Goal: Task Accomplishment & Management: Complete application form

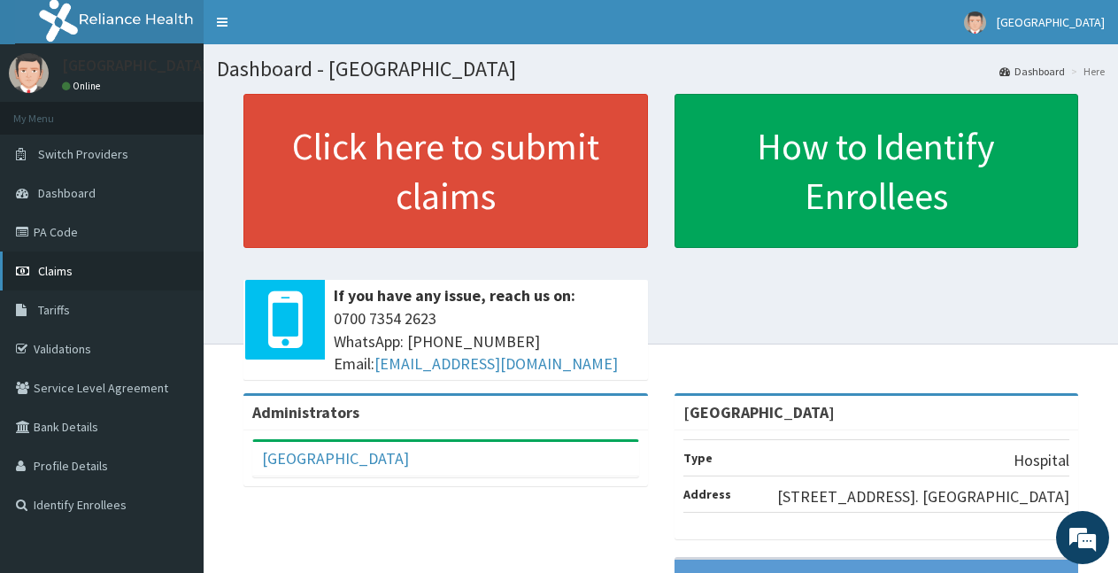
click at [70, 273] on span "Claims" at bounding box center [55, 271] width 35 height 16
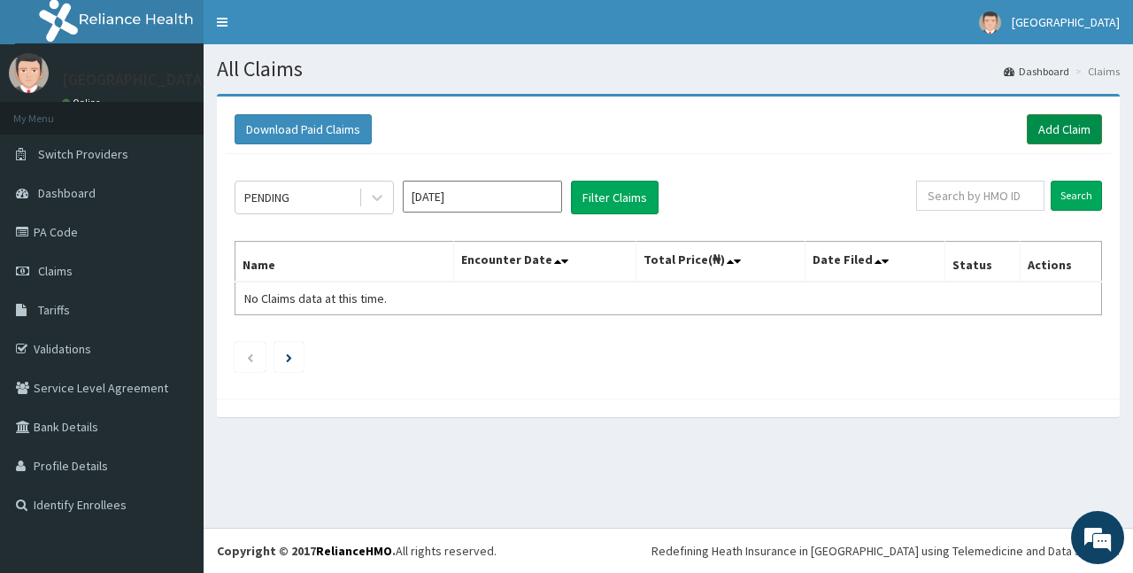
click at [1057, 137] on link "Add Claim" at bounding box center [1064, 129] width 75 height 30
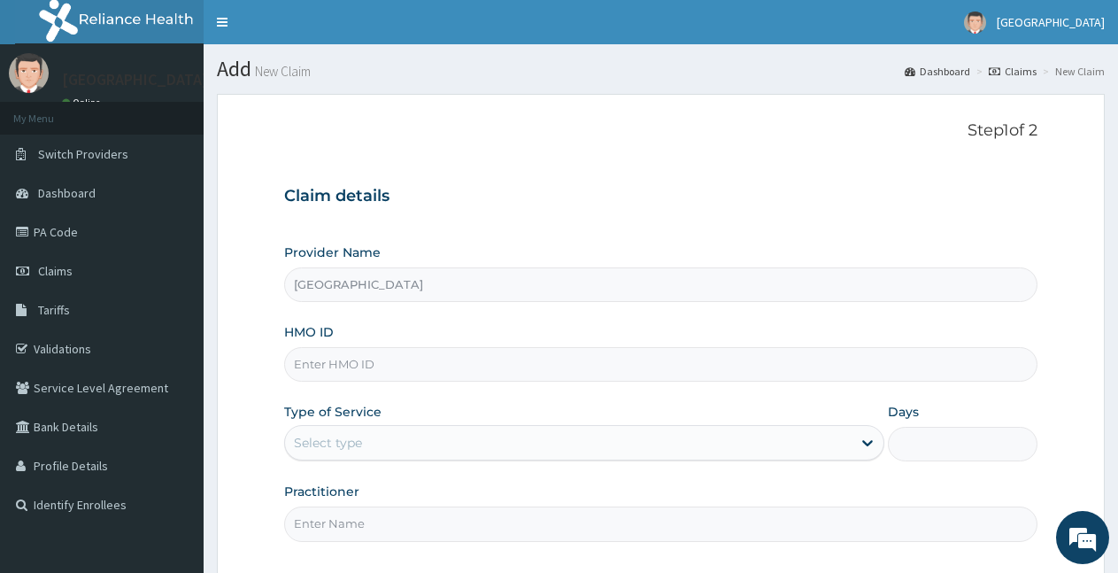
click at [457, 374] on input "HMO ID" at bounding box center [661, 364] width 754 height 35
type input "c"
type input "CEG/10040/F"
click at [389, 435] on div "Select type" at bounding box center [568, 443] width 566 height 28
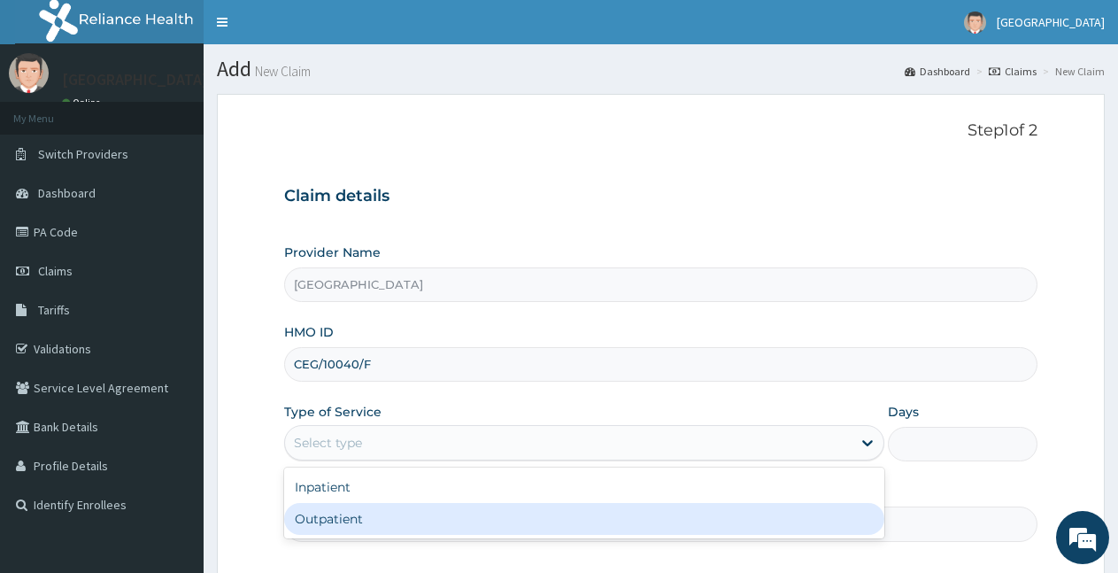
click at [344, 523] on div "Outpatient" at bounding box center [584, 519] width 600 height 32
type input "1"
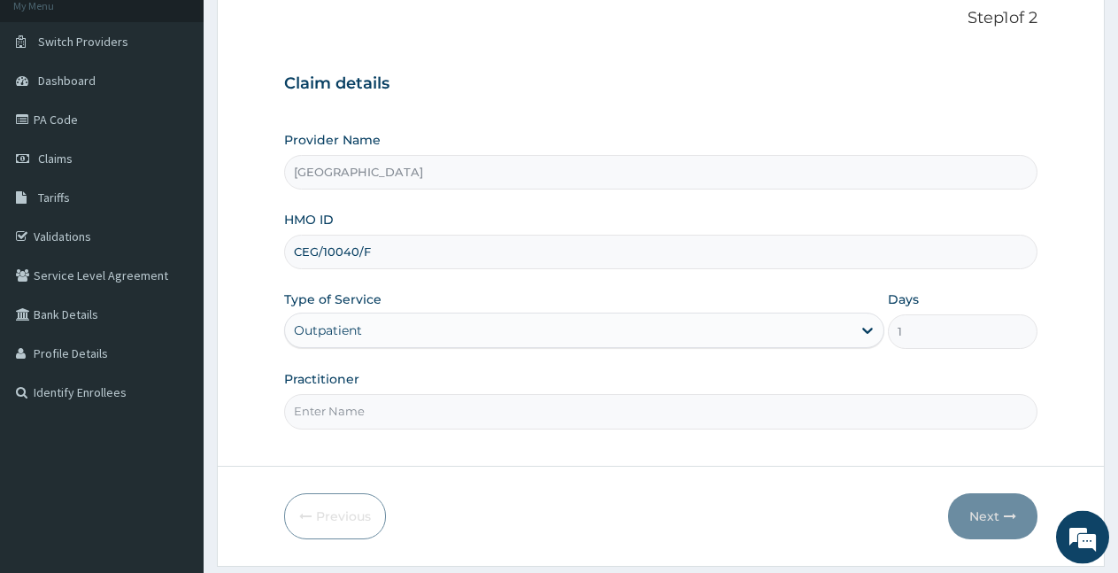
scroll to position [165, 0]
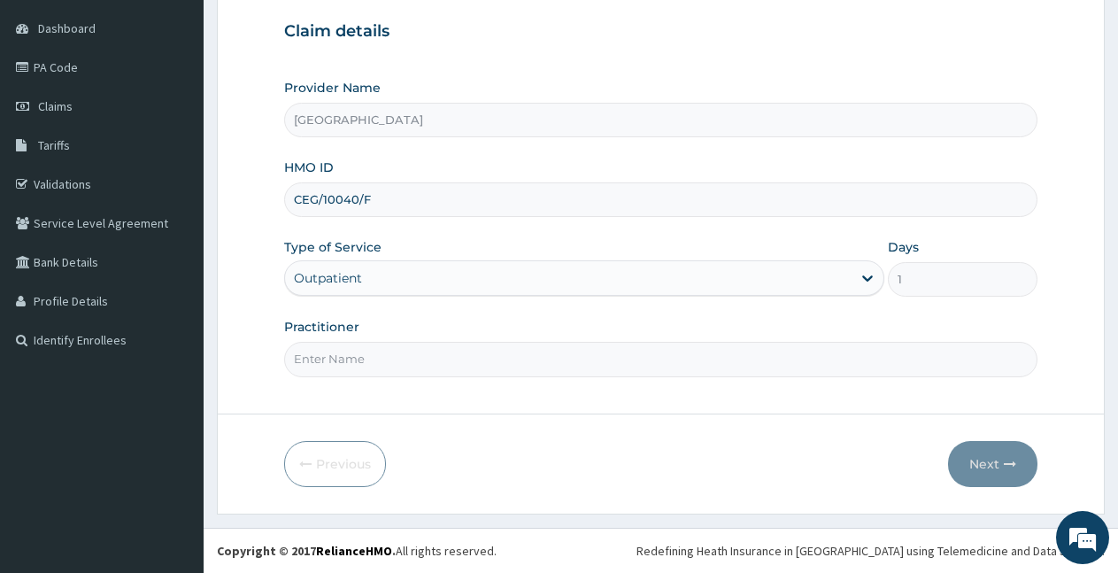
click at [448, 356] on input "Practitioner" at bounding box center [661, 359] width 754 height 35
type input "Dr [PERSON_NAME]"
click at [992, 469] on button "Next" at bounding box center [992, 464] width 89 height 46
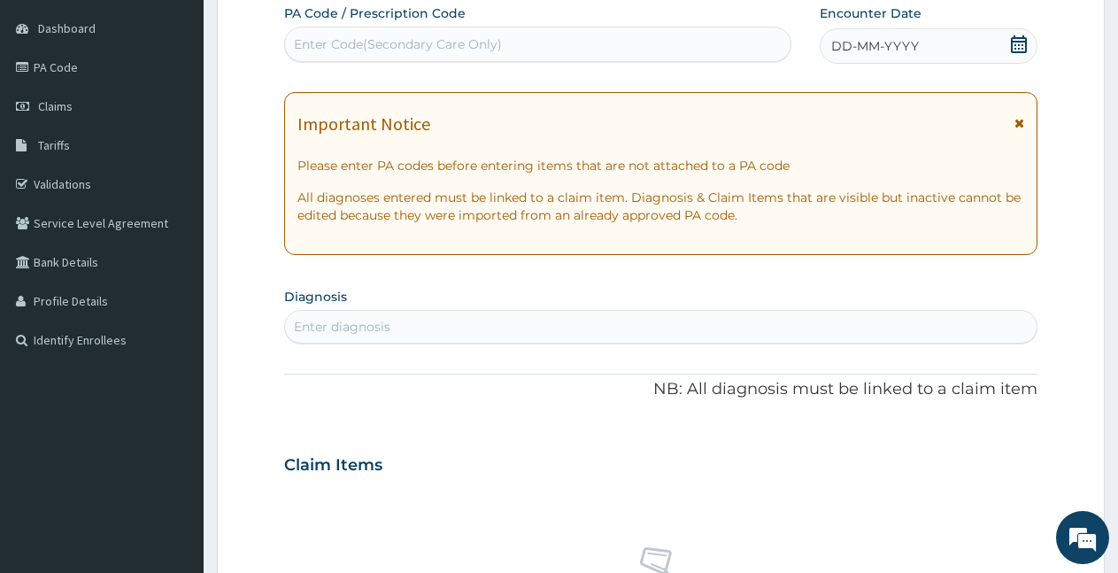
click at [1025, 46] on icon at bounding box center [1019, 44] width 18 height 18
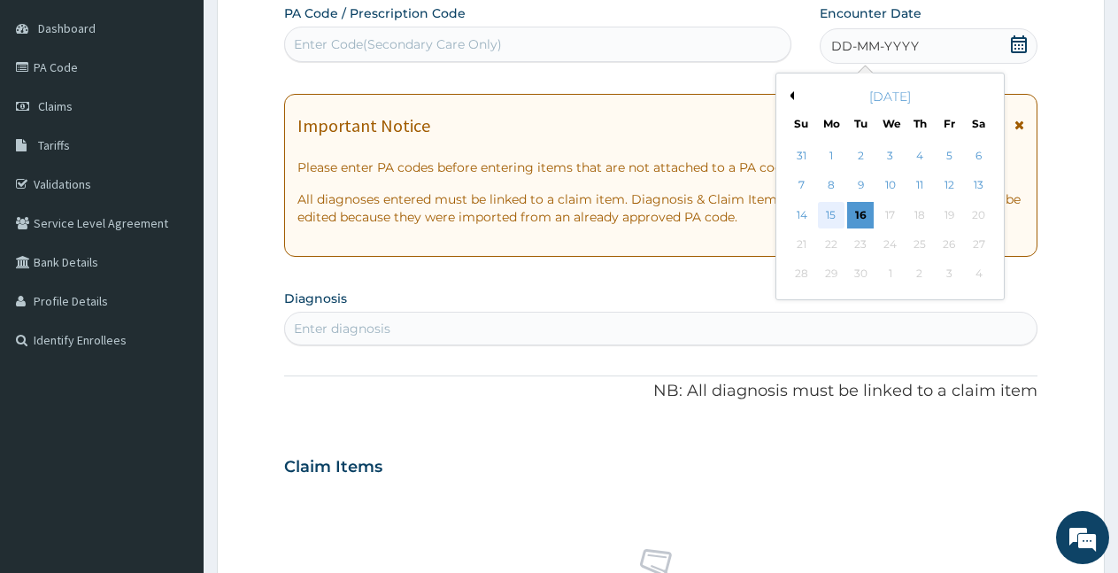
click at [832, 216] on div "15" at bounding box center [831, 215] width 27 height 27
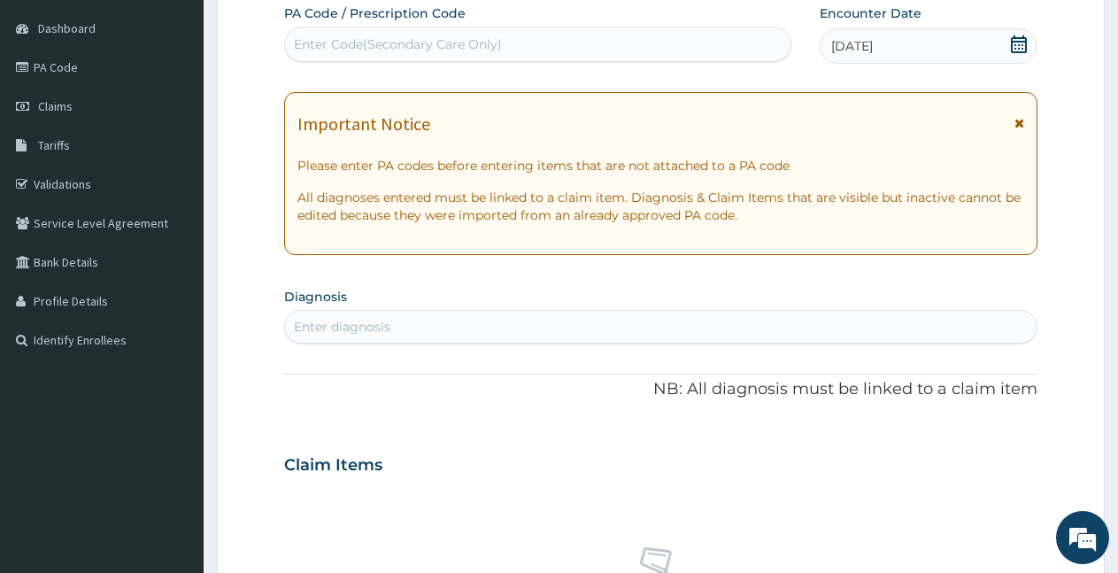
click at [578, 336] on div "Enter diagnosis" at bounding box center [661, 327] width 752 height 28
type input "[MEDICAL_DATA]"
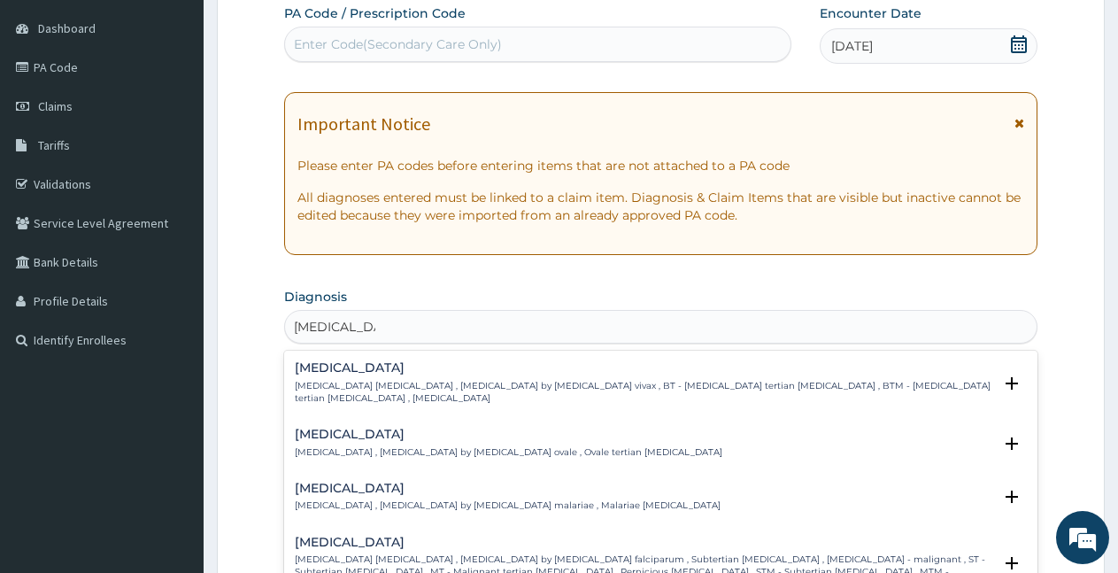
click at [365, 536] on h4 "[MEDICAL_DATA]" at bounding box center [644, 542] width 698 height 13
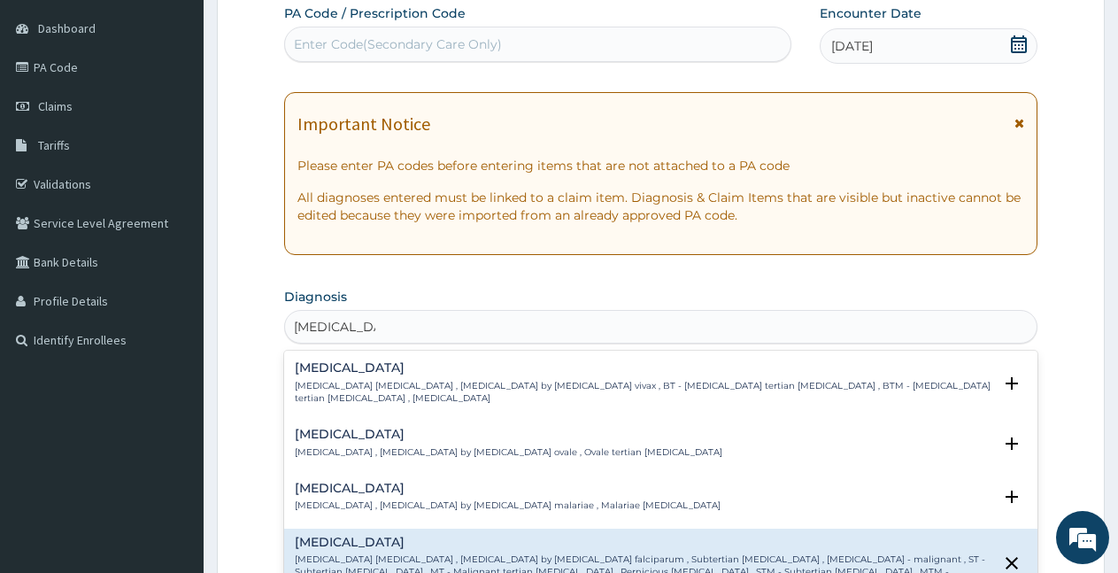
scroll to position [162, 0]
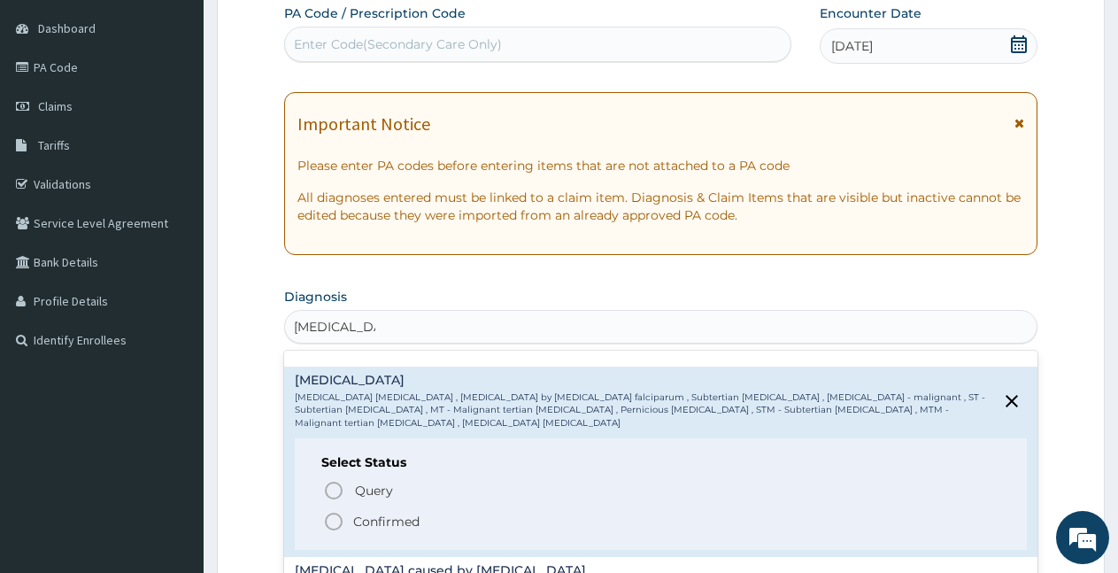
click at [338, 511] on icon "status option filled" at bounding box center [333, 521] width 21 height 21
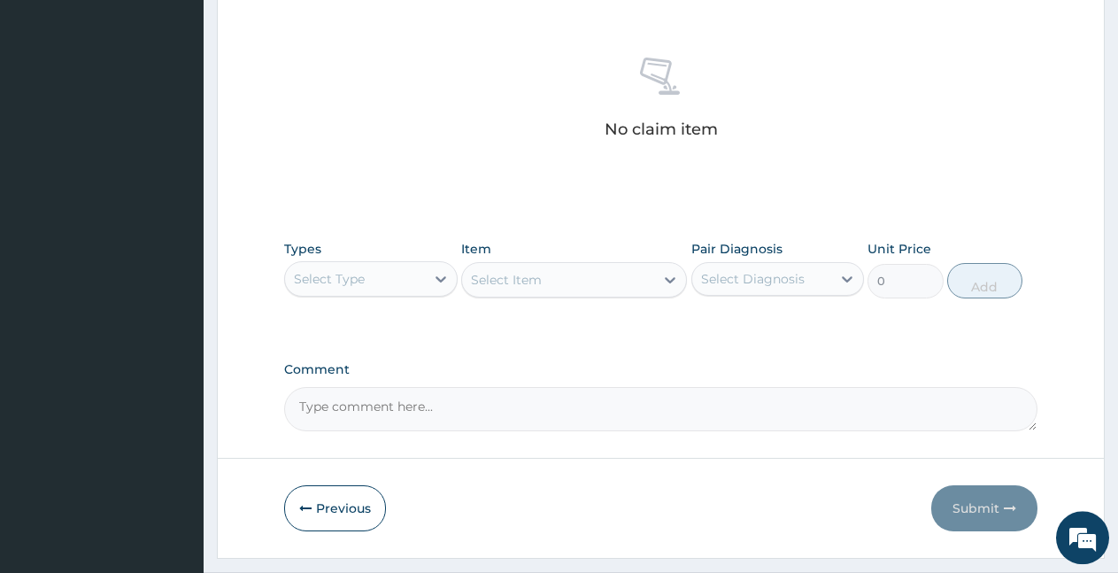
scroll to position [704, 0]
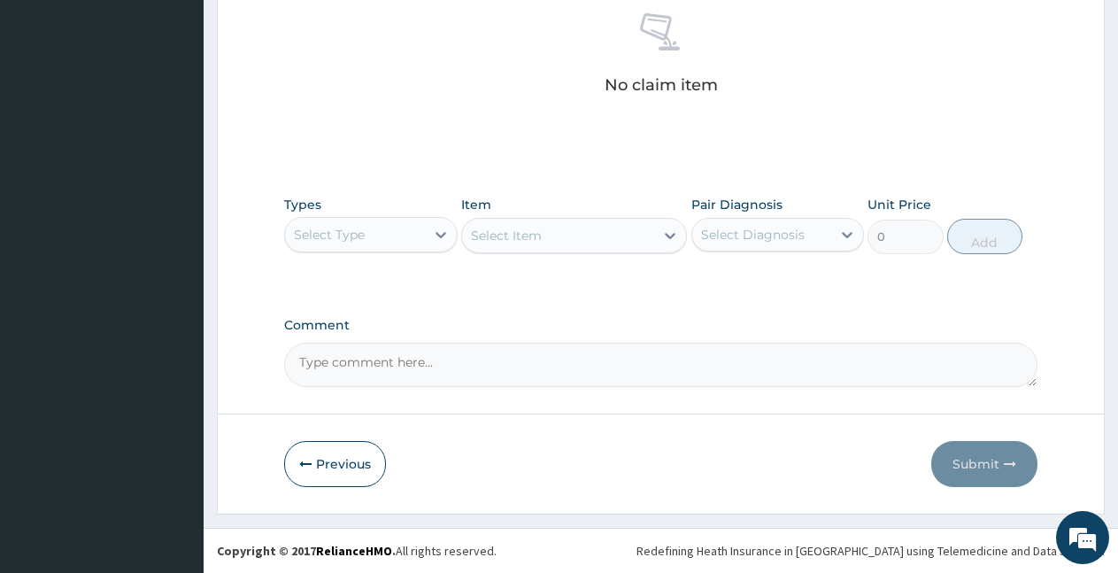
click at [353, 240] on div "Select Type" at bounding box center [329, 235] width 71 height 18
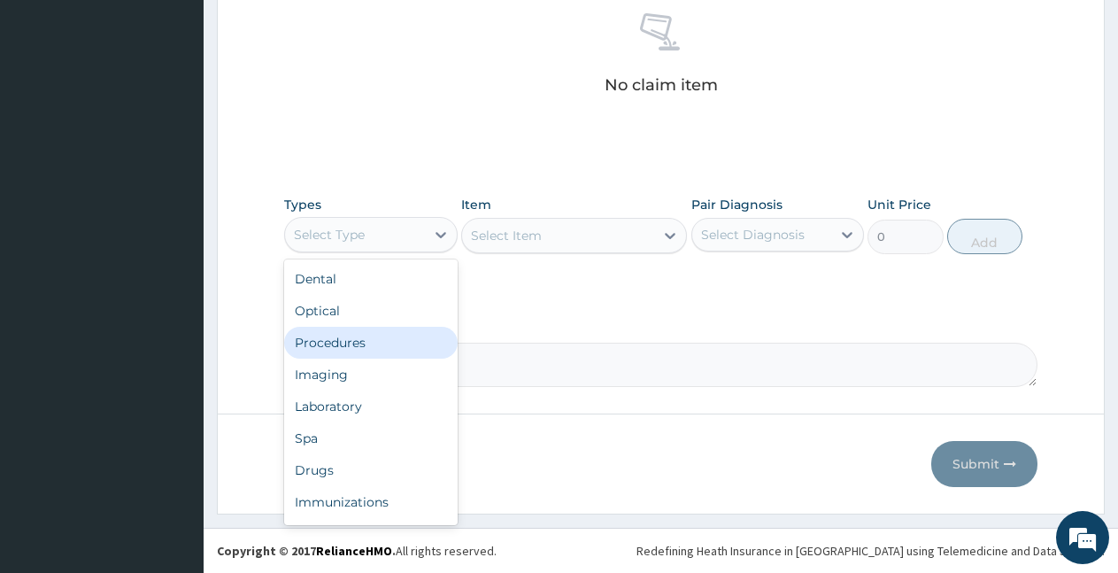
click at [318, 344] on div "Procedures" at bounding box center [371, 343] width 174 height 32
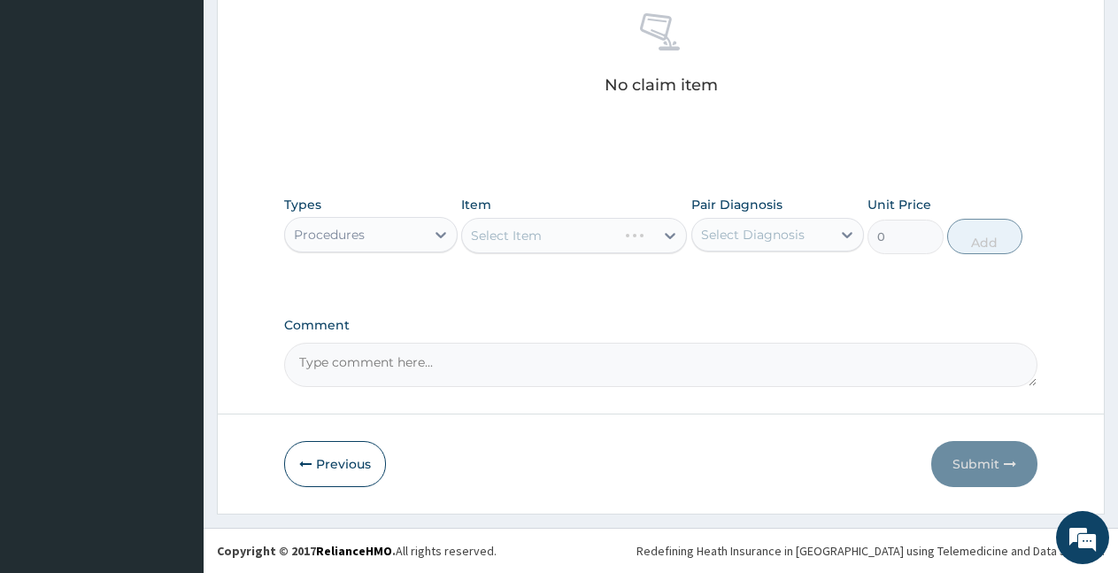
click at [492, 248] on div "Select Item" at bounding box center [574, 235] width 226 height 35
click at [520, 244] on div "Select Item" at bounding box center [558, 235] width 192 height 28
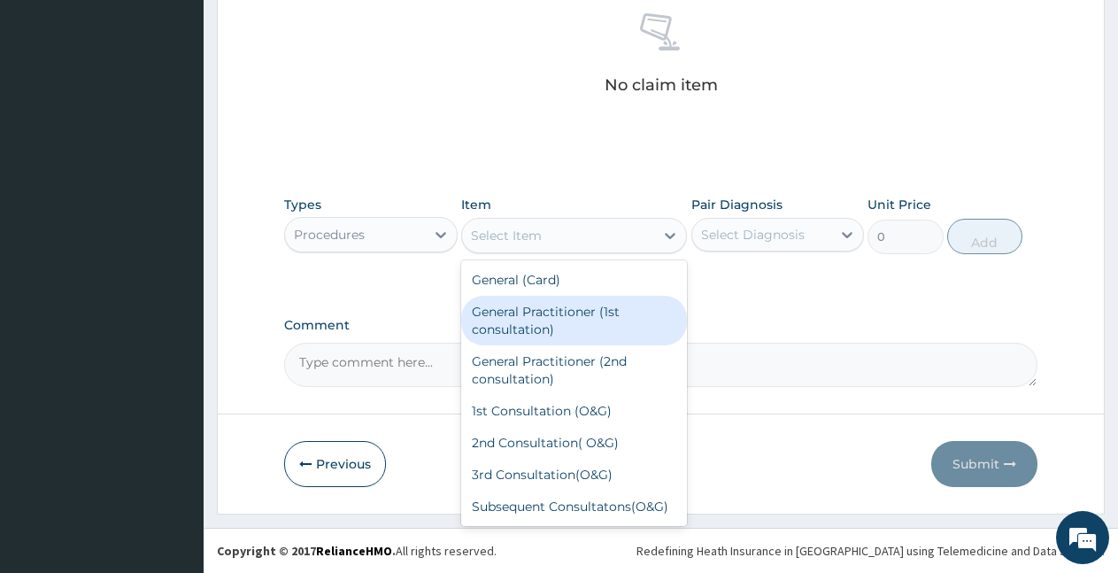
click at [520, 327] on div "General Practitioner (1st consultation)" at bounding box center [574, 321] width 226 height 50
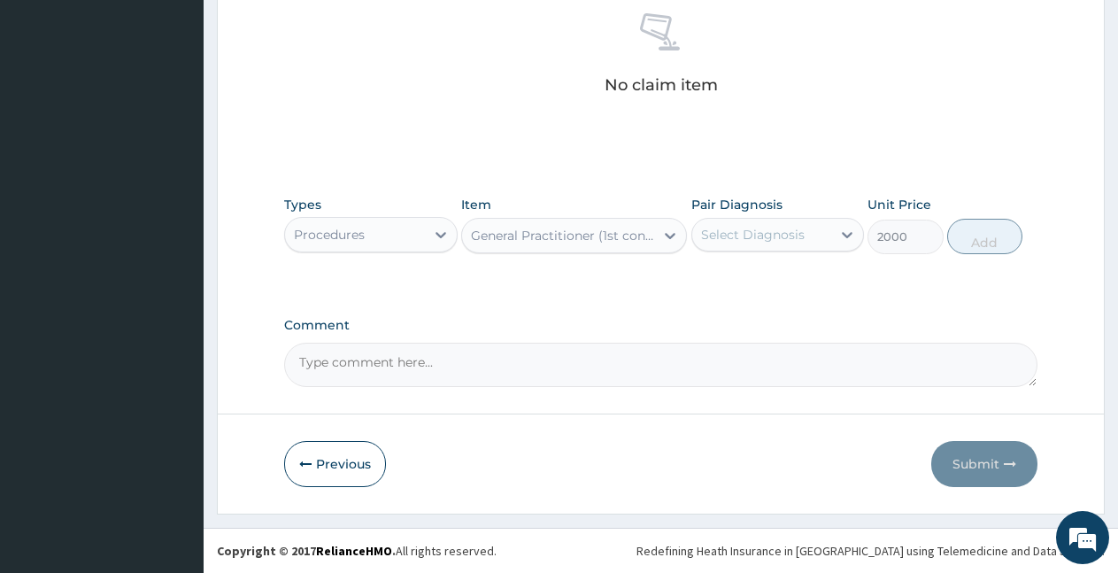
type input "2000"
click at [742, 234] on div "Select Diagnosis" at bounding box center [753, 235] width 104 height 18
click at [739, 284] on label "[MEDICAL_DATA]" at bounding box center [776, 278] width 110 height 18
checkbox input "true"
click at [988, 235] on button "Add" at bounding box center [985, 236] width 75 height 35
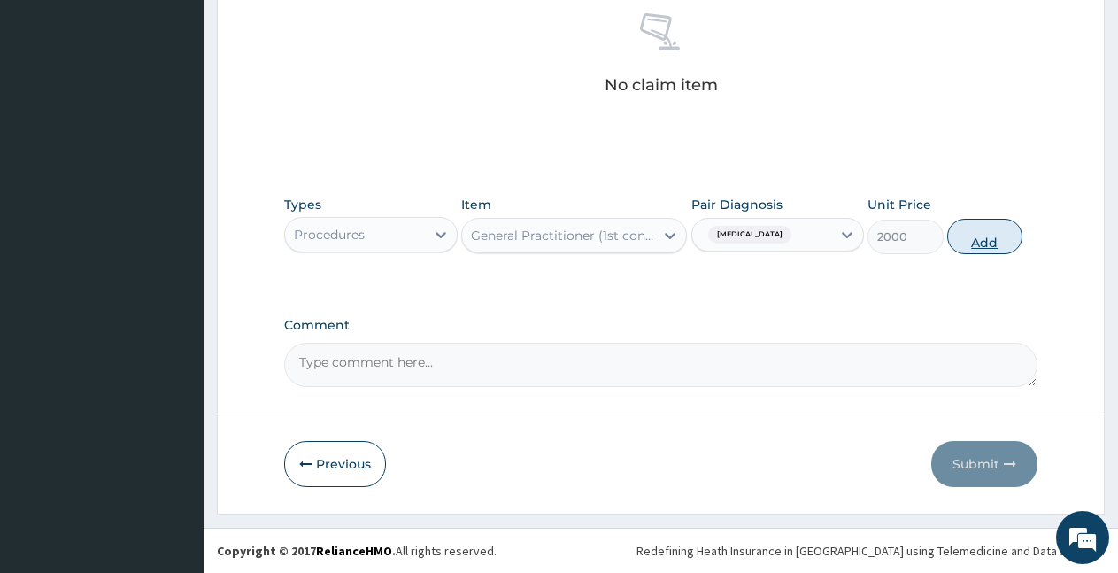
scroll to position [635, 0]
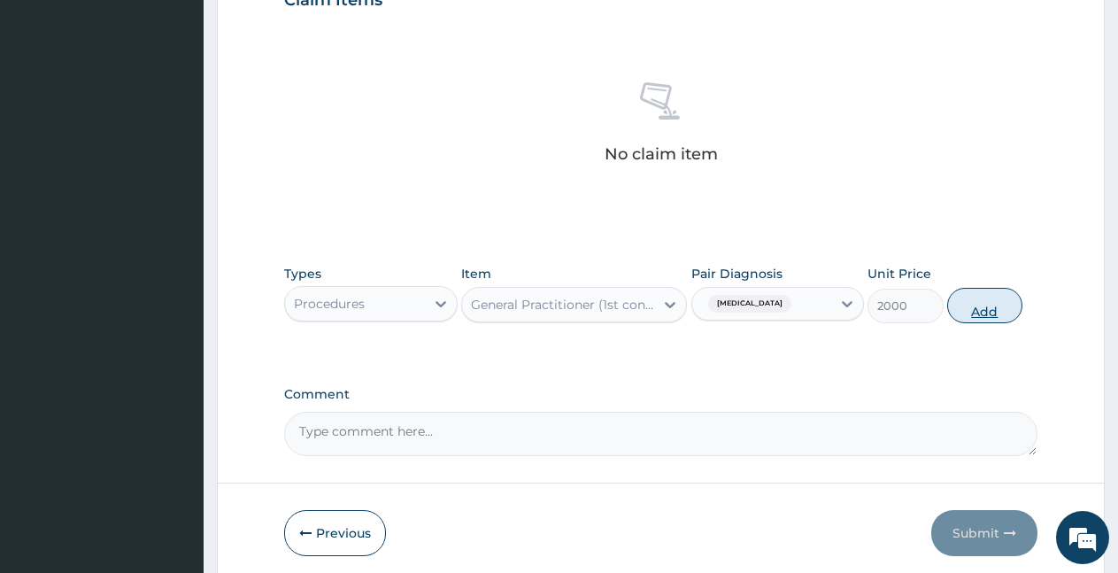
type input "0"
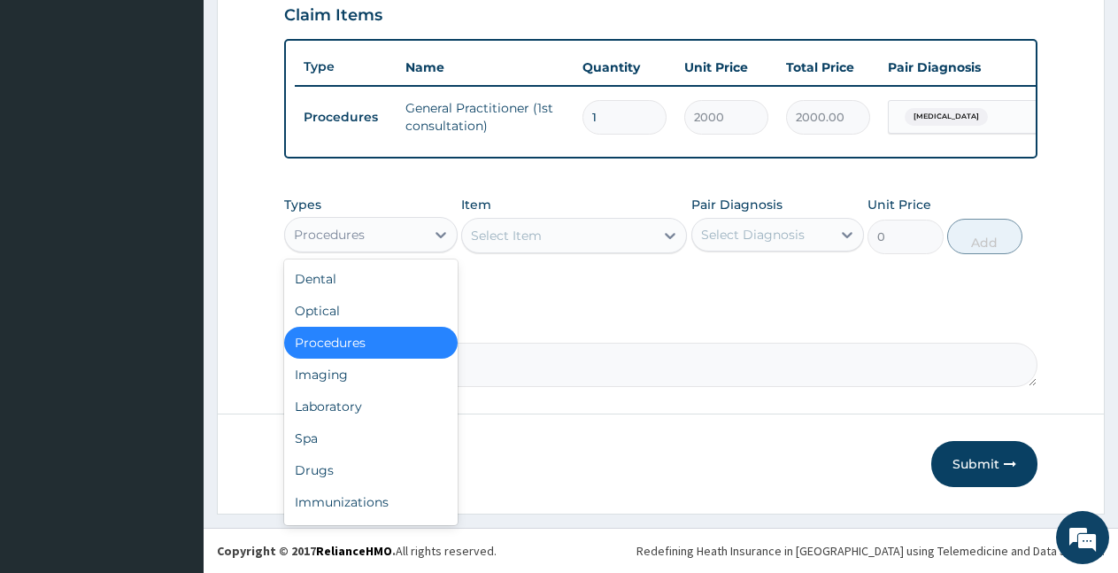
click at [367, 230] on div "Procedures" at bounding box center [355, 234] width 140 height 28
click at [327, 406] on div "Laboratory" at bounding box center [371, 407] width 174 height 32
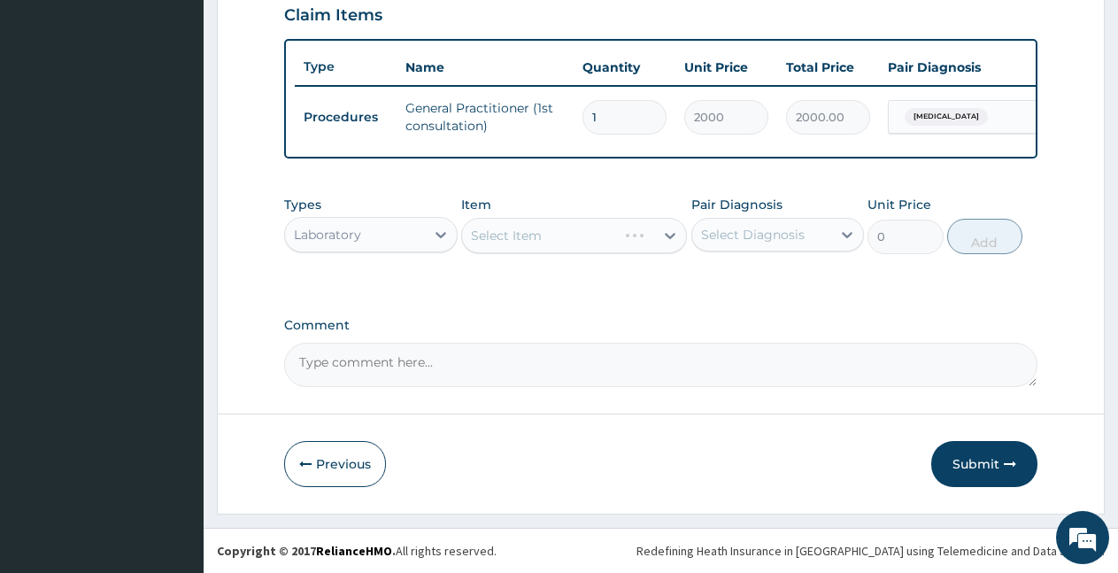
click at [518, 236] on div "Select Item" at bounding box center [574, 235] width 226 height 35
click at [518, 236] on div "Select Item" at bounding box center [506, 236] width 71 height 18
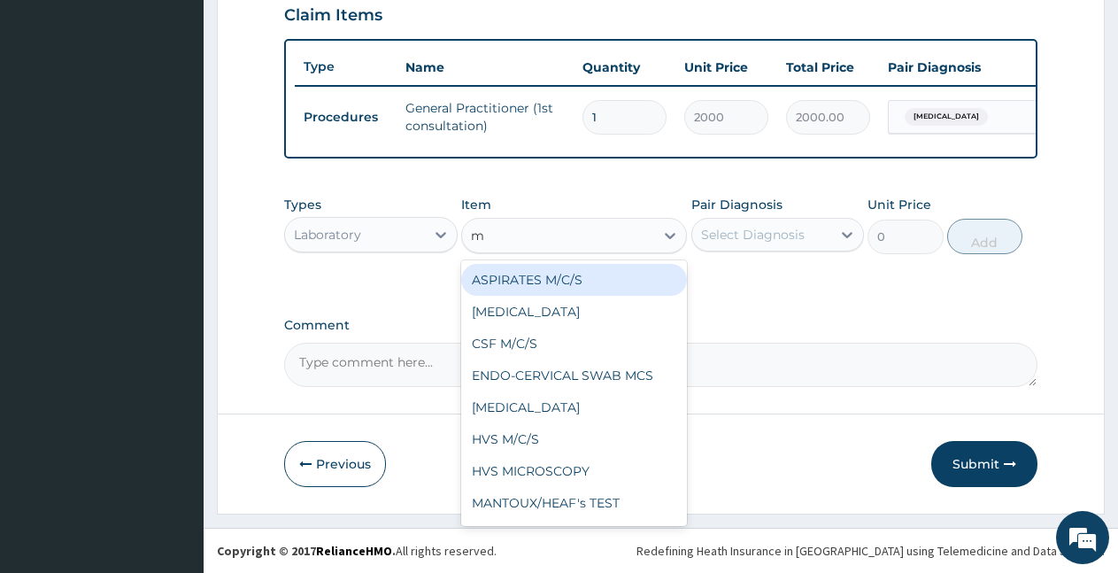
type input "mp"
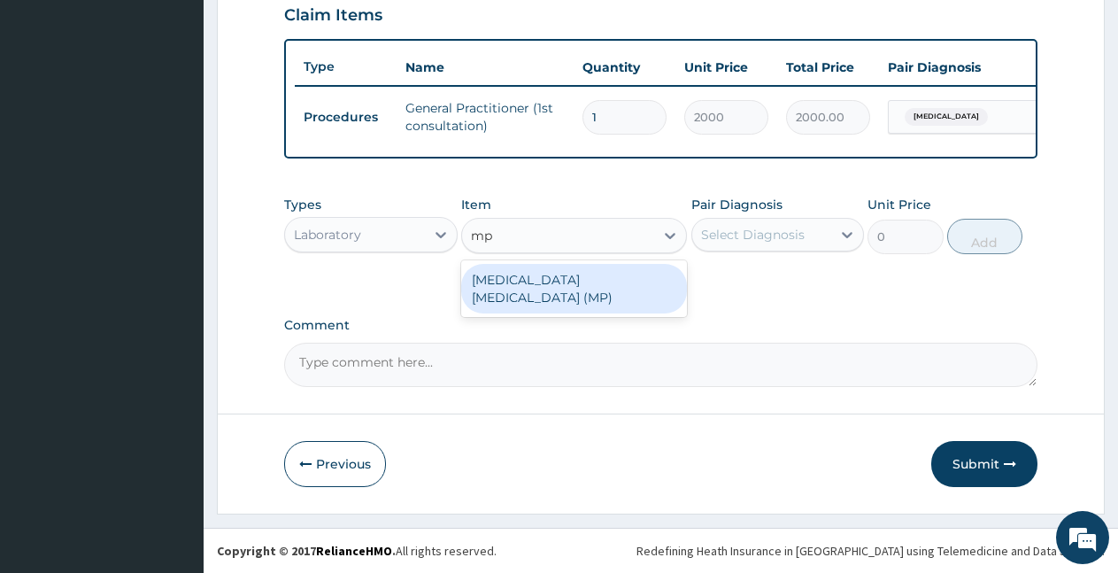
click at [518, 281] on div "[MEDICAL_DATA] [MEDICAL_DATA] (MP)" at bounding box center [574, 289] width 226 height 50
type input "560"
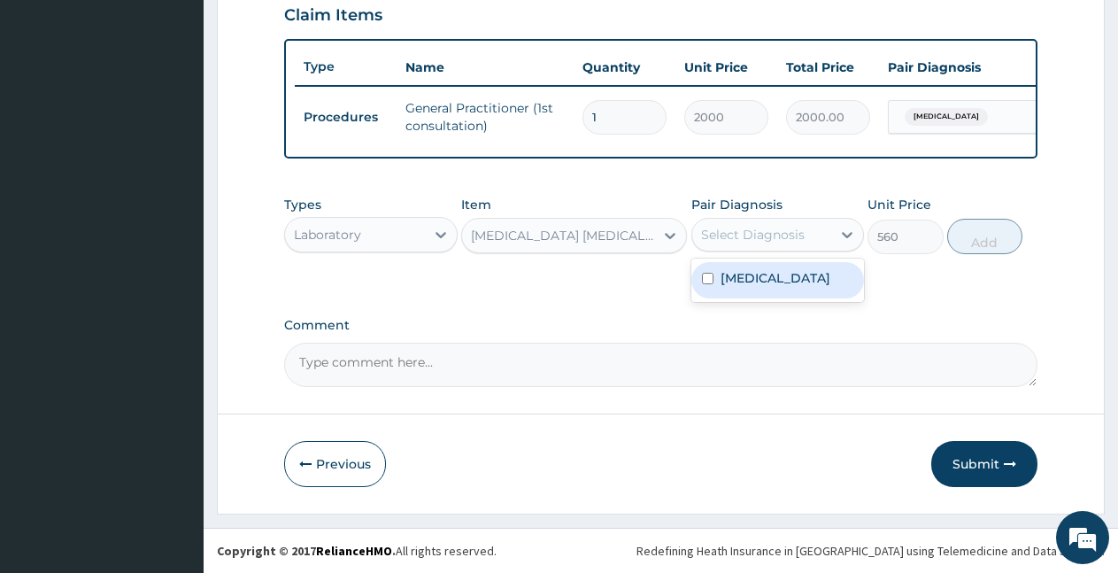
click at [745, 228] on div "Select Diagnosis" at bounding box center [753, 235] width 104 height 18
click at [770, 273] on label "[MEDICAL_DATA]" at bounding box center [776, 278] width 110 height 18
checkbox input "true"
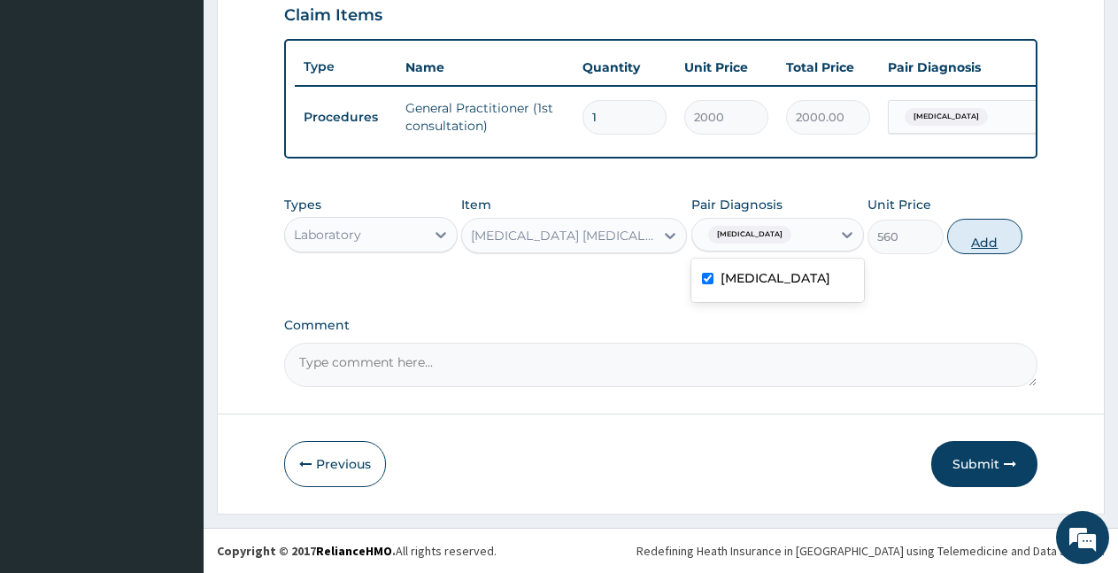
click at [1009, 241] on button "Add" at bounding box center [985, 236] width 75 height 35
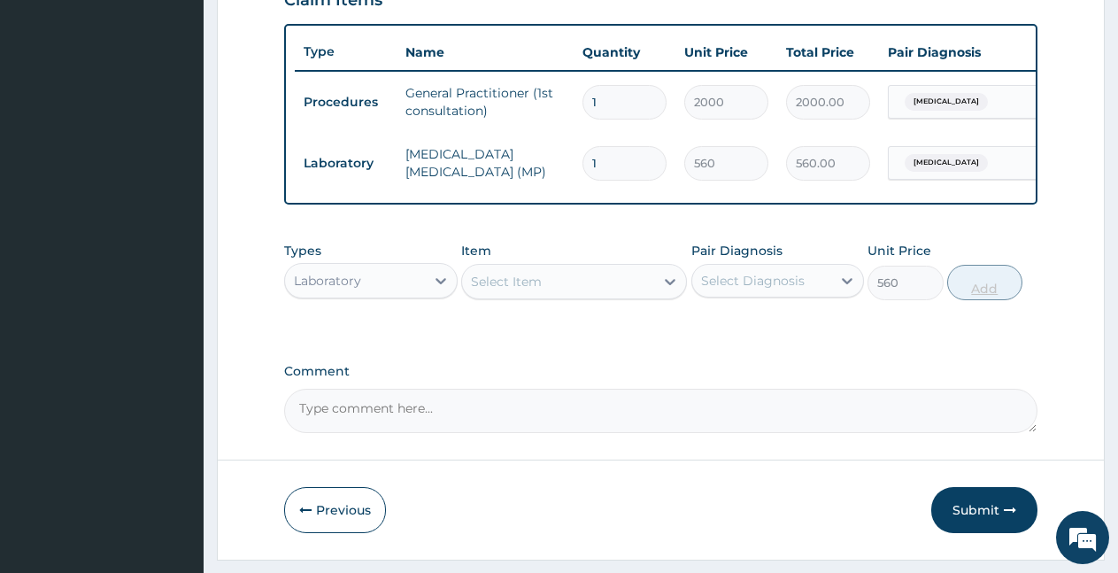
type input "0"
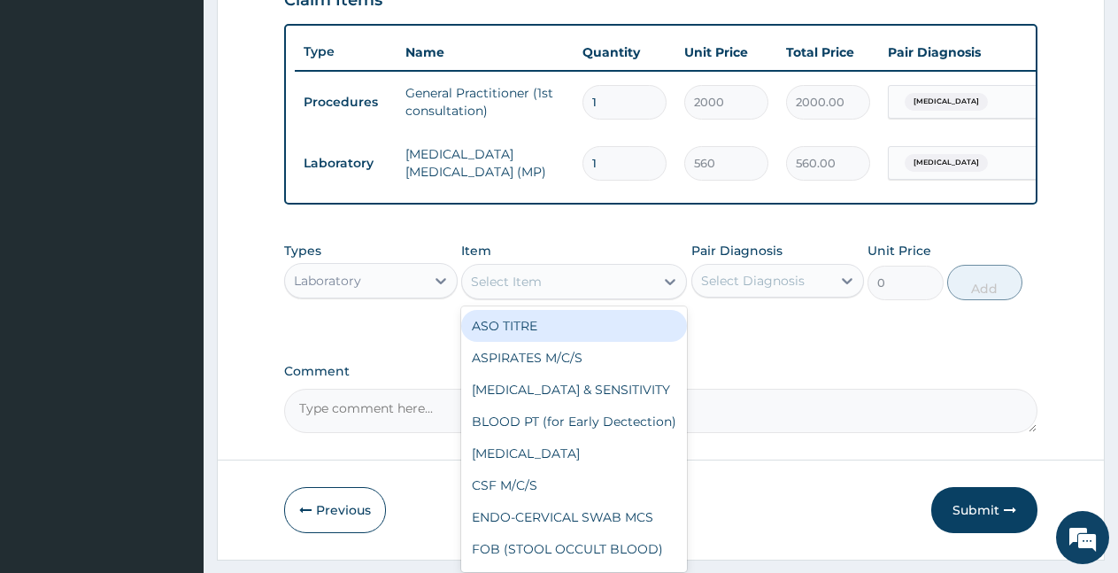
click at [509, 290] on div "Select Item" at bounding box center [506, 282] width 71 height 18
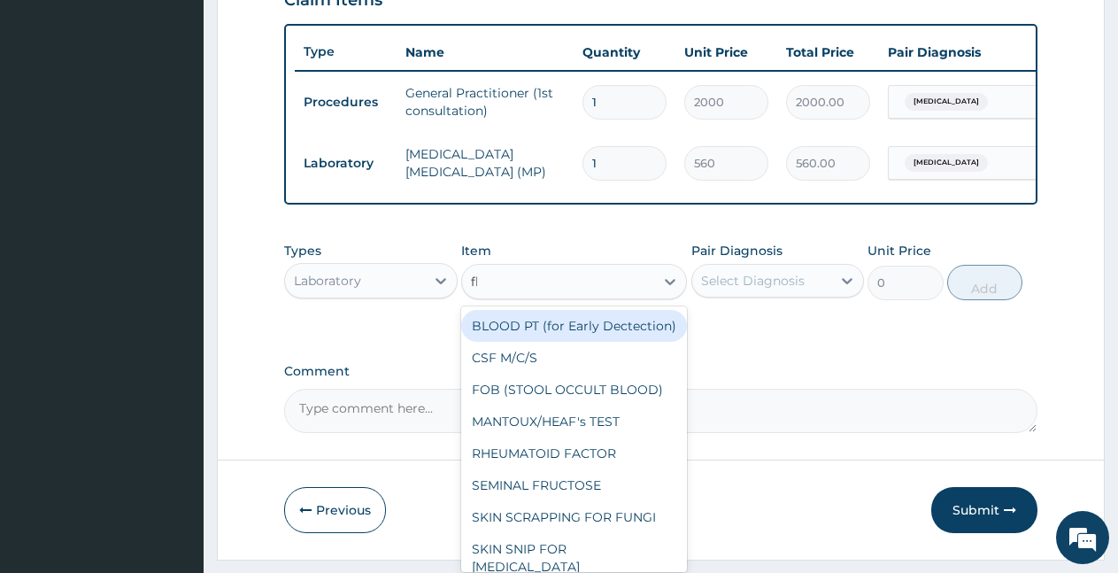
type input "fbc"
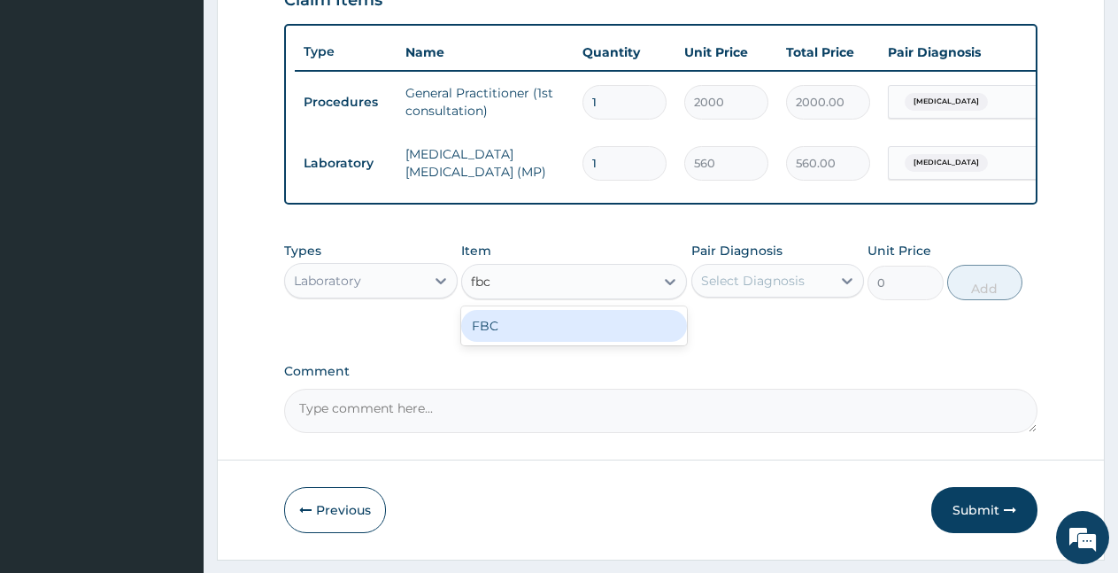
click at [488, 345] on div "FBC" at bounding box center [574, 325] width 226 height 39
click at [549, 342] on div "FBC" at bounding box center [574, 326] width 226 height 32
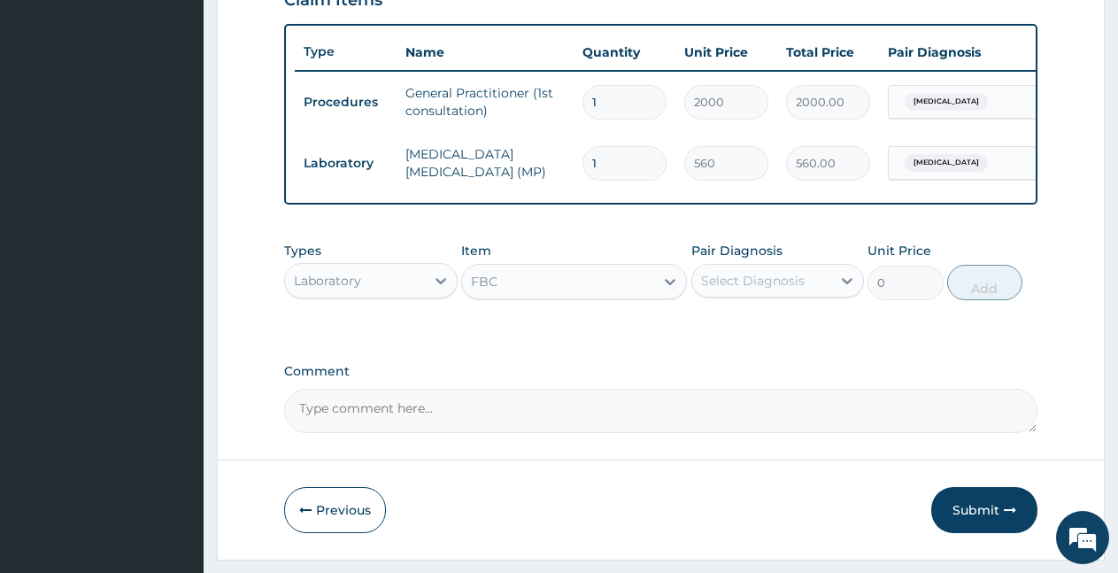
type input "1600"
click at [731, 290] on div "Select Diagnosis" at bounding box center [753, 281] width 104 height 18
click at [756, 333] on label "[MEDICAL_DATA]" at bounding box center [776, 324] width 110 height 18
checkbox input "true"
click at [974, 290] on button "Add" at bounding box center [985, 282] width 75 height 35
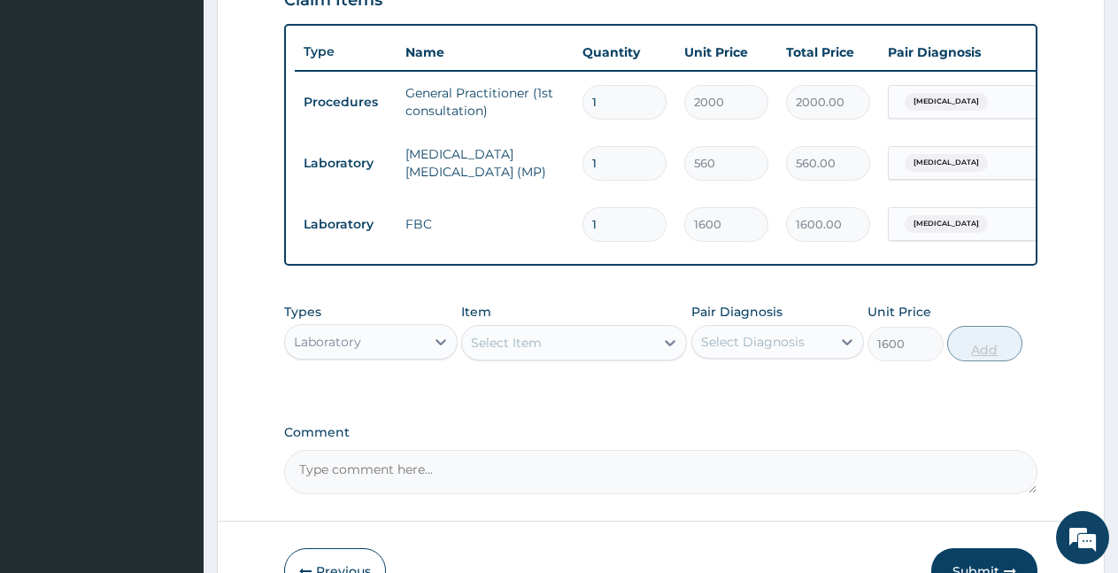
type input "0"
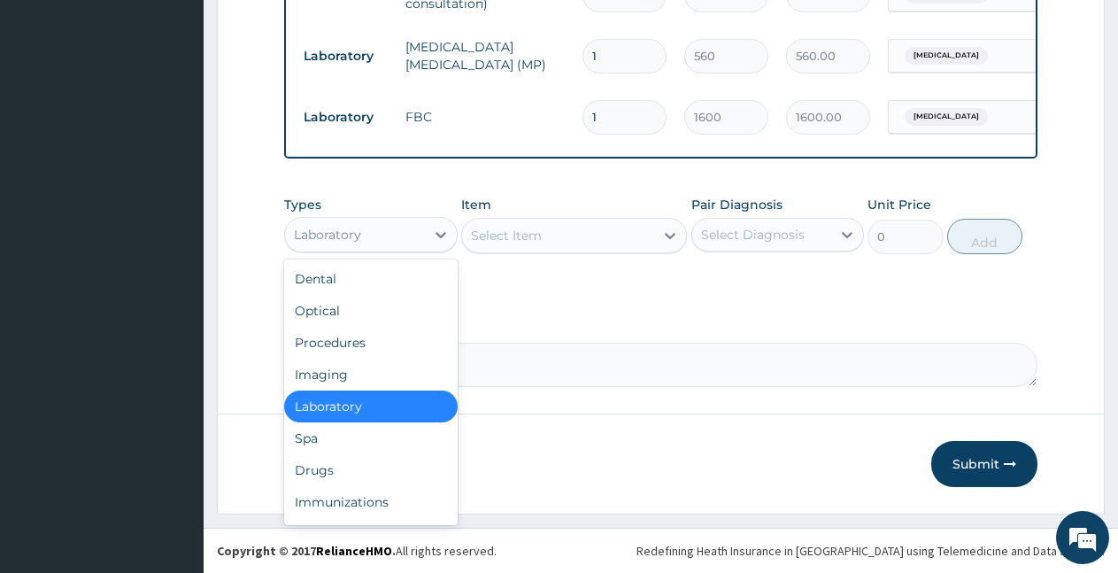
click at [337, 239] on div "Laboratory" at bounding box center [327, 235] width 67 height 18
click at [329, 476] on div "Drugs" at bounding box center [371, 470] width 174 height 32
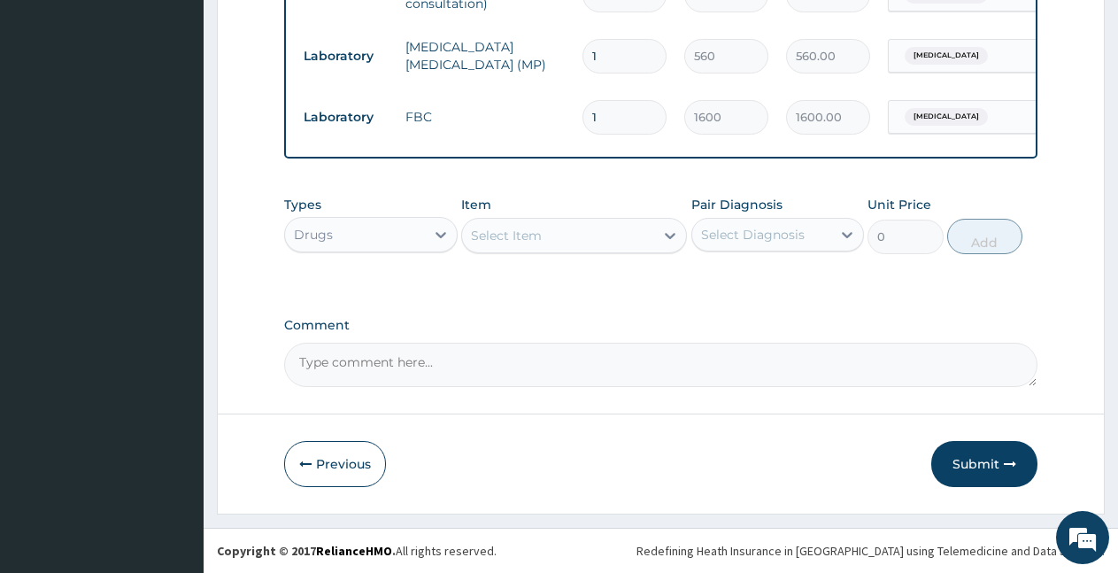
click at [545, 232] on div "Select Item" at bounding box center [558, 235] width 192 height 28
click at [522, 232] on div "Select Item" at bounding box center [506, 236] width 71 height 18
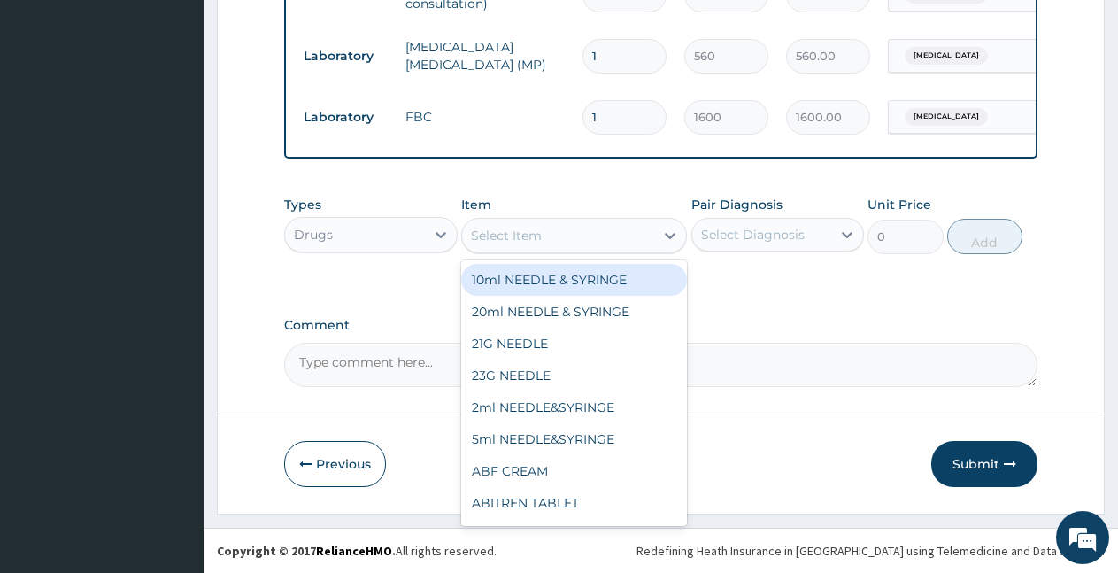
type input "a"
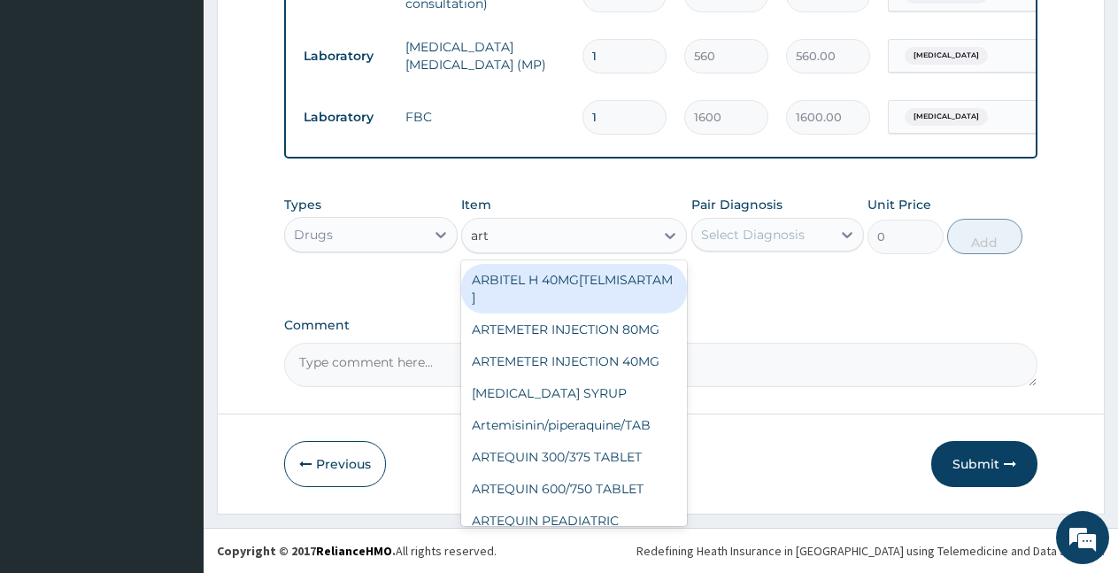
type input "arte"
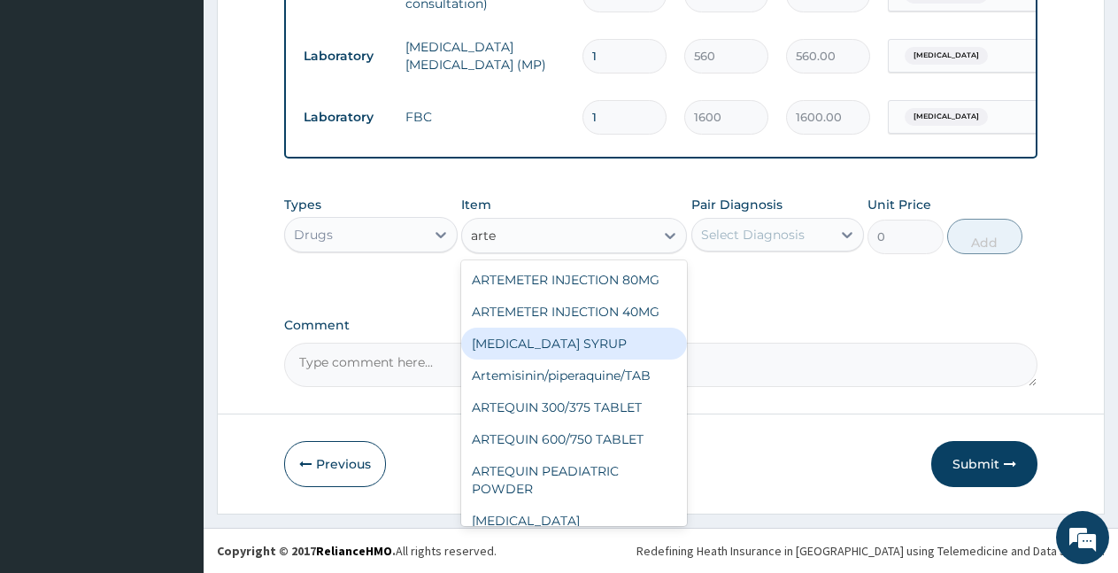
click at [575, 360] on div "[MEDICAL_DATA] SYRUP" at bounding box center [574, 344] width 226 height 32
type input "1000"
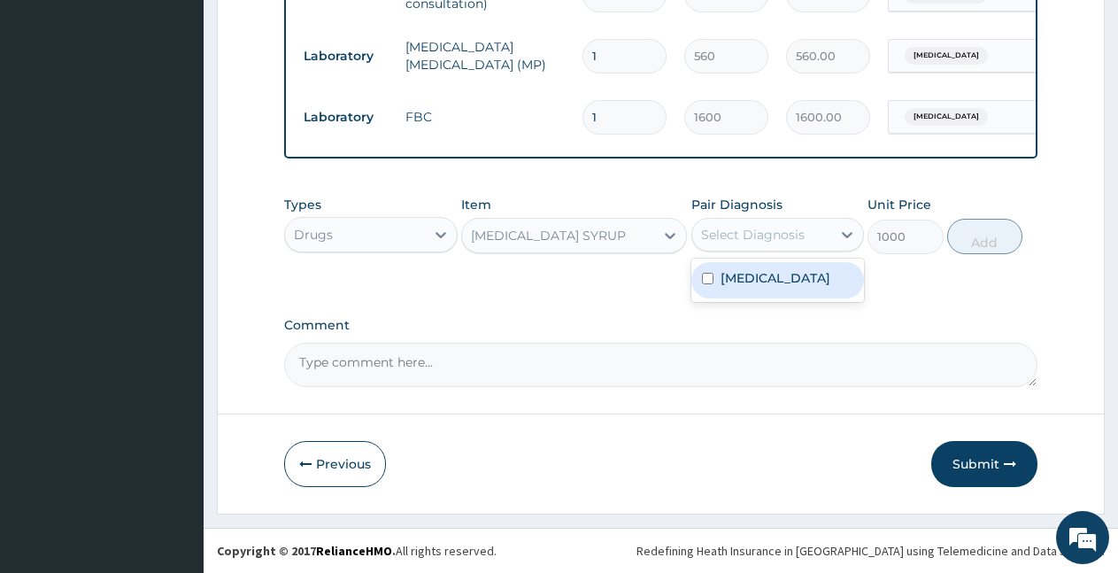
click at [799, 235] on div "Select Diagnosis" at bounding box center [753, 235] width 104 height 18
click at [787, 289] on div "[MEDICAL_DATA]" at bounding box center [779, 280] width 174 height 36
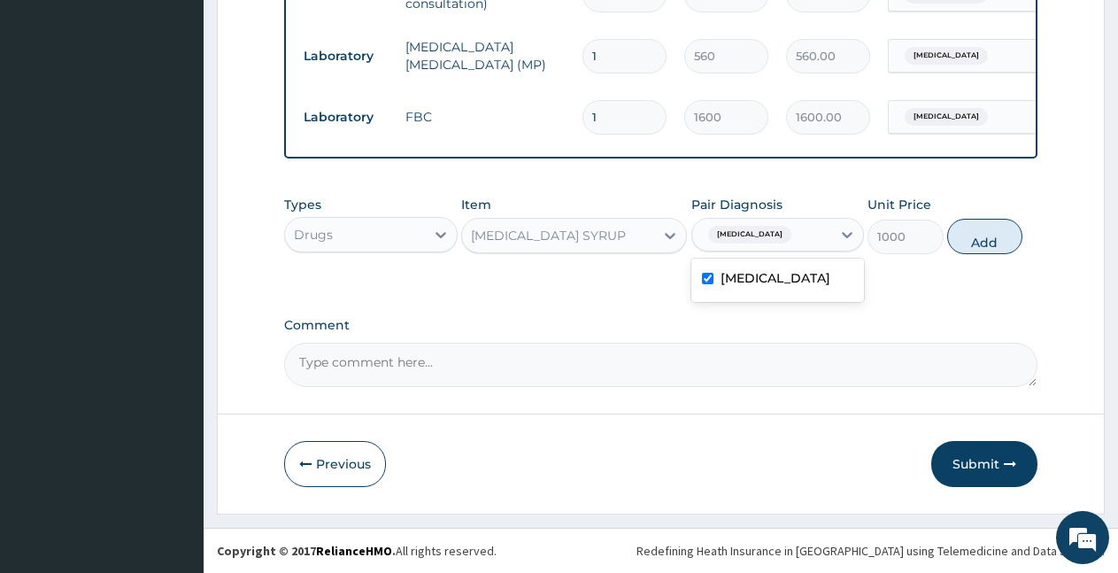
checkbox input "true"
click at [997, 233] on button "Add" at bounding box center [985, 236] width 75 height 35
type input "0"
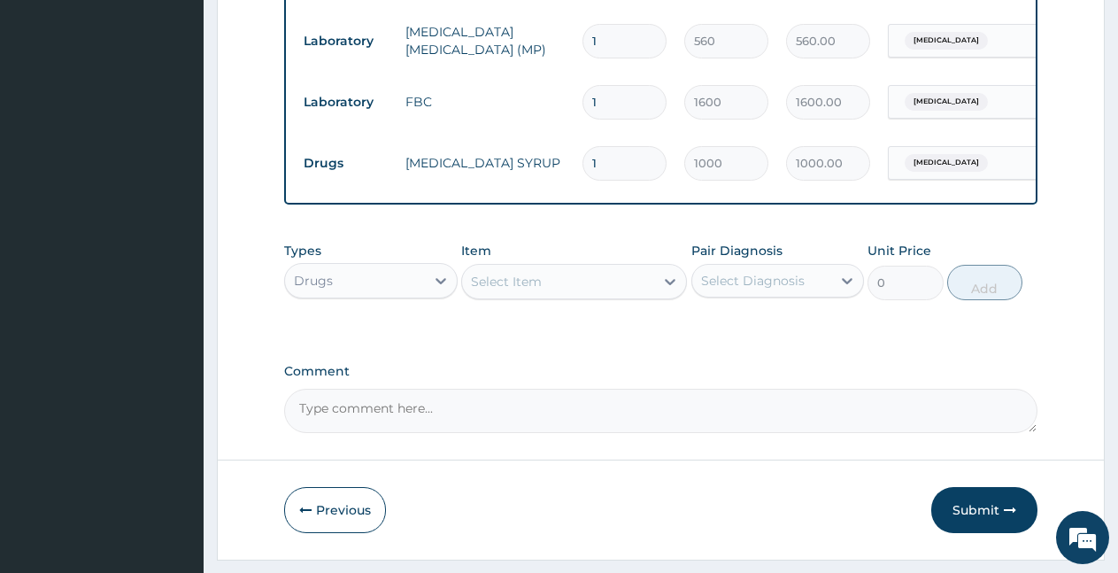
click at [531, 290] on div "Select Item" at bounding box center [506, 282] width 71 height 18
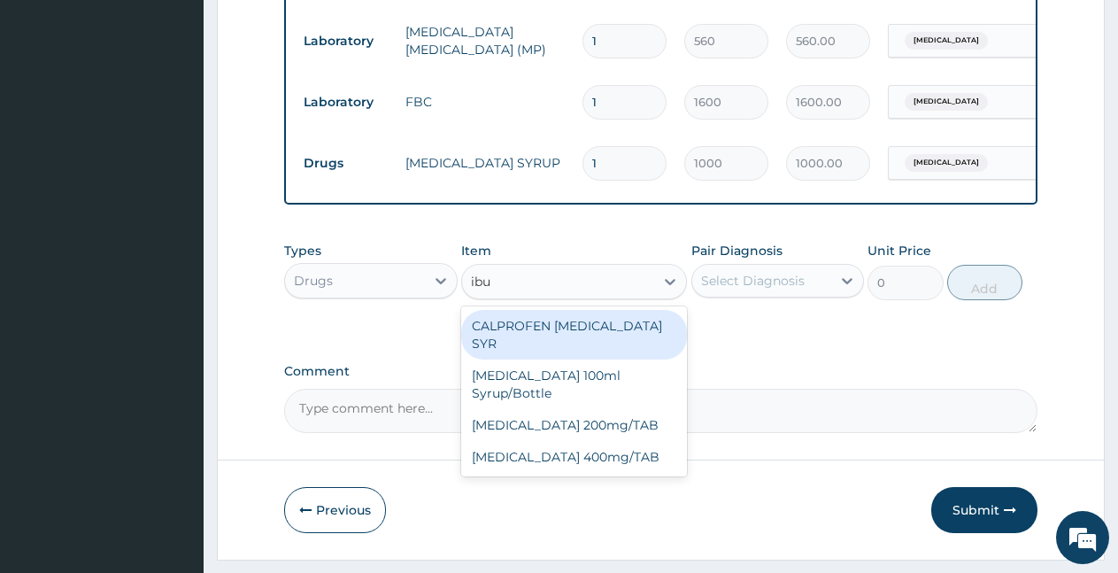
type input "ibup"
click at [577, 338] on div "CALPROFEN [MEDICAL_DATA] SYR" at bounding box center [574, 335] width 226 height 50
type input "1500"
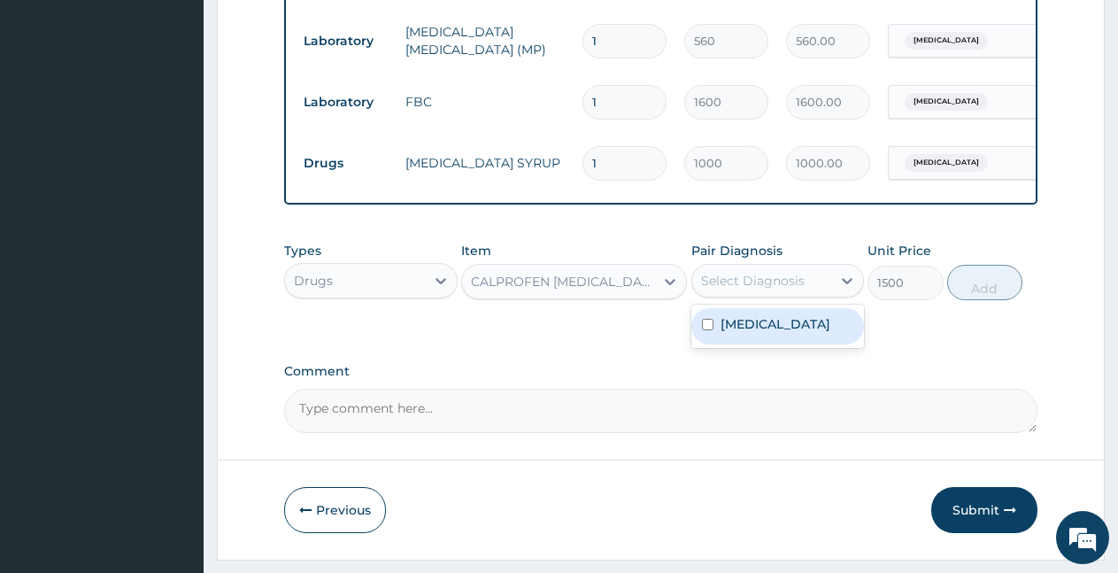
click at [804, 288] on div "Select Diagnosis" at bounding box center [762, 281] width 140 height 28
click at [800, 333] on label "[MEDICAL_DATA]" at bounding box center [776, 324] width 110 height 18
checkbox input "true"
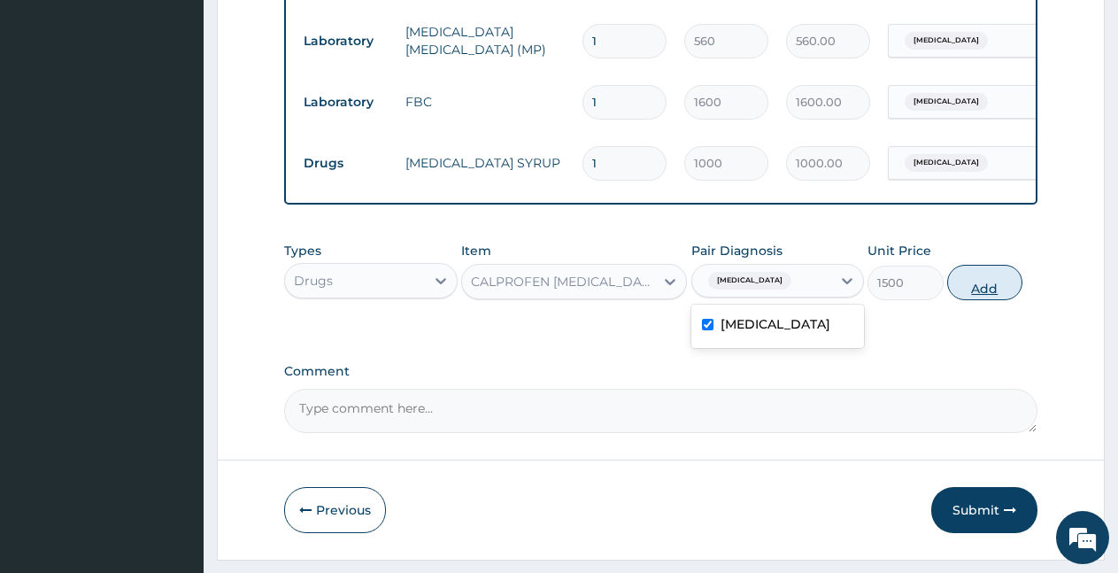
click at [980, 298] on button "Add" at bounding box center [985, 282] width 75 height 35
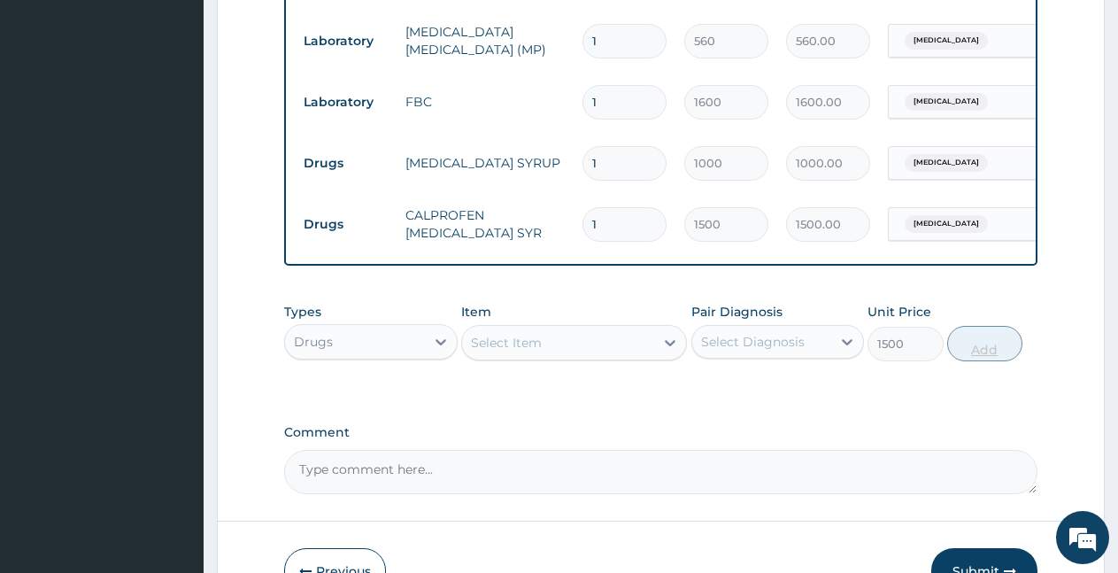
type input "0"
click at [569, 355] on div "Select Item" at bounding box center [558, 343] width 192 height 28
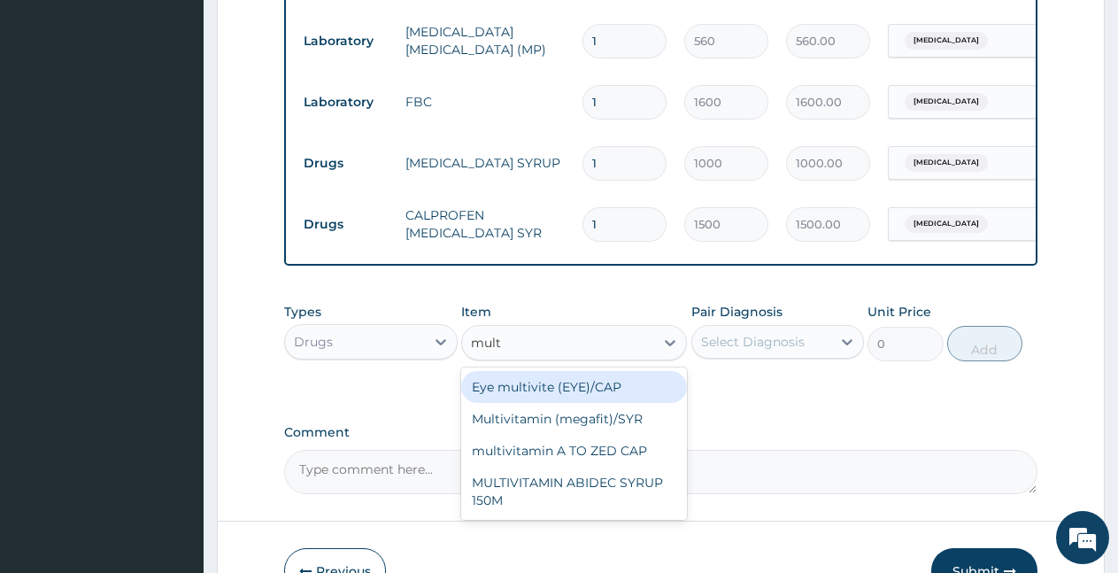
type input "multi"
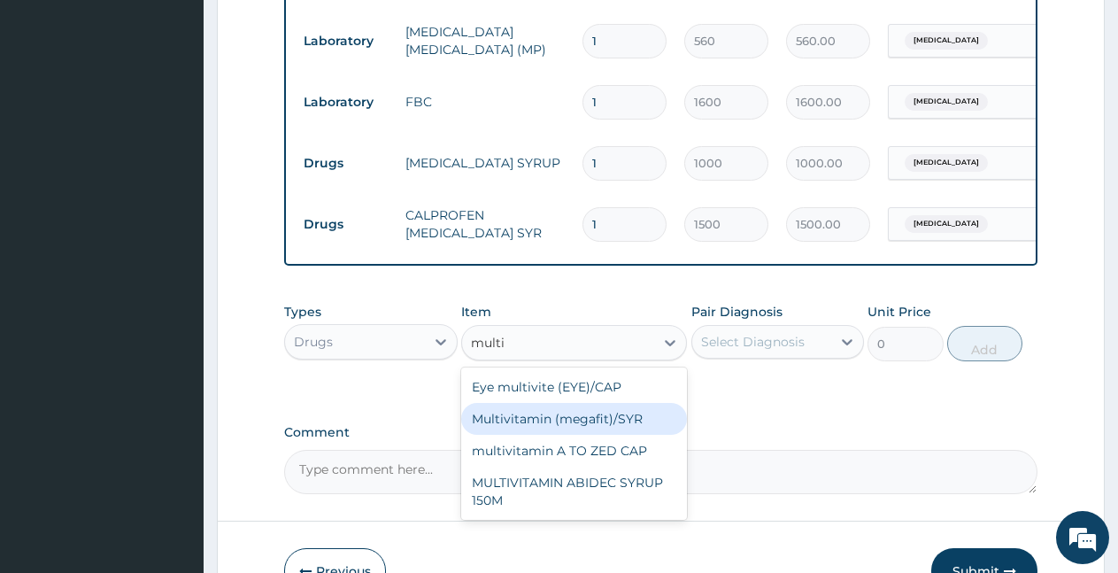
click at [595, 435] on div "Multivitamin (megafit)/SYR" at bounding box center [574, 419] width 226 height 32
type input "650"
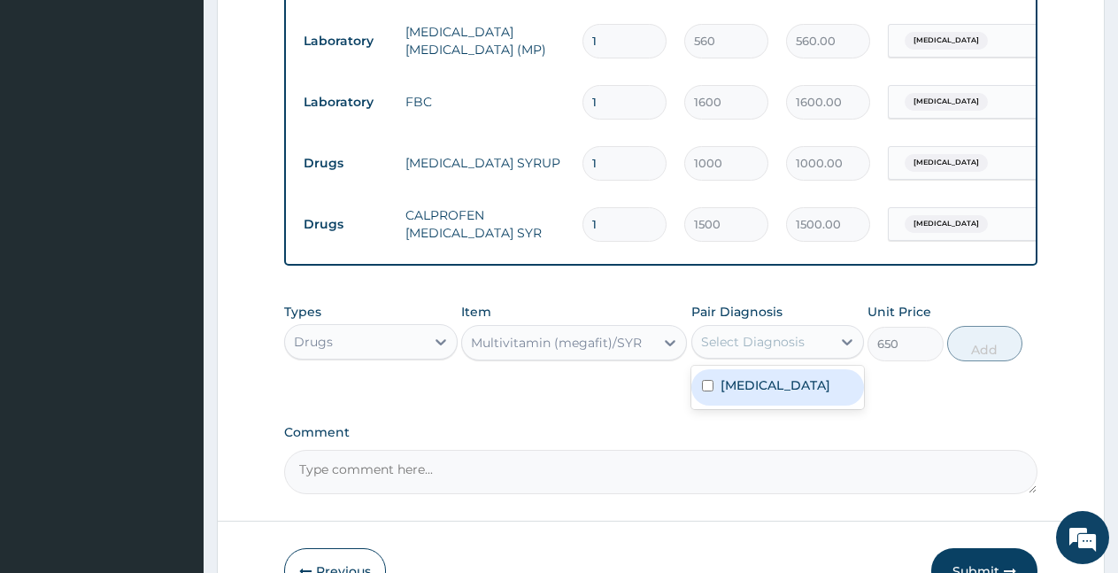
click at [746, 356] on div "Select Diagnosis" at bounding box center [762, 342] width 140 height 28
click at [749, 394] on label "[MEDICAL_DATA]" at bounding box center [776, 385] width 110 height 18
checkbox input "true"
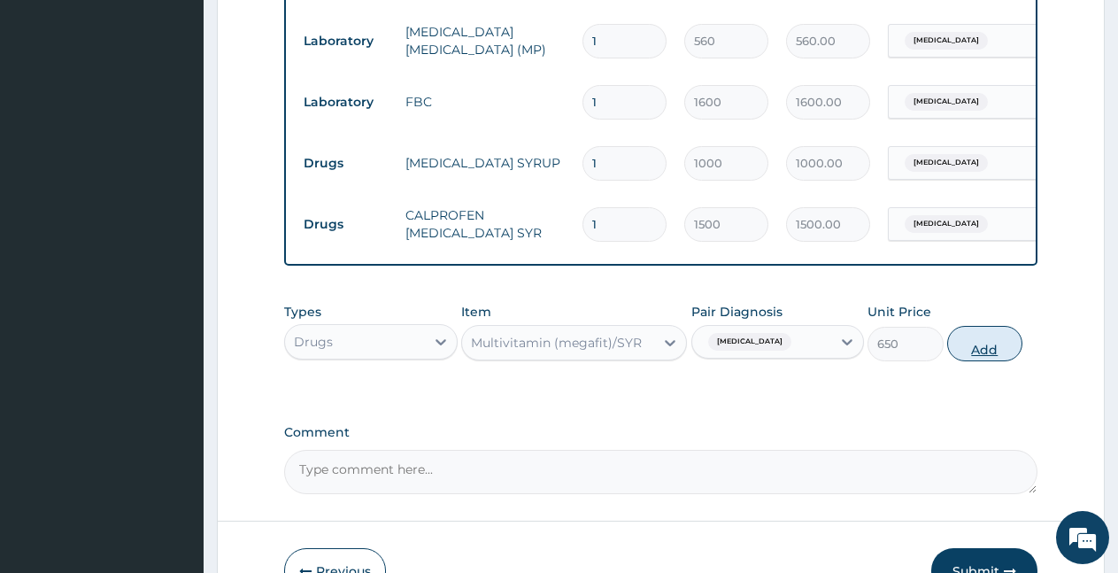
click at [967, 361] on button "Add" at bounding box center [985, 343] width 75 height 35
type input "0"
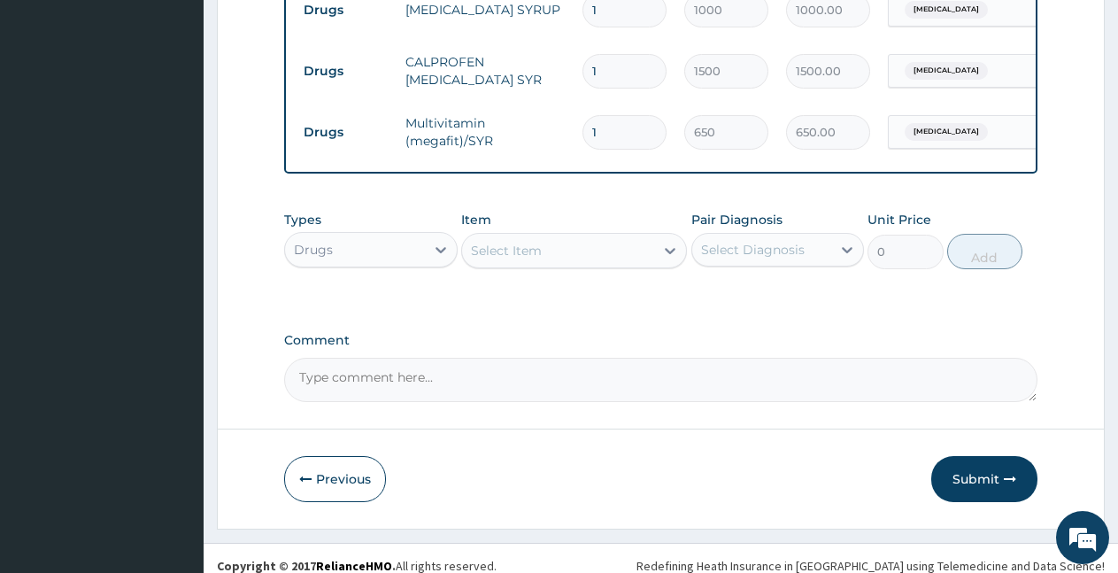
scroll to position [913, 0]
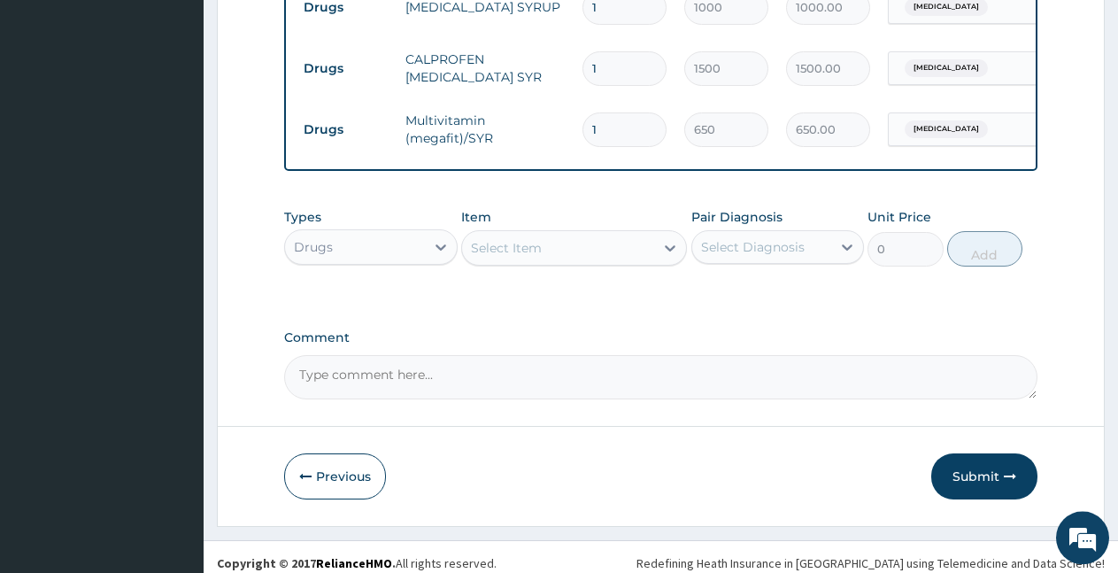
click at [575, 259] on div "Select Item" at bounding box center [558, 248] width 192 height 28
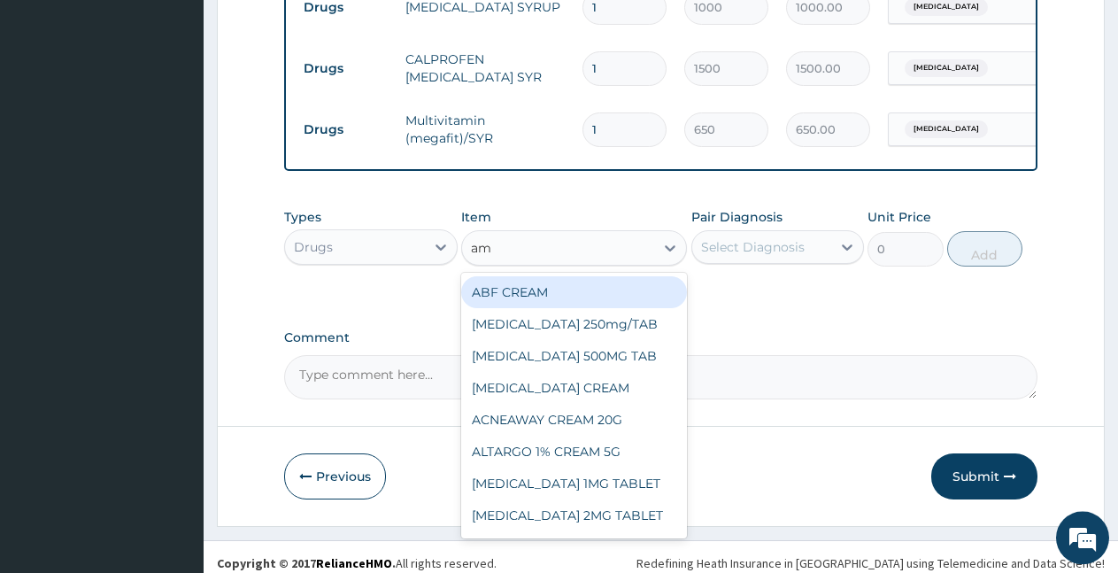
type input "a"
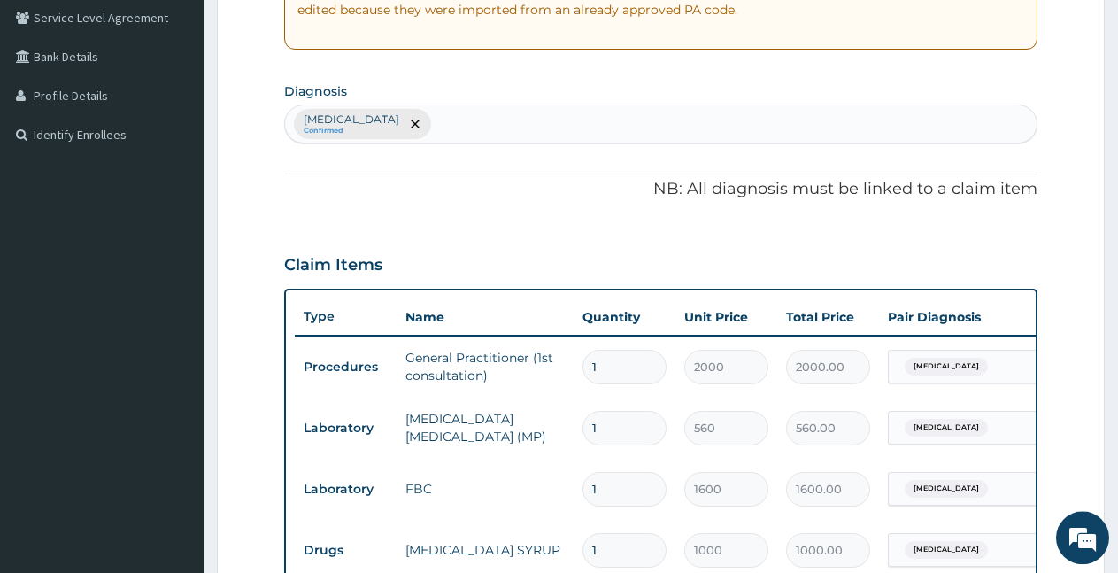
scroll to position [0, 0]
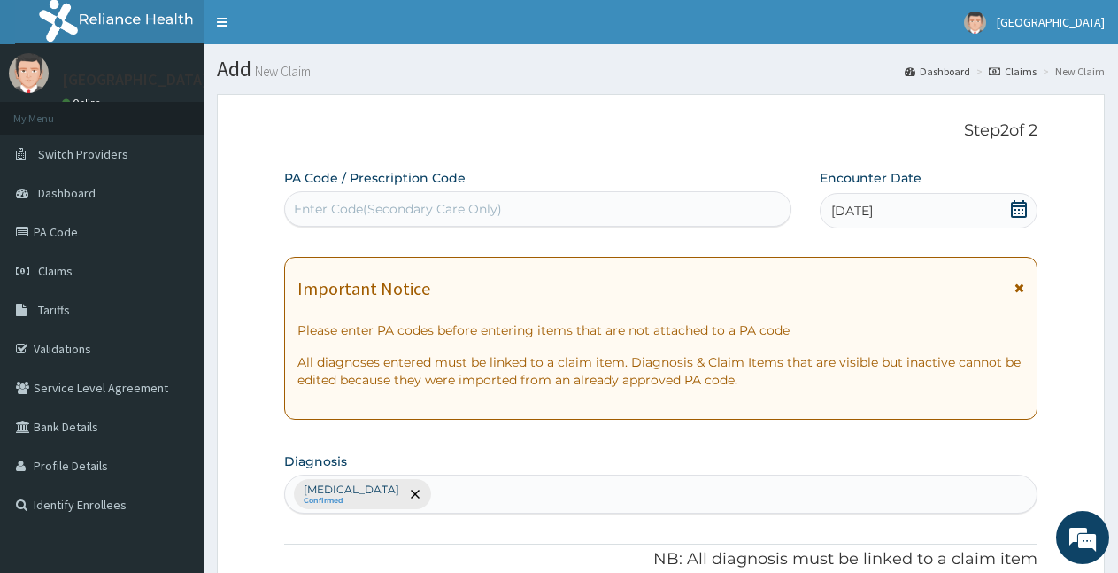
click at [588, 484] on div "[MEDICAL_DATA] Confirmed" at bounding box center [661, 494] width 752 height 37
type input "cough"
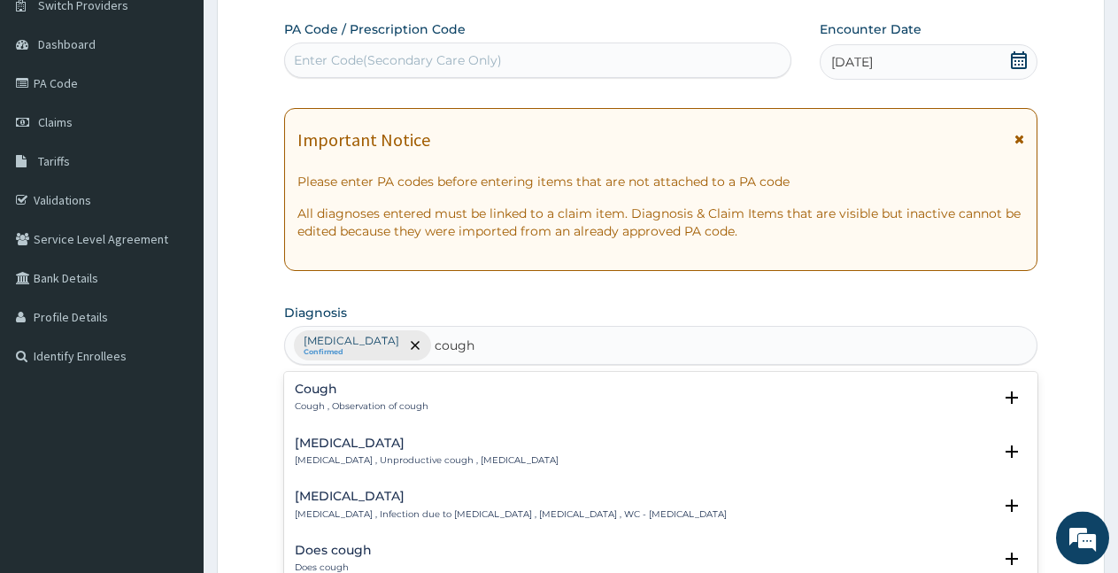
scroll to position [158, 0]
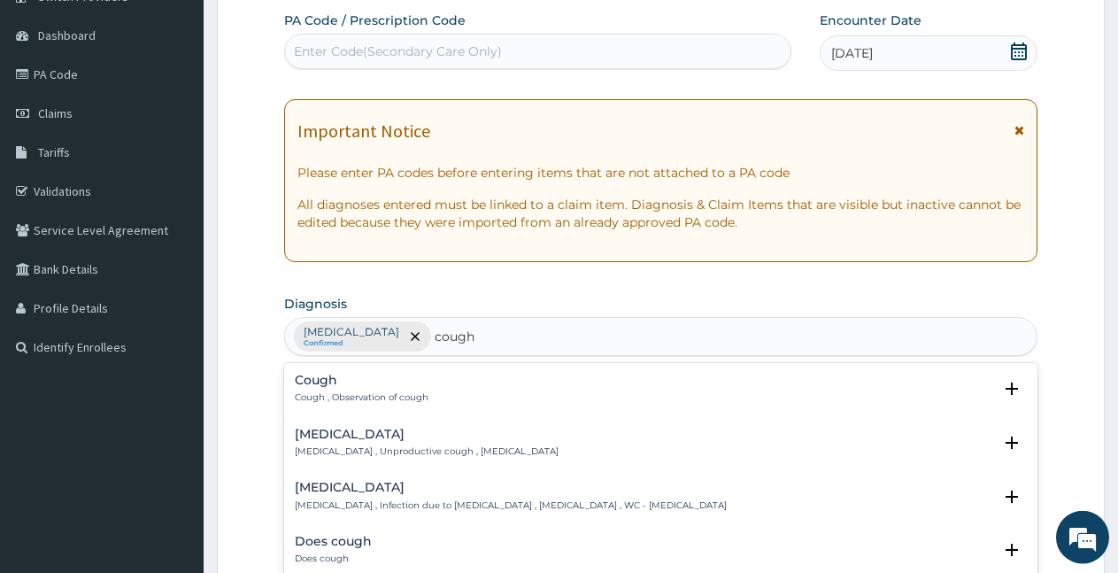
click at [349, 390] on div "Cough Cough , Observation of cough" at bounding box center [362, 389] width 134 height 31
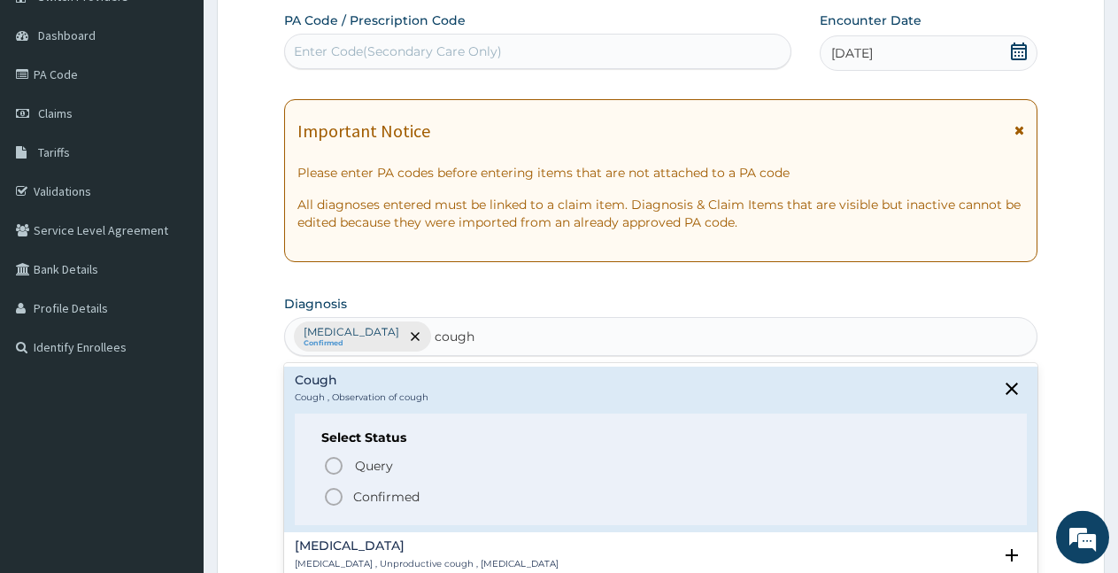
click at [338, 496] on icon "status option filled" at bounding box center [333, 496] width 21 height 21
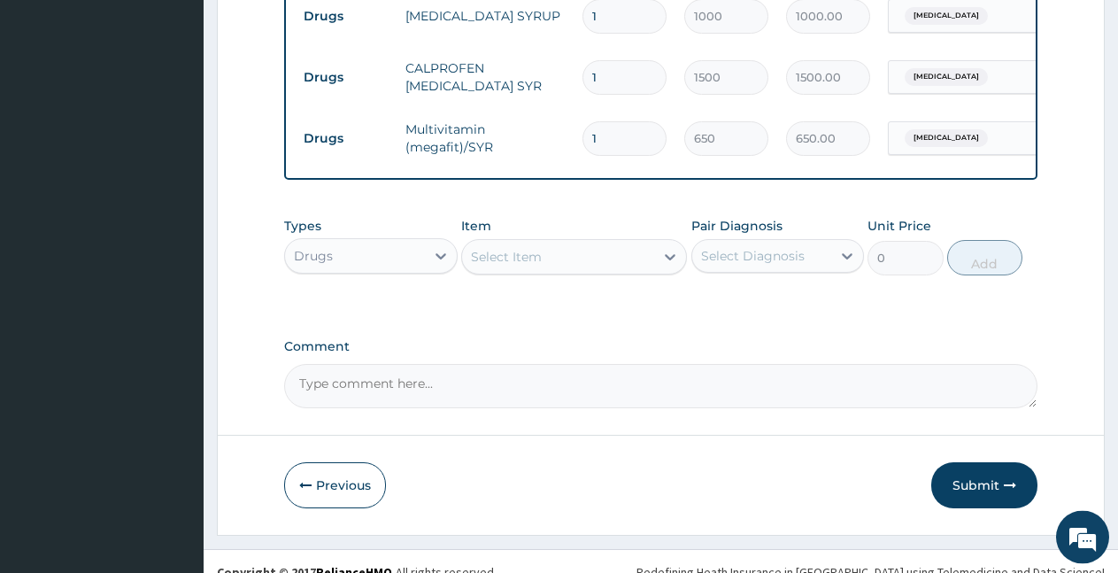
scroll to position [940, 0]
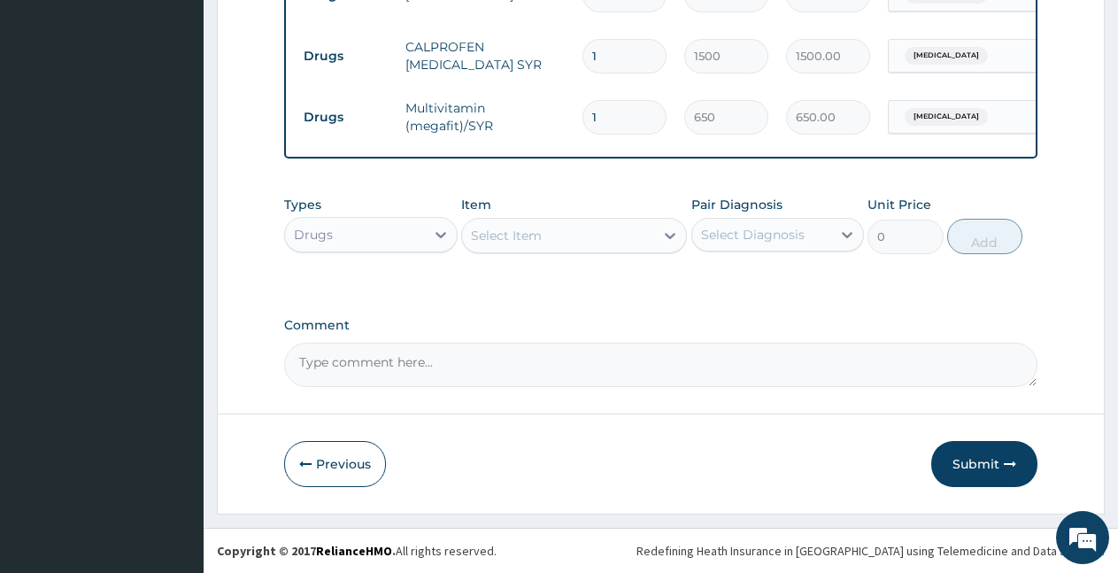
click at [535, 232] on div "Select Item" at bounding box center [506, 236] width 71 height 18
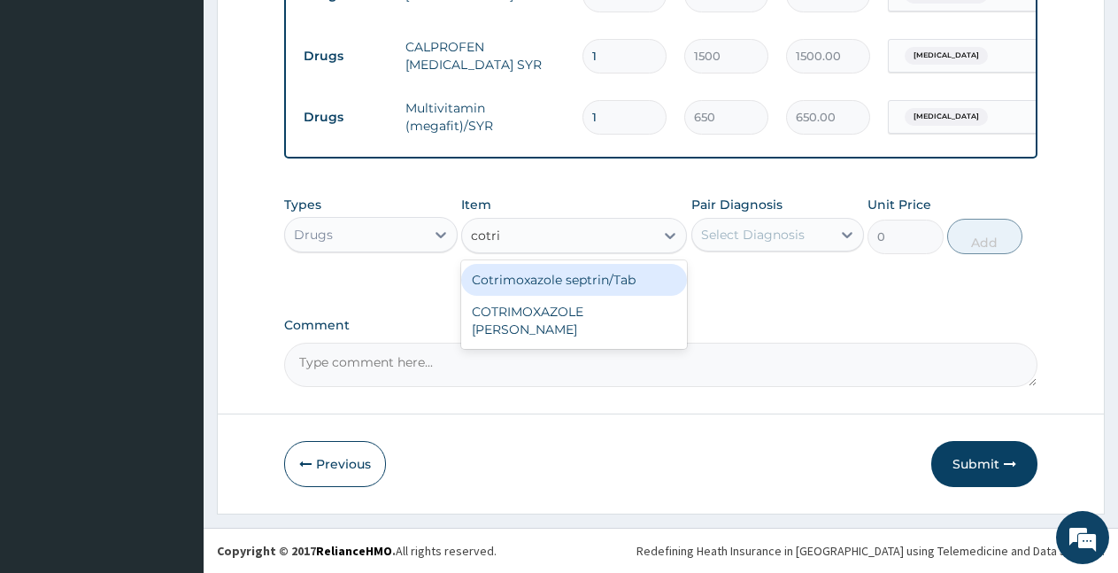
type input "[MEDICAL_DATA]"
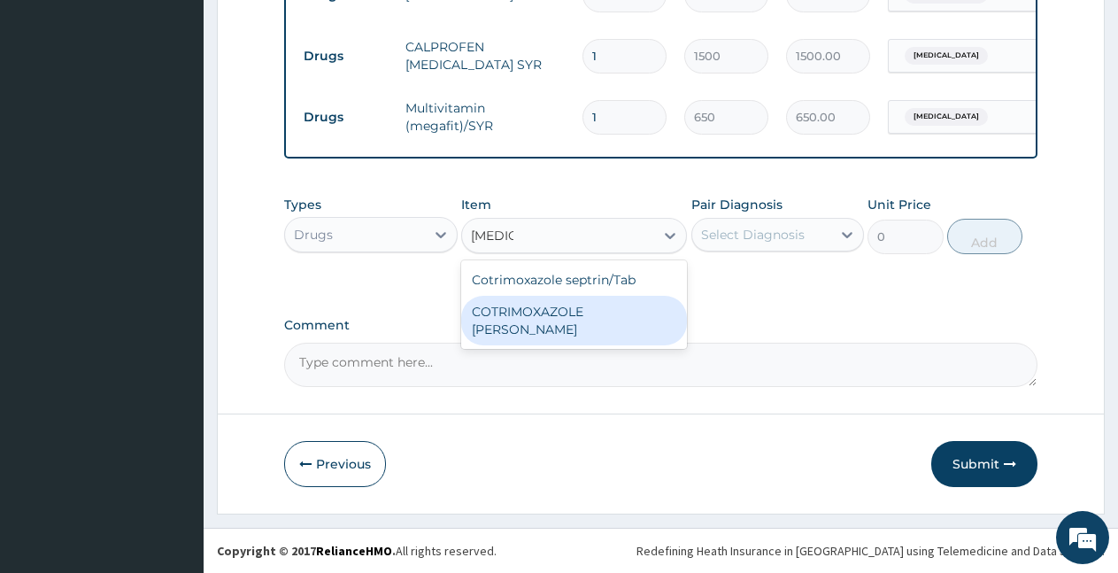
click at [575, 313] on div "COTRIMOXAZOLE [PERSON_NAME]" at bounding box center [574, 321] width 226 height 50
type input "600"
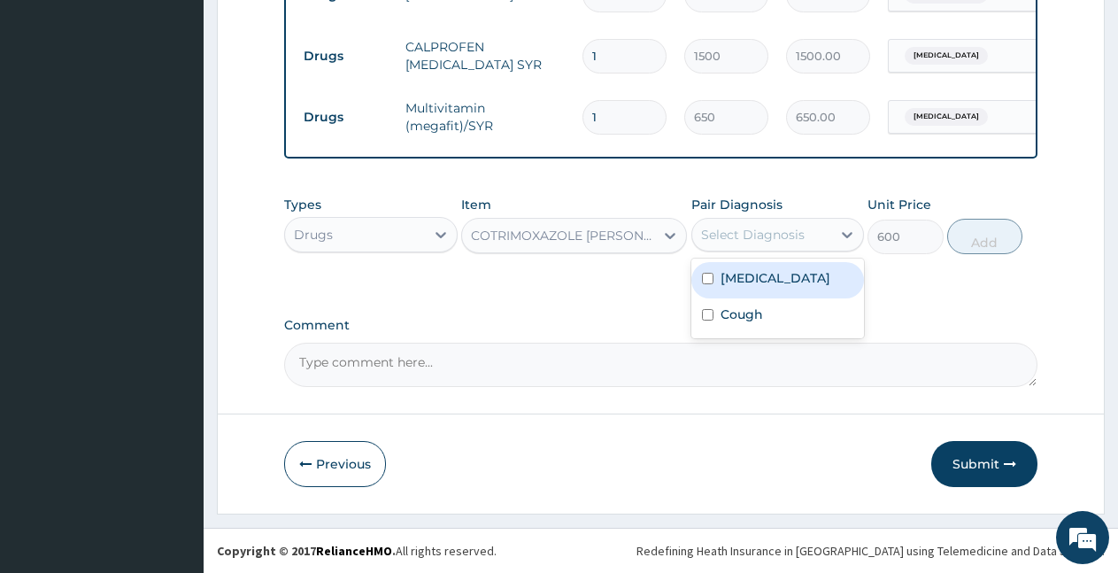
click at [753, 233] on div "Select Diagnosis" at bounding box center [753, 235] width 104 height 18
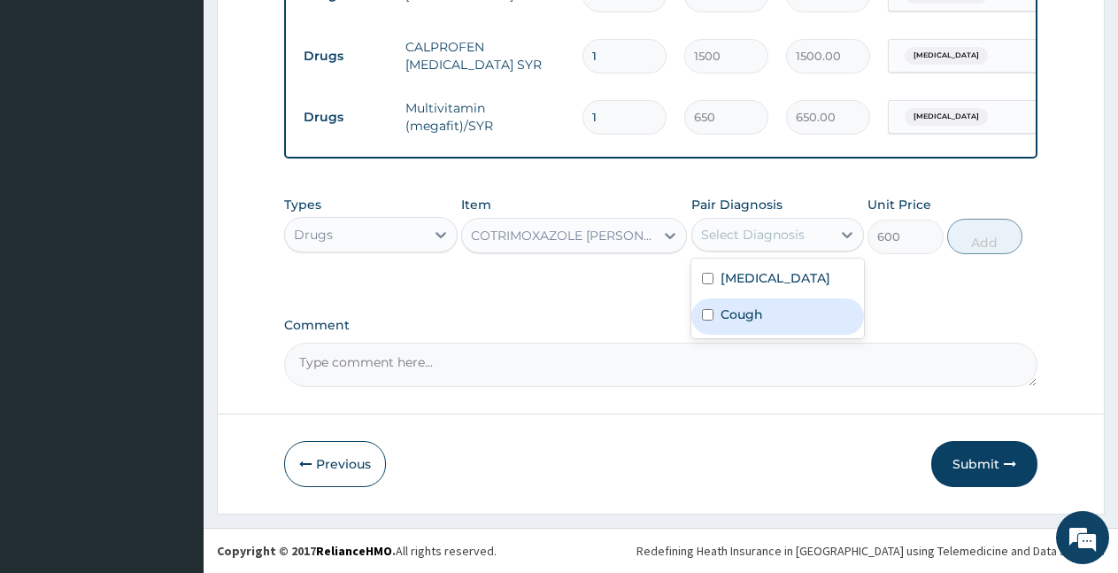
click at [737, 317] on label "Cough" at bounding box center [742, 315] width 43 height 18
checkbox input "true"
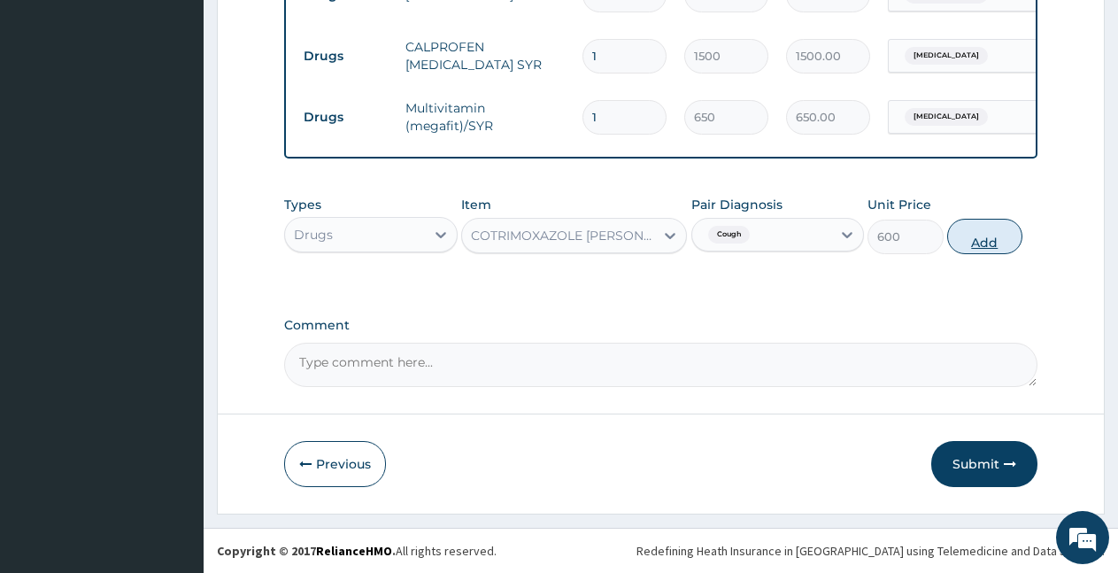
click at [979, 246] on button "Add" at bounding box center [985, 236] width 75 height 35
type input "0"
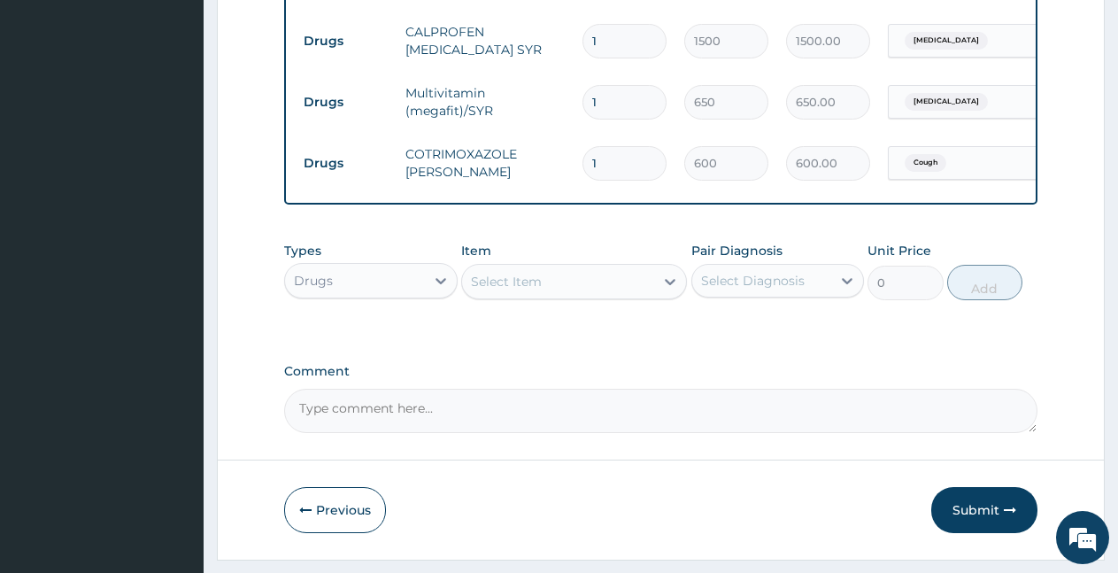
click at [553, 284] on div "Select Item" at bounding box center [558, 281] width 192 height 28
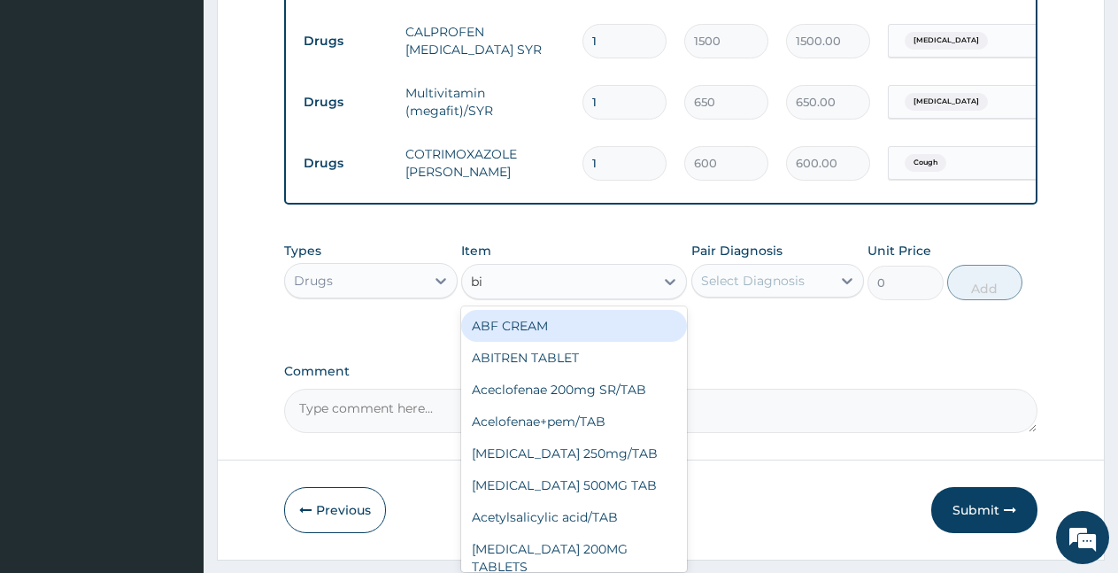
type input "bio"
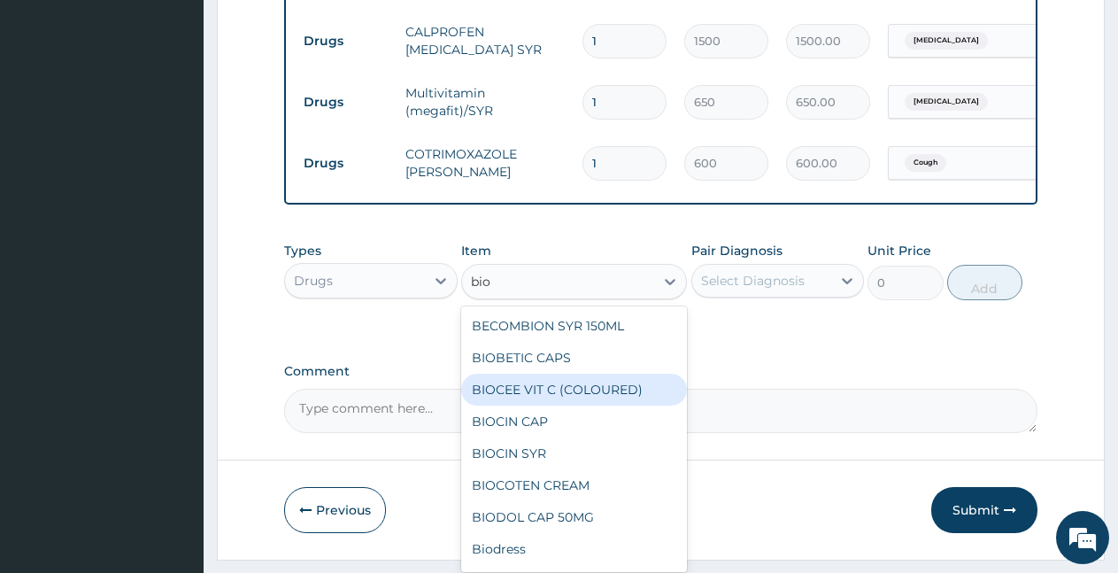
click at [553, 402] on div "BIOCEE VIT C (COLOURED)" at bounding box center [574, 390] width 226 height 32
type input "50"
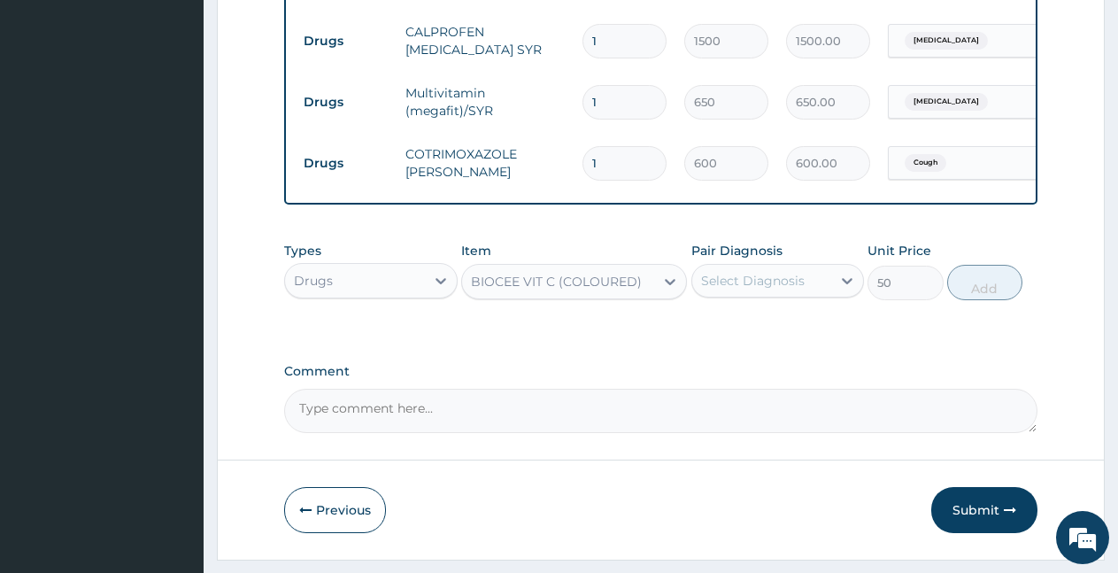
click at [741, 290] on div "Select Diagnosis" at bounding box center [753, 281] width 104 height 18
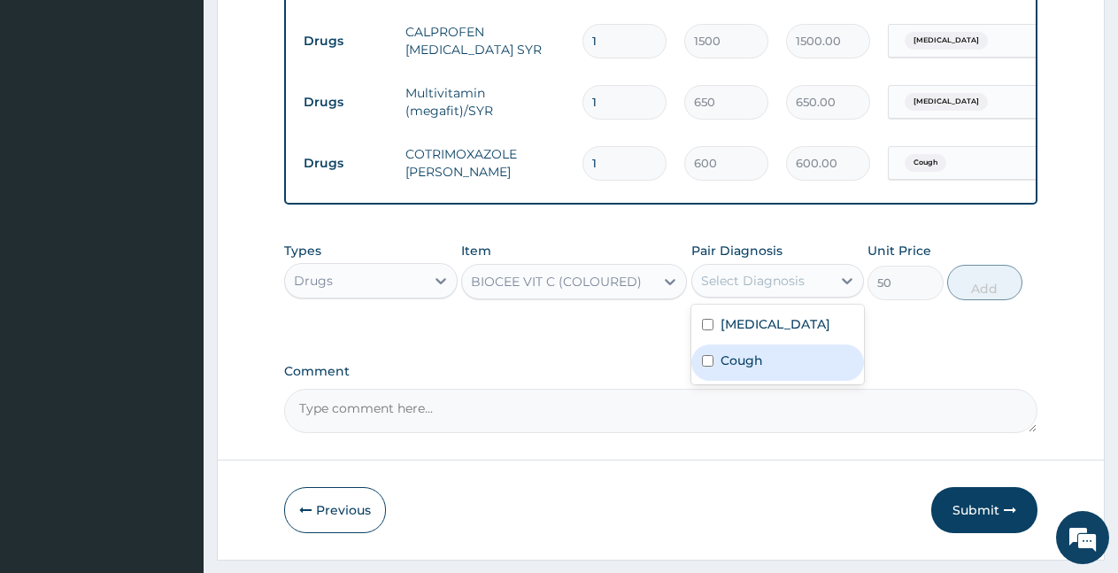
click at [741, 369] on label "Cough" at bounding box center [742, 361] width 43 height 18
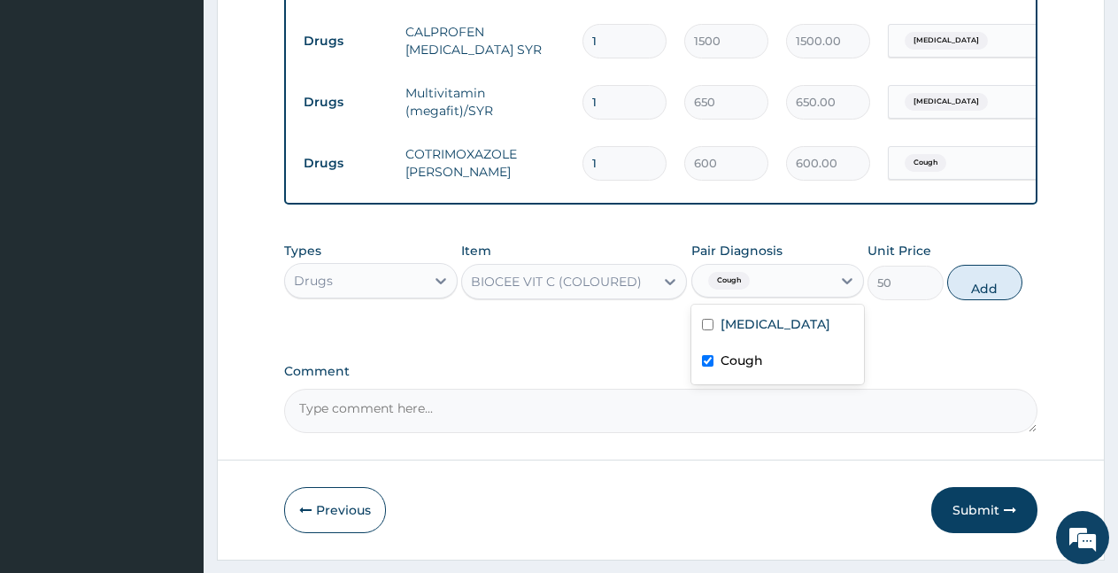
checkbox input "true"
click at [995, 299] on button "Add" at bounding box center [985, 282] width 75 height 35
type input "0"
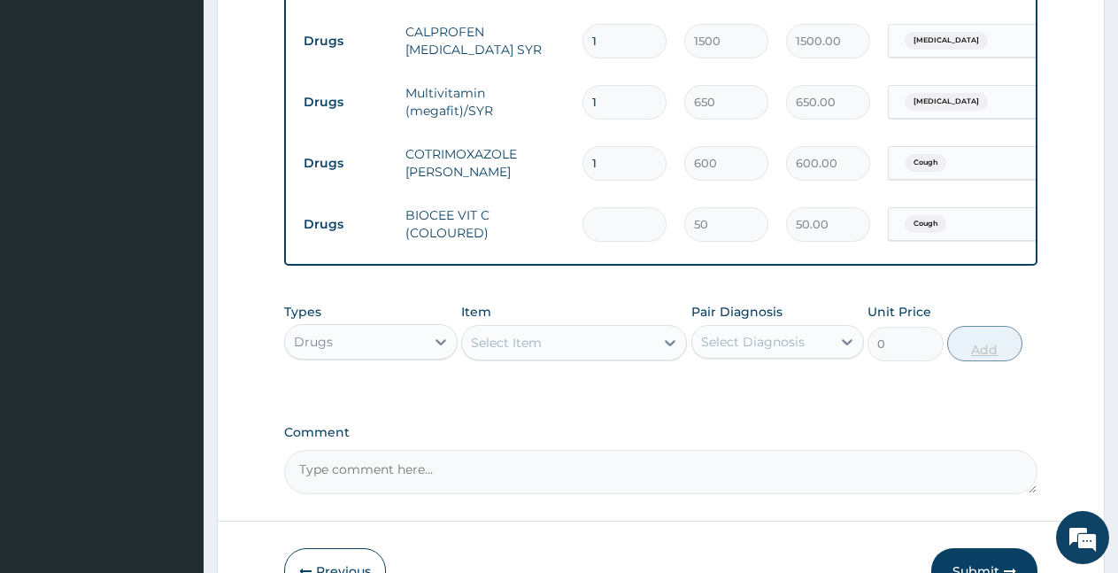
type input "0.00"
type input "2"
type input "100.00"
type input "25"
type input "1250.00"
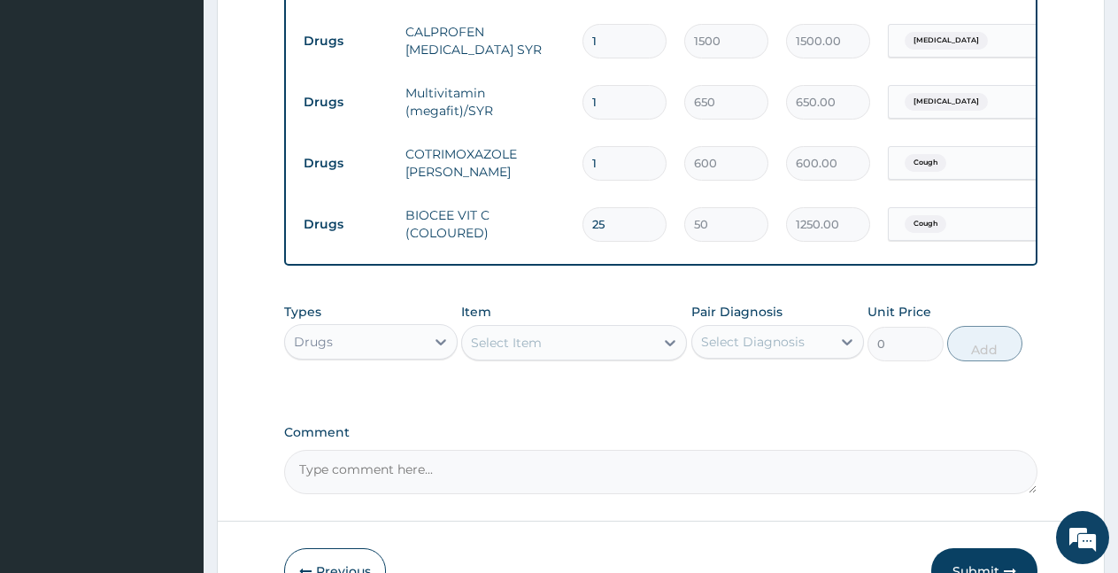
type input "25"
click at [550, 349] on div "Select Item" at bounding box center [558, 343] width 192 height 28
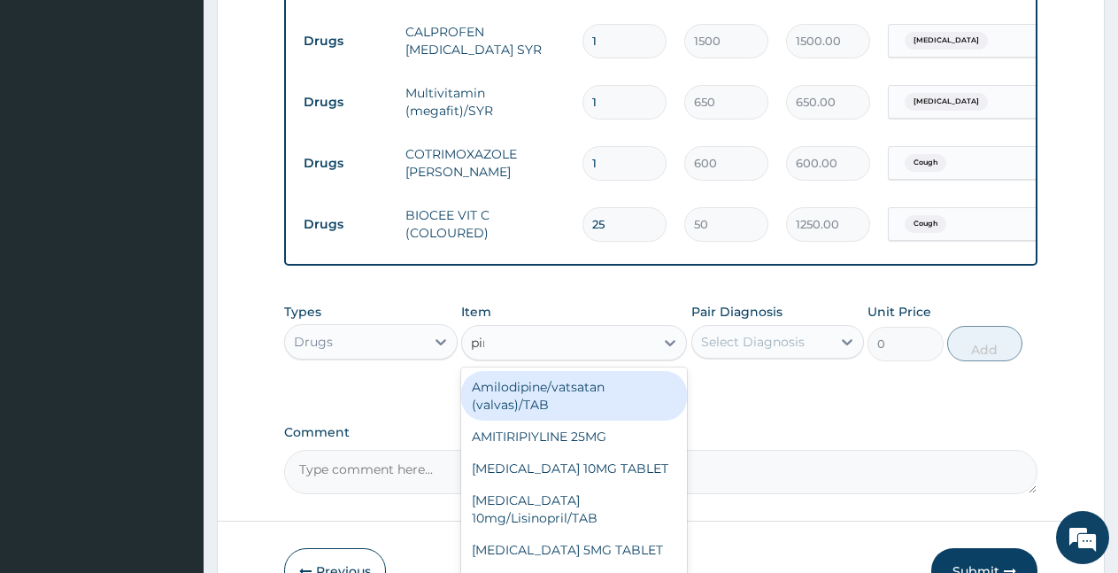
type input "piri"
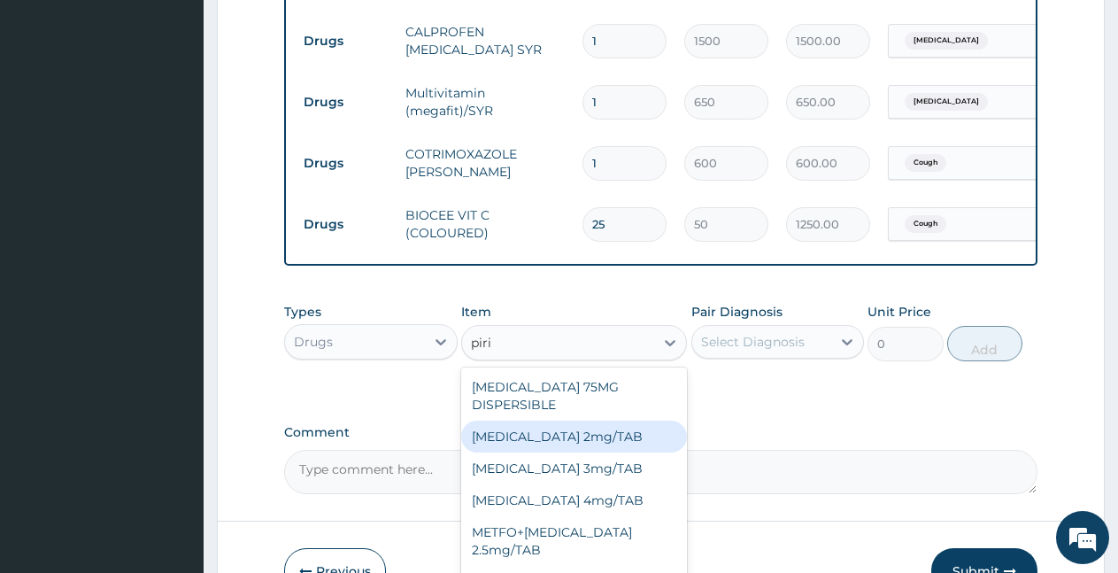
scroll to position [46, 0]
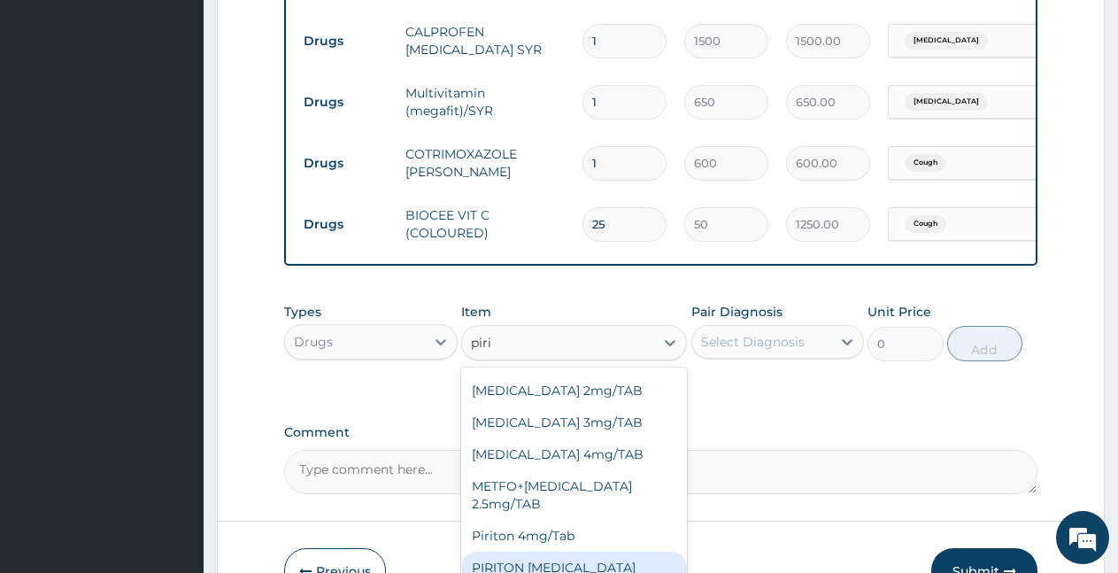
click at [600, 557] on div "PIRITON [MEDICAL_DATA]" at bounding box center [574, 568] width 226 height 32
type input "600"
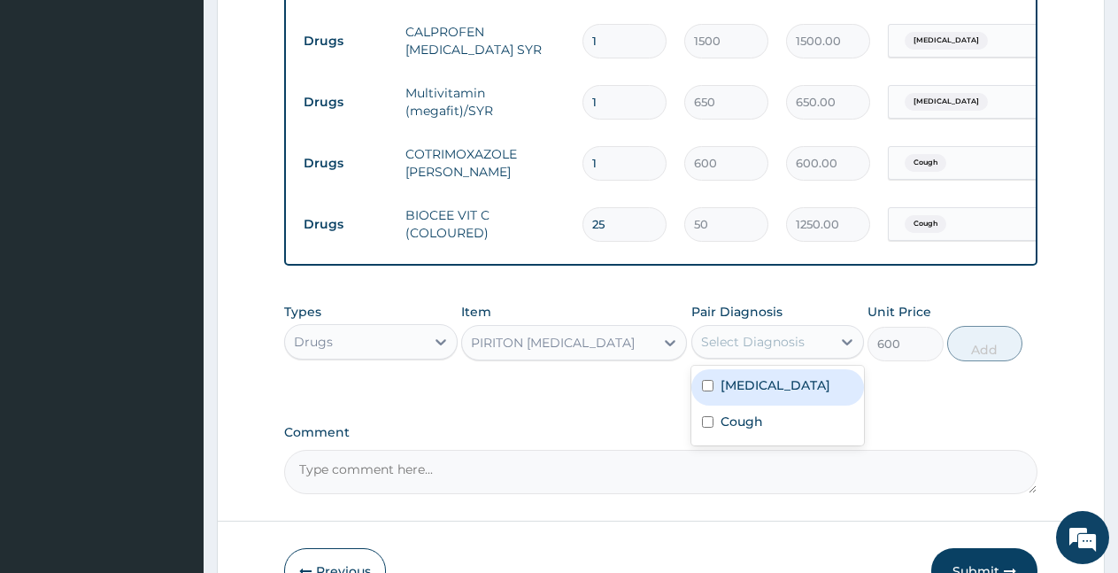
click at [782, 351] on div "Select Diagnosis" at bounding box center [753, 342] width 104 height 18
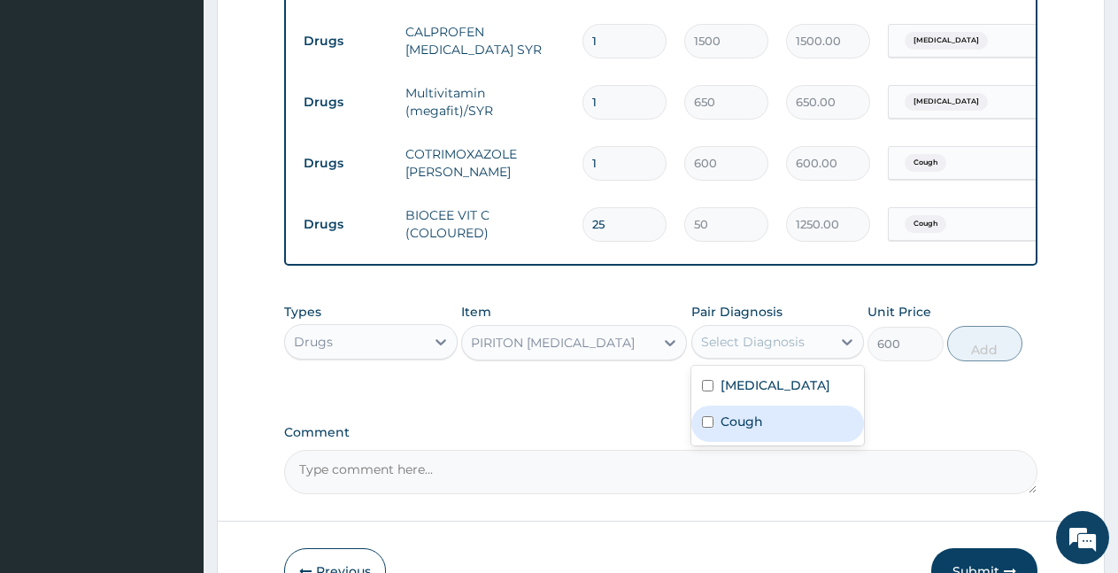
click at [748, 430] on label "Cough" at bounding box center [742, 422] width 43 height 18
checkbox input "true"
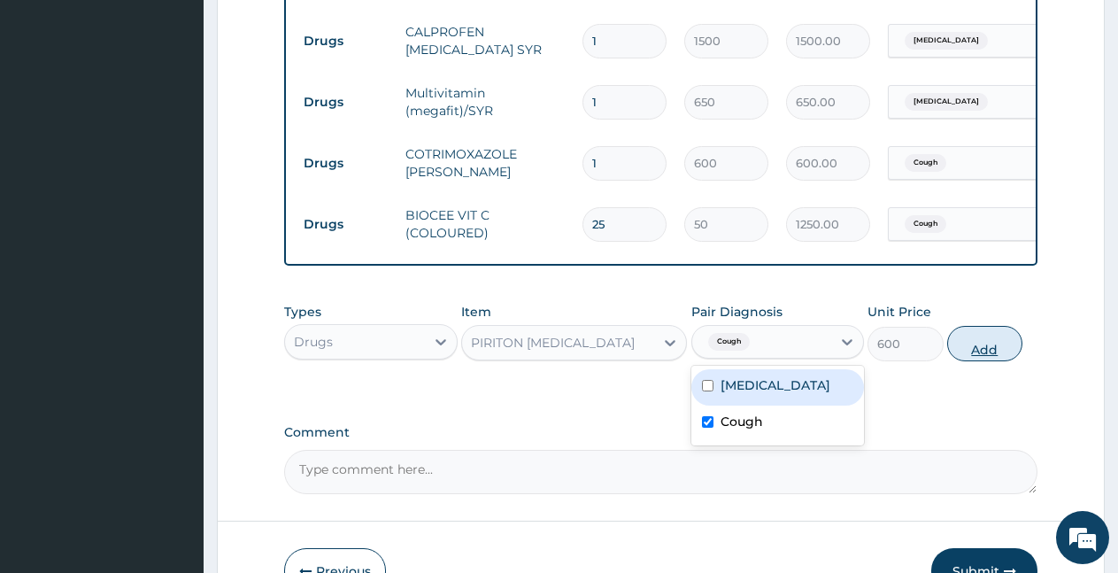
click at [998, 352] on button "Add" at bounding box center [985, 343] width 75 height 35
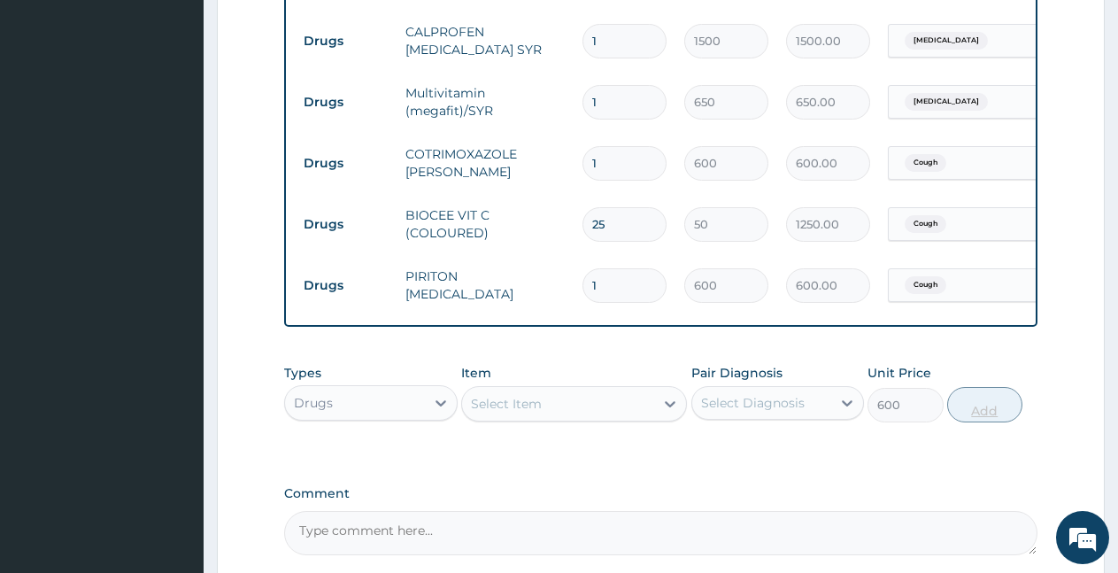
type input "0"
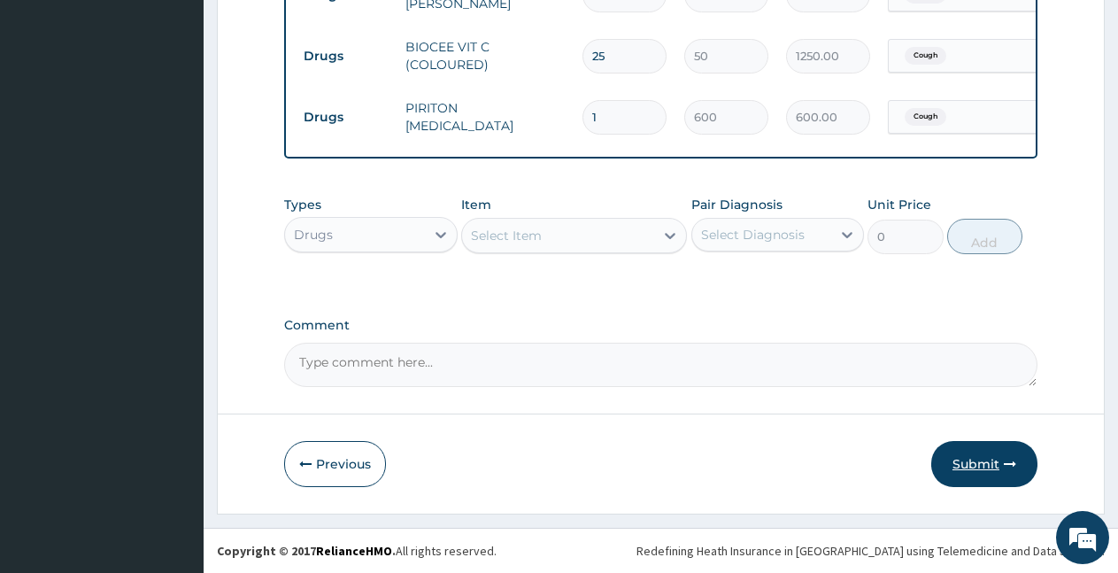
click at [986, 464] on button "Submit" at bounding box center [985, 464] width 106 height 46
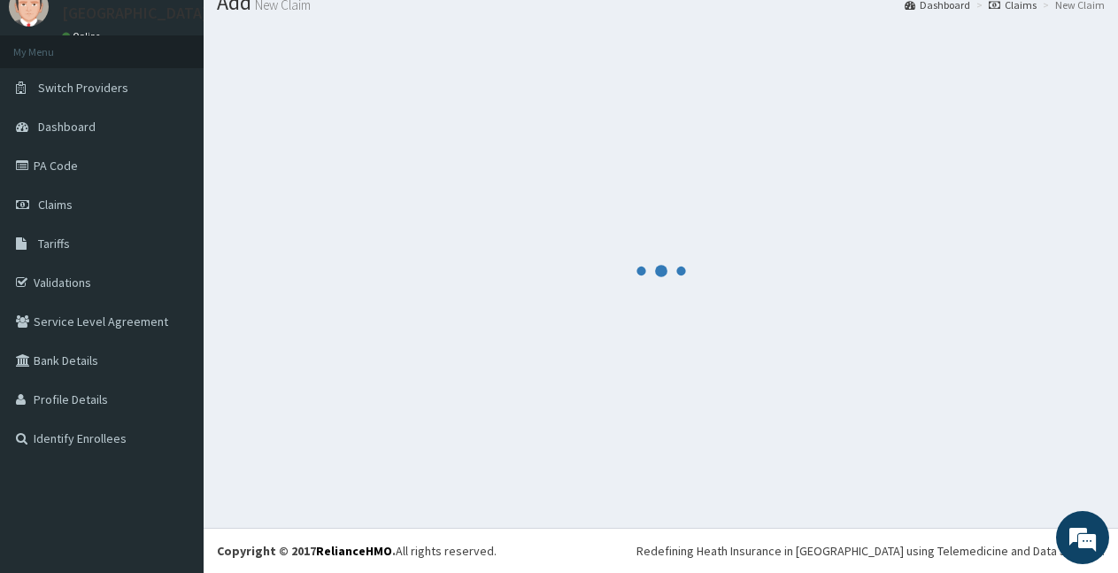
scroll to position [66, 0]
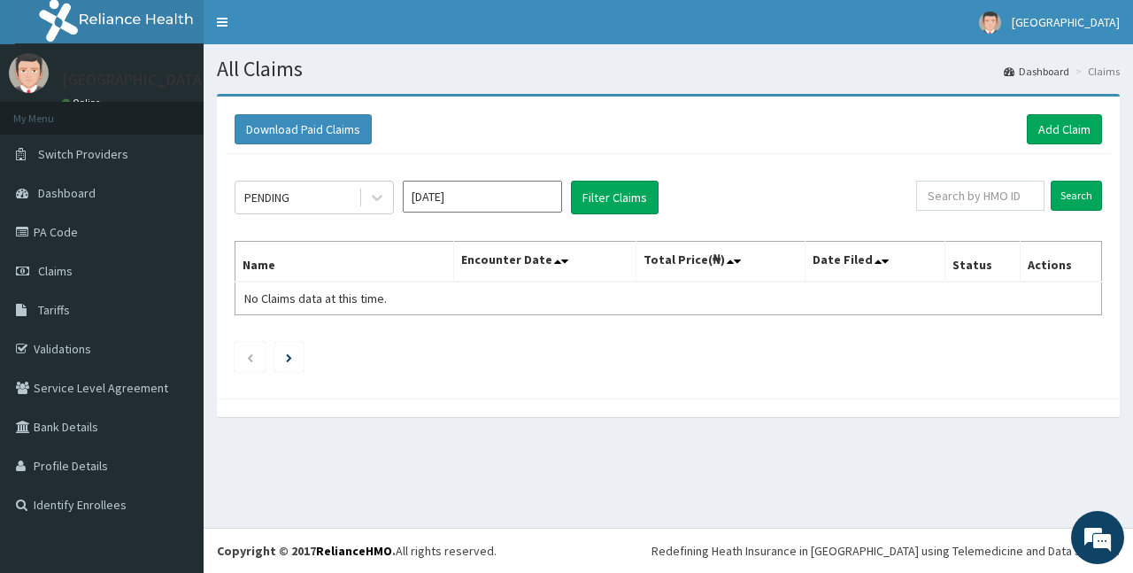
click at [623, 344] on ul at bounding box center [669, 357] width 868 height 30
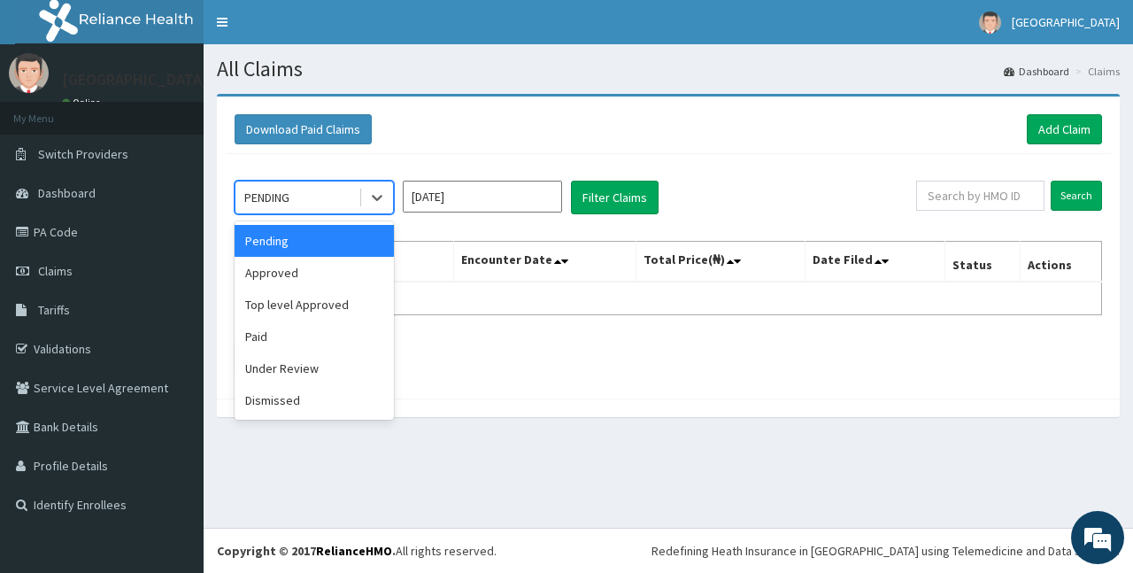
click at [339, 203] on div "PENDING" at bounding box center [297, 197] width 123 height 28
click at [298, 280] on div "Approved" at bounding box center [314, 273] width 159 height 32
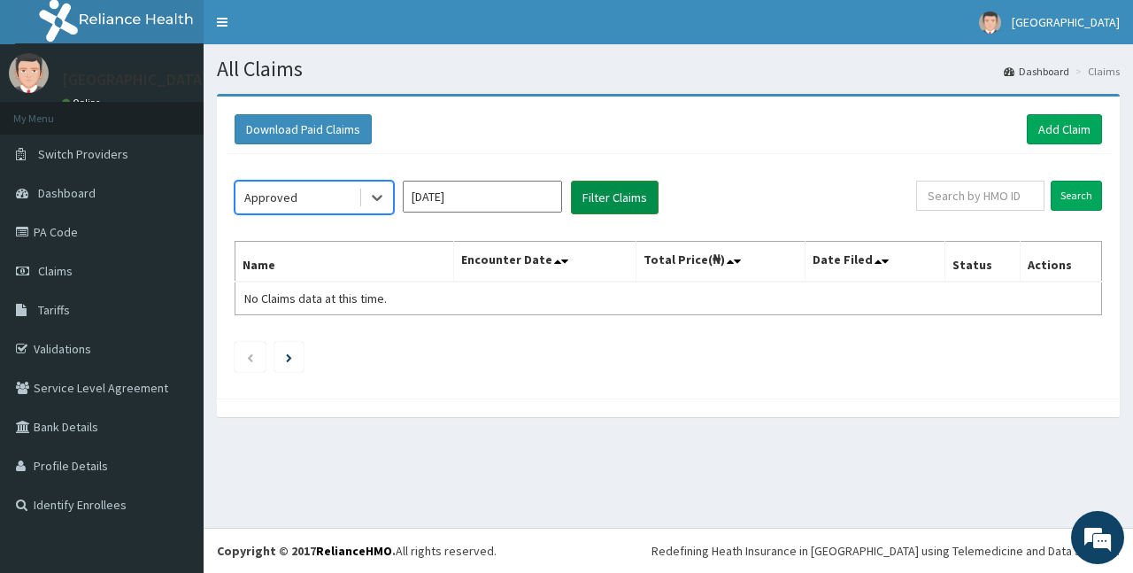
click at [631, 185] on button "Filter Claims" at bounding box center [615, 198] width 88 height 34
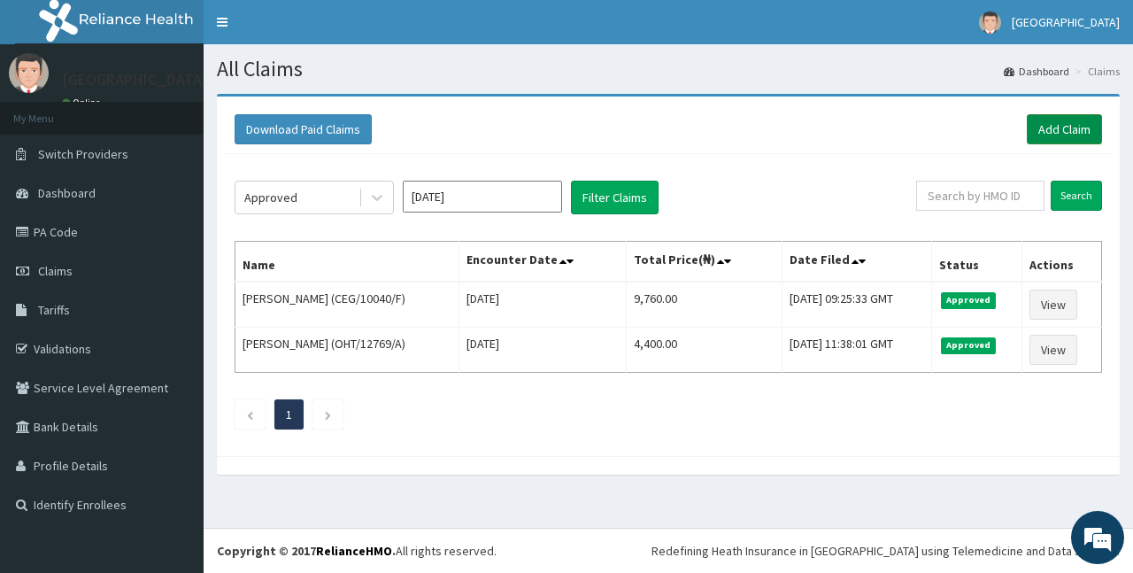
click at [1050, 131] on link "Add Claim" at bounding box center [1064, 129] width 75 height 30
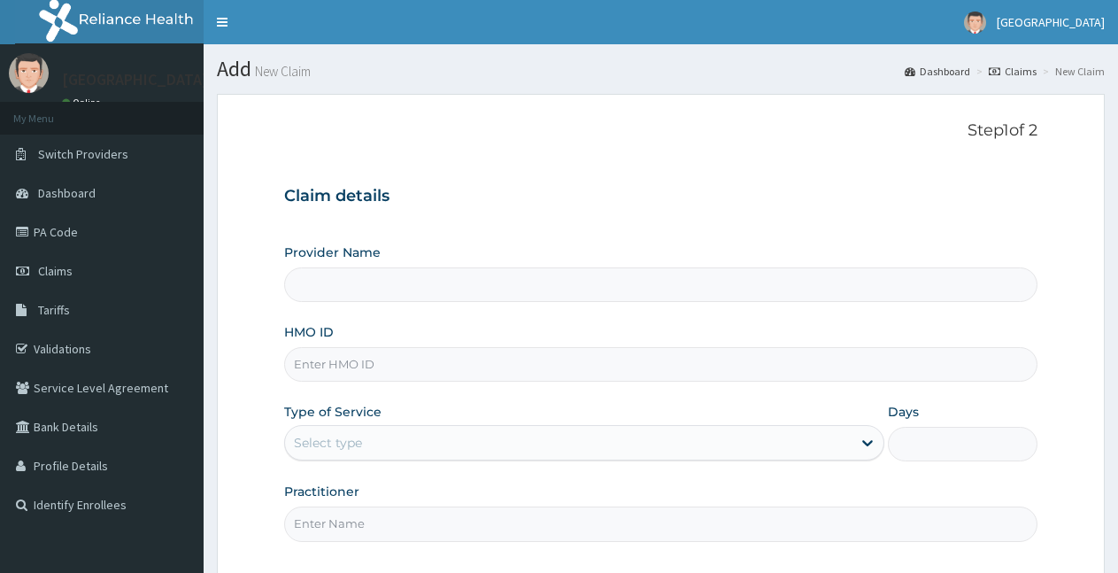
type input "St Claver Hospital"
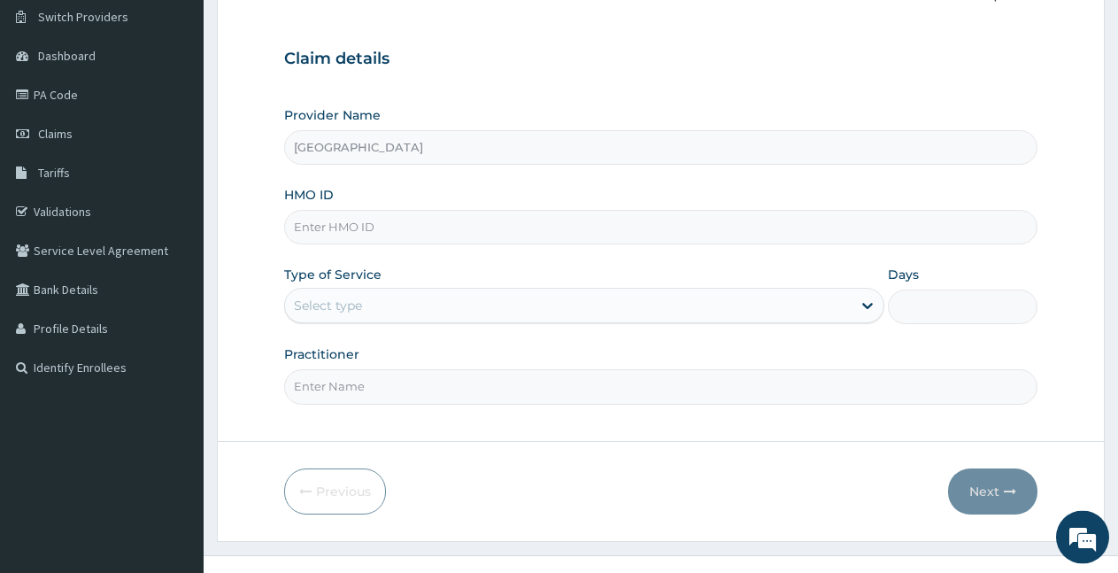
scroll to position [165, 0]
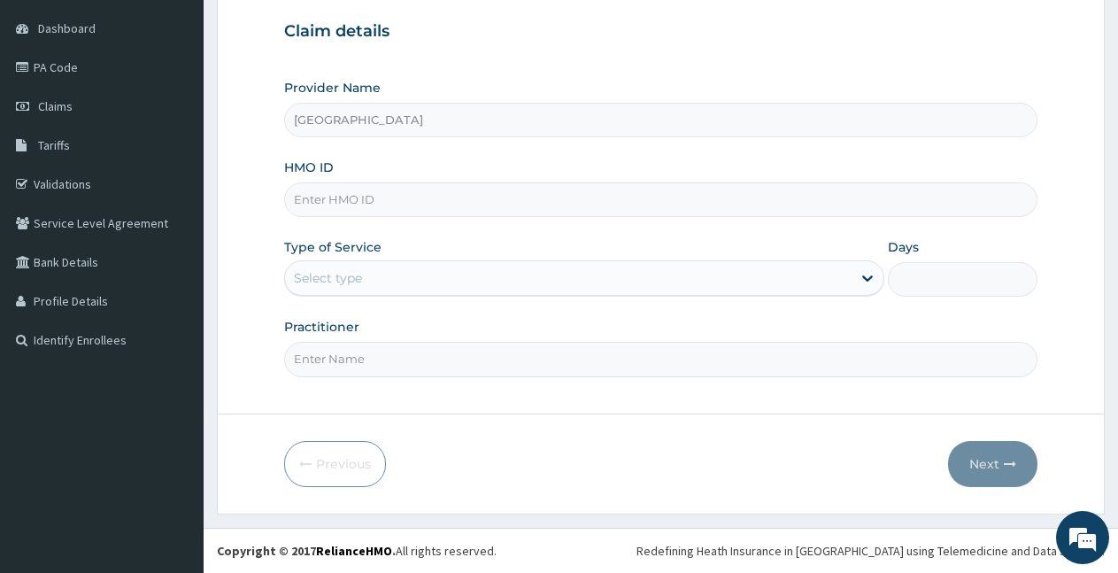
click at [499, 198] on input "HMO ID" at bounding box center [661, 199] width 754 height 35
type input "c"
type input "CEG/10040/E"
click at [325, 283] on div "Select type" at bounding box center [328, 278] width 68 height 18
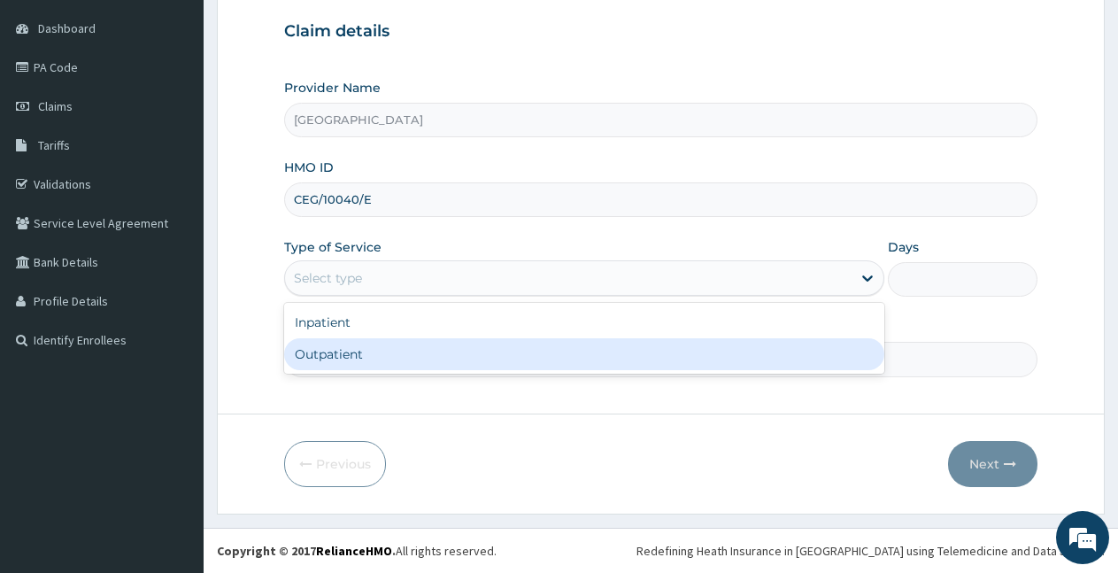
click at [343, 352] on div "Outpatient" at bounding box center [584, 354] width 600 height 32
type input "1"
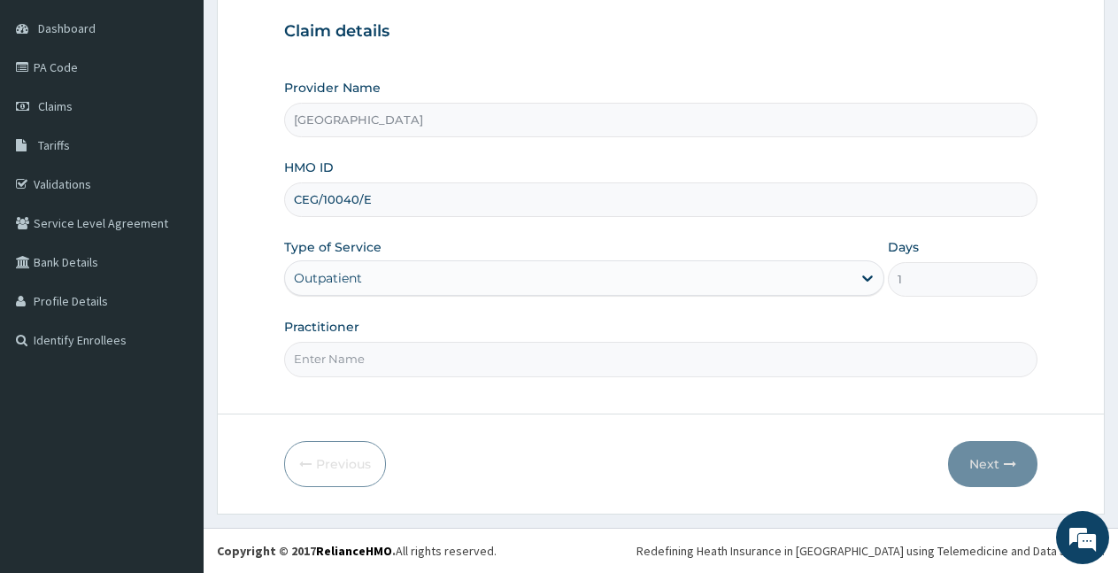
click at [365, 359] on input "Practitioner" at bounding box center [661, 359] width 754 height 35
type input "Dr [PERSON_NAME]"
click at [994, 460] on button "Next" at bounding box center [992, 464] width 89 height 46
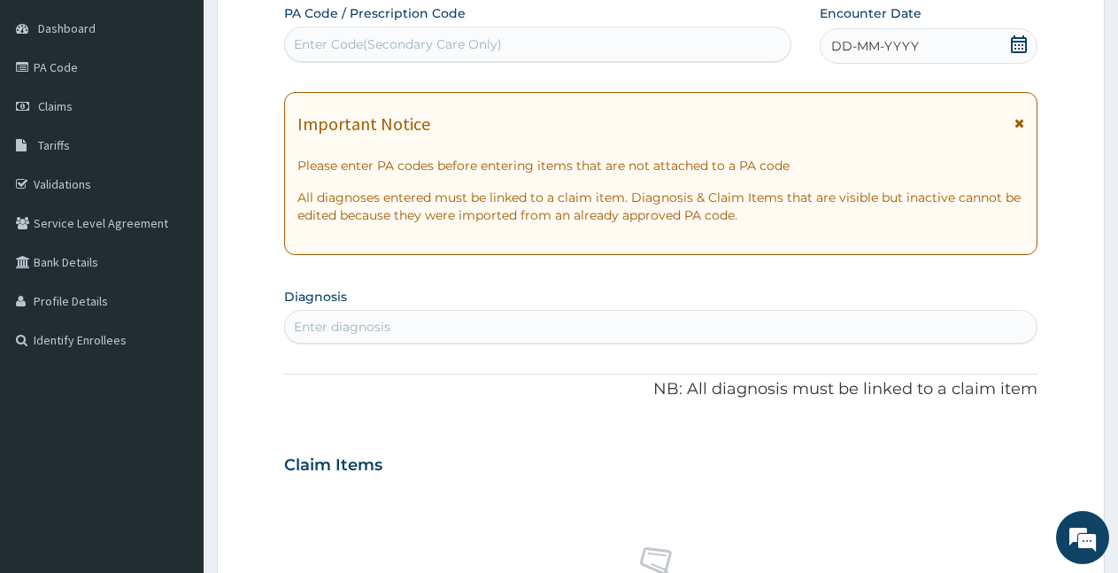
click at [956, 48] on div "DD-MM-YYYY" at bounding box center [929, 45] width 218 height 35
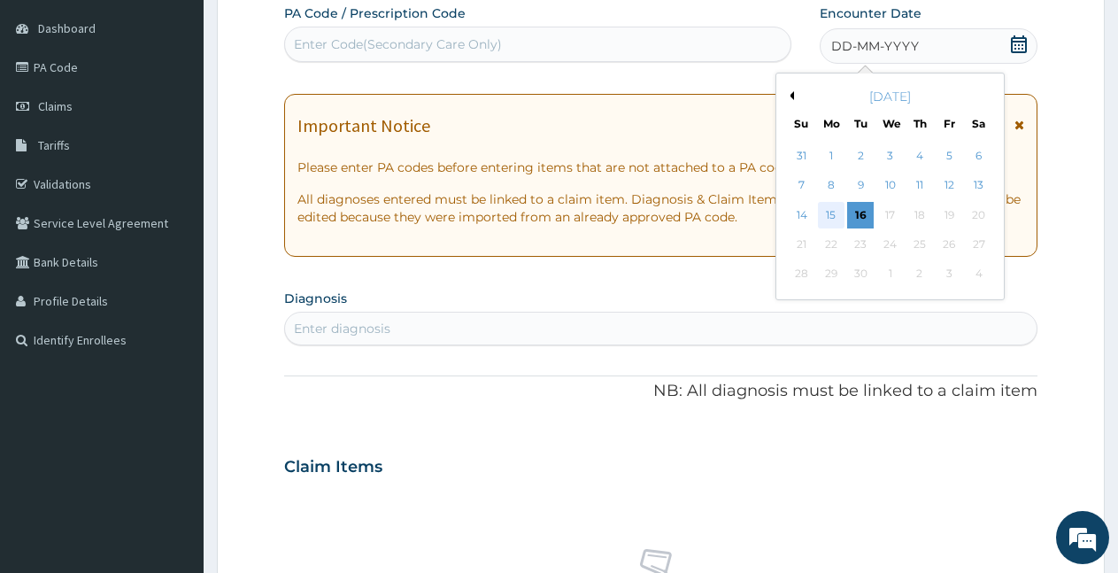
click at [827, 216] on div "15" at bounding box center [831, 215] width 27 height 27
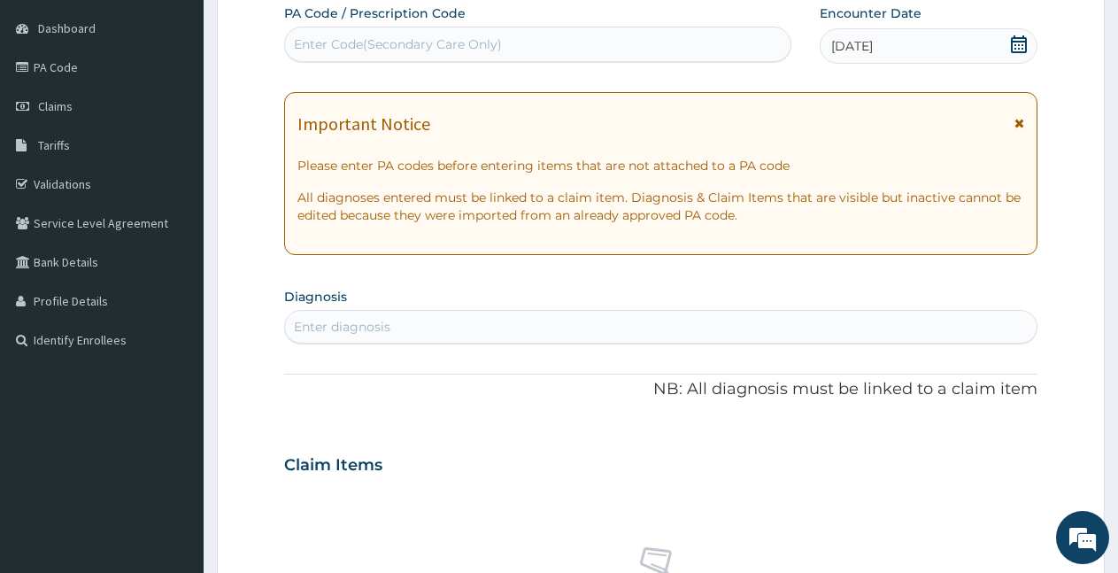
click at [557, 323] on div "Enter diagnosis" at bounding box center [661, 327] width 752 height 28
type input "d"
type input "plasmodium"
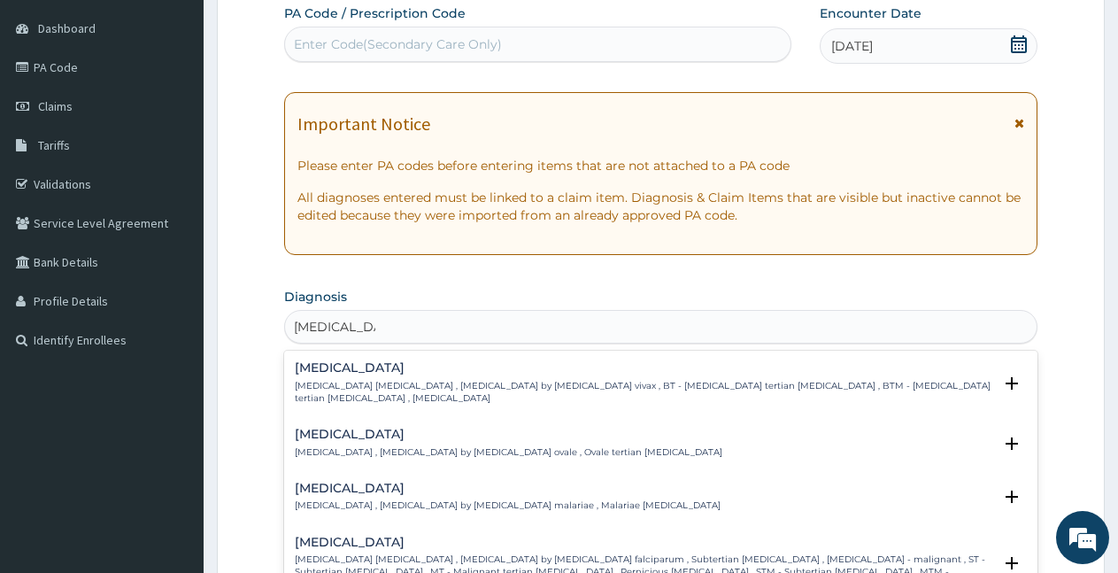
click at [337, 538] on h4 "[MEDICAL_DATA]" at bounding box center [644, 542] width 698 height 13
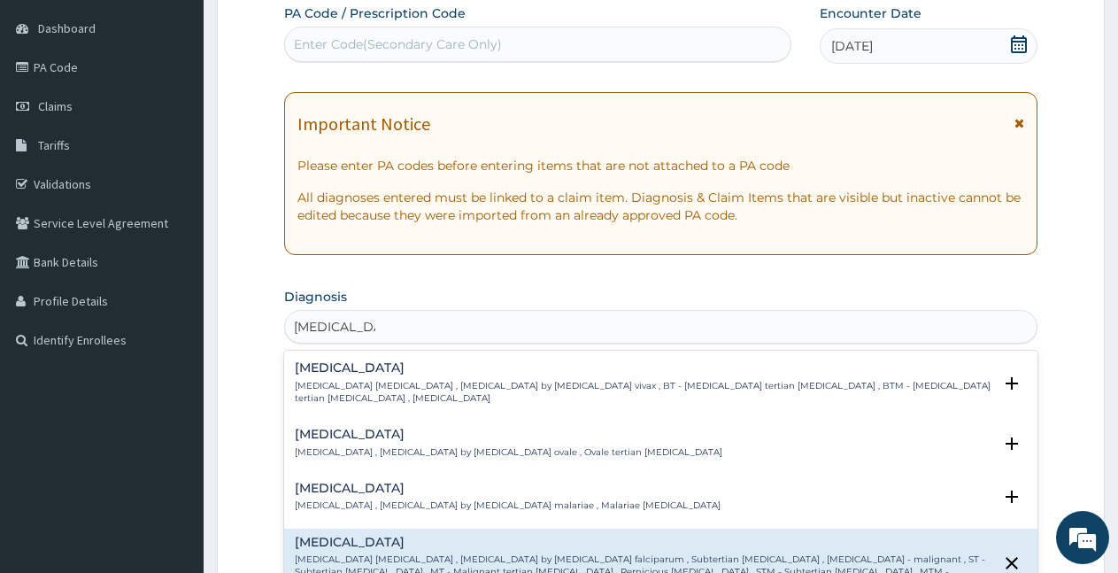
scroll to position [162, 0]
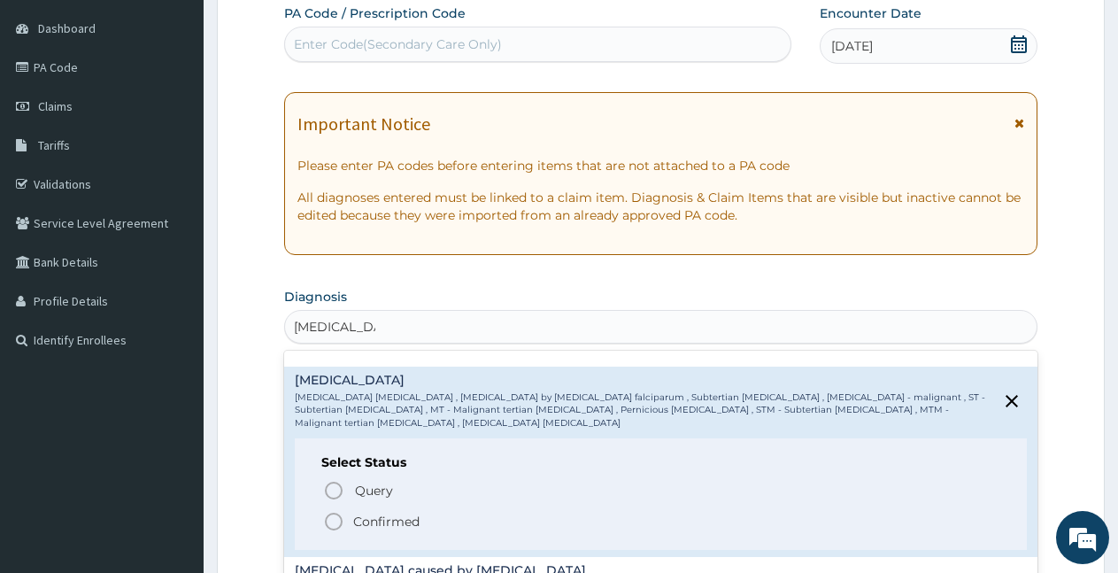
click at [338, 511] on icon "status option filled" at bounding box center [333, 521] width 21 height 21
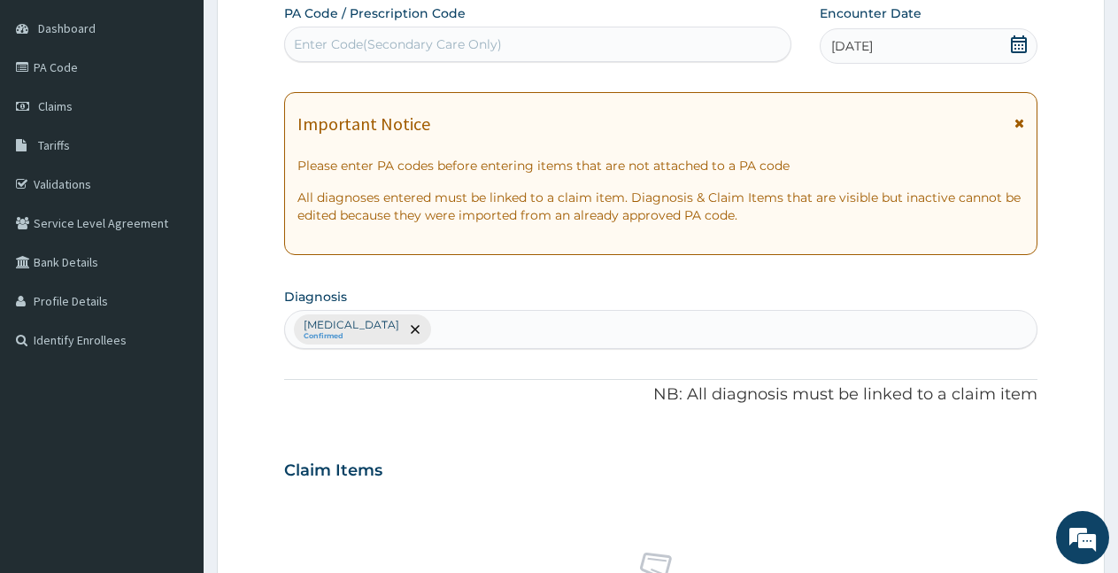
click at [496, 337] on div "[MEDICAL_DATA] Confirmed" at bounding box center [661, 329] width 752 height 37
type input "cough"
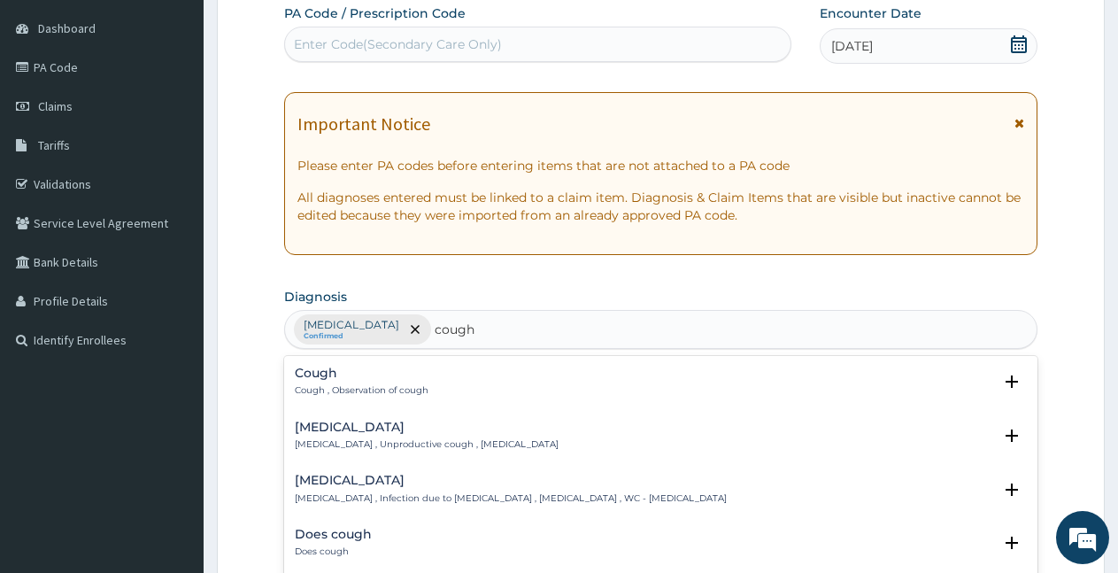
click at [331, 385] on p "Cough , Observation of cough" at bounding box center [362, 390] width 134 height 12
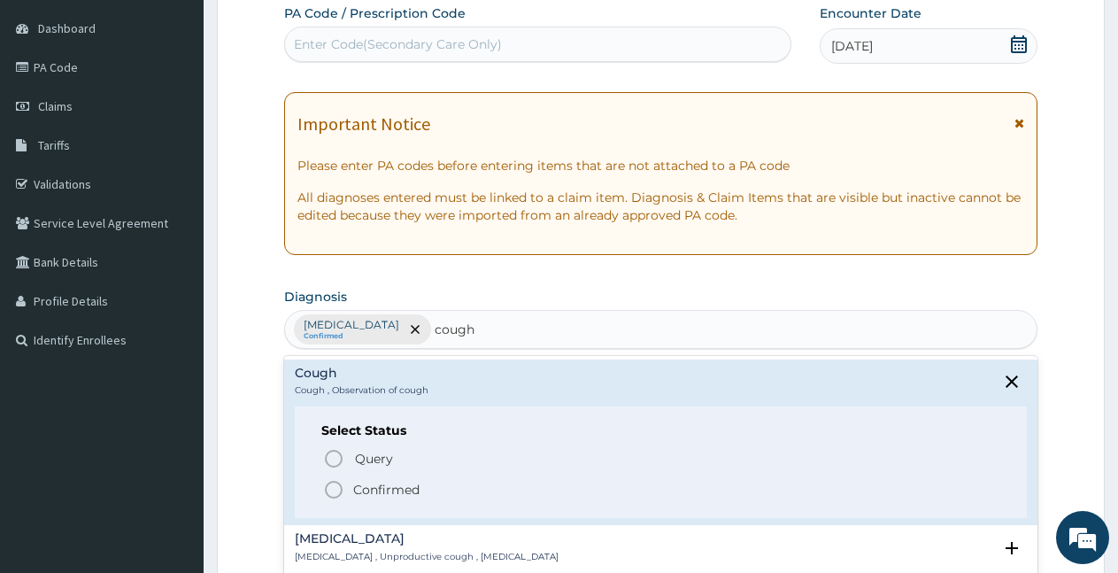
click at [334, 487] on icon "status option filled" at bounding box center [333, 489] width 21 height 21
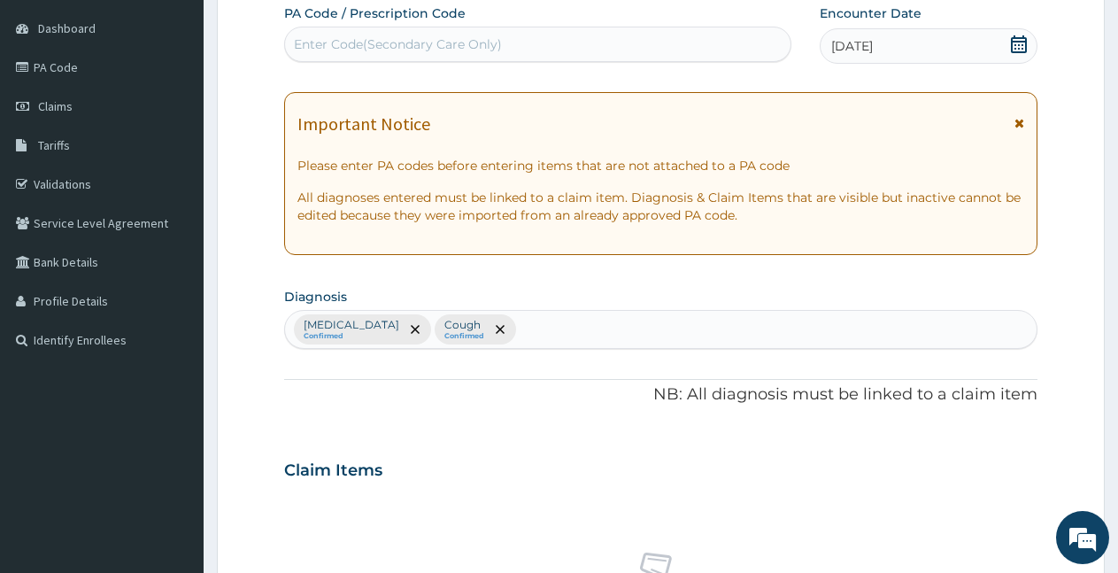
scroll to position [704, 0]
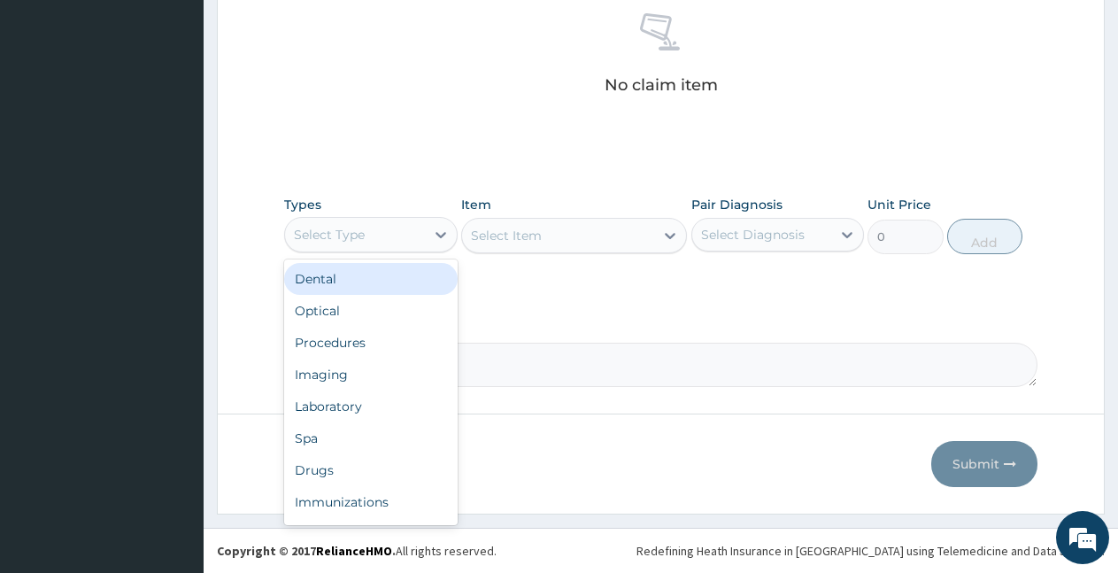
click at [313, 230] on div "Select Type" at bounding box center [329, 235] width 71 height 18
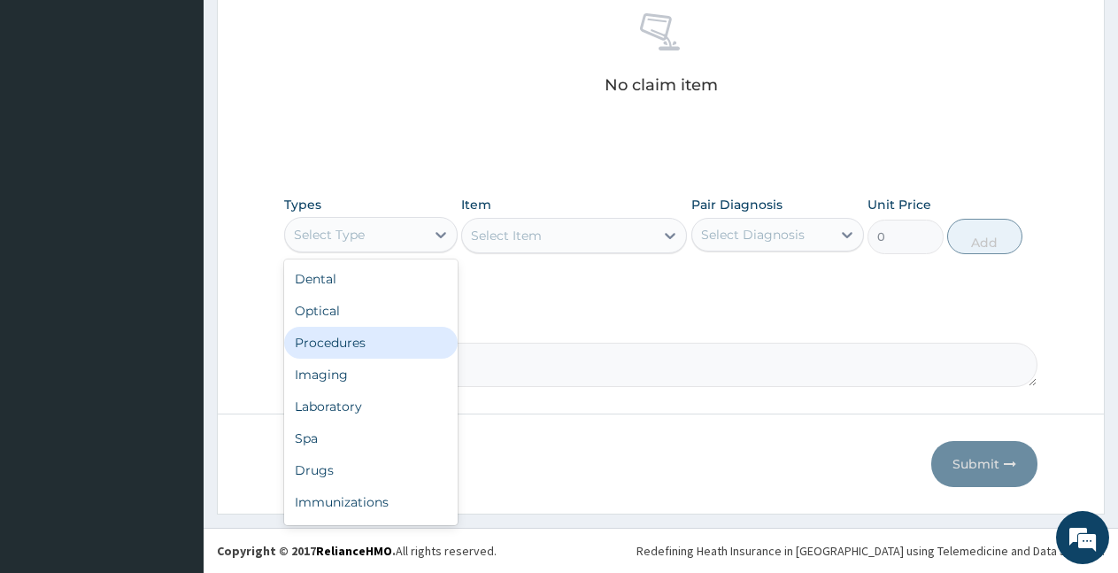
click at [331, 340] on div "Procedures" at bounding box center [371, 343] width 174 height 32
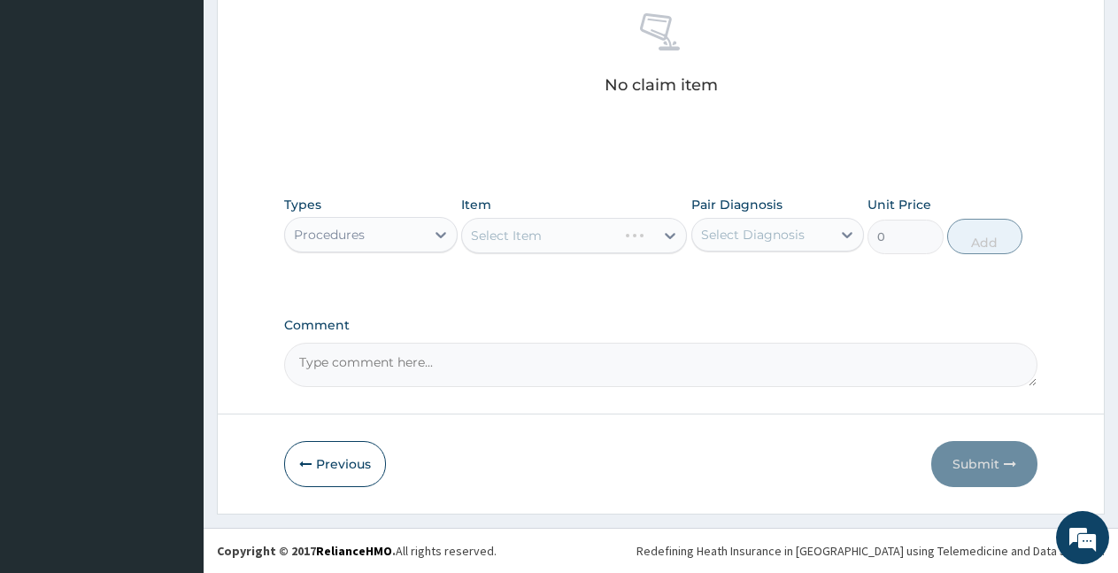
click at [536, 239] on div "Select Item" at bounding box center [574, 235] width 226 height 35
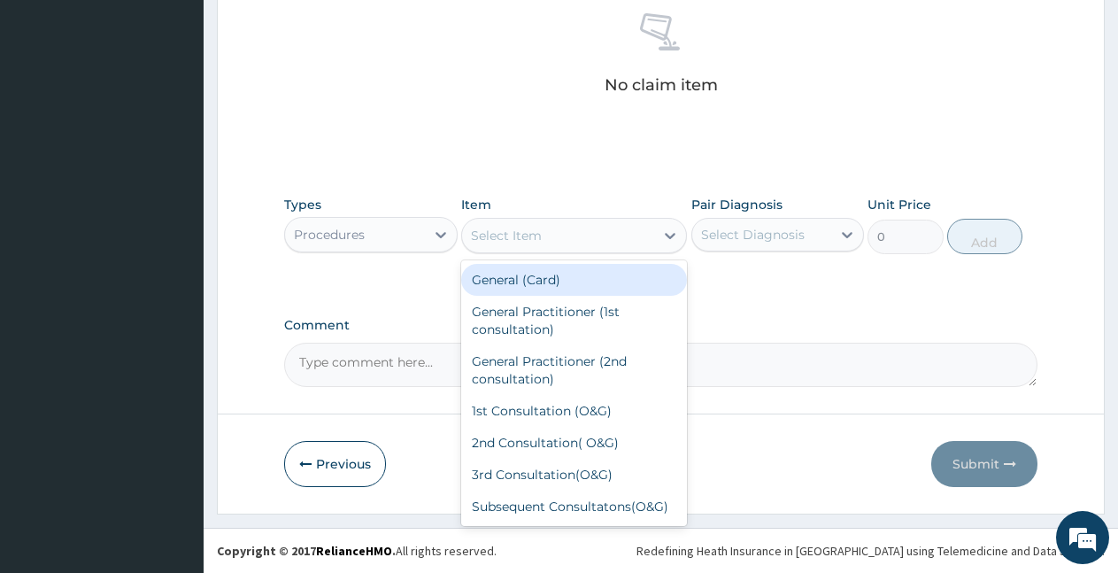
click at [536, 239] on div "Select Item" at bounding box center [506, 236] width 71 height 18
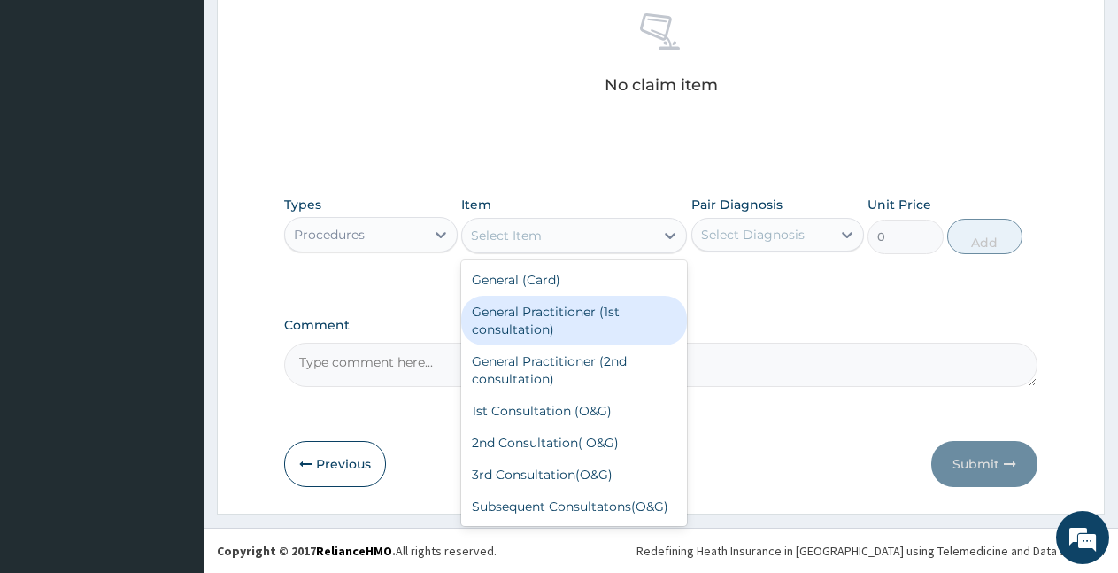
click at [532, 324] on div "General Practitioner (1st consultation)" at bounding box center [574, 321] width 226 height 50
type input "2000"
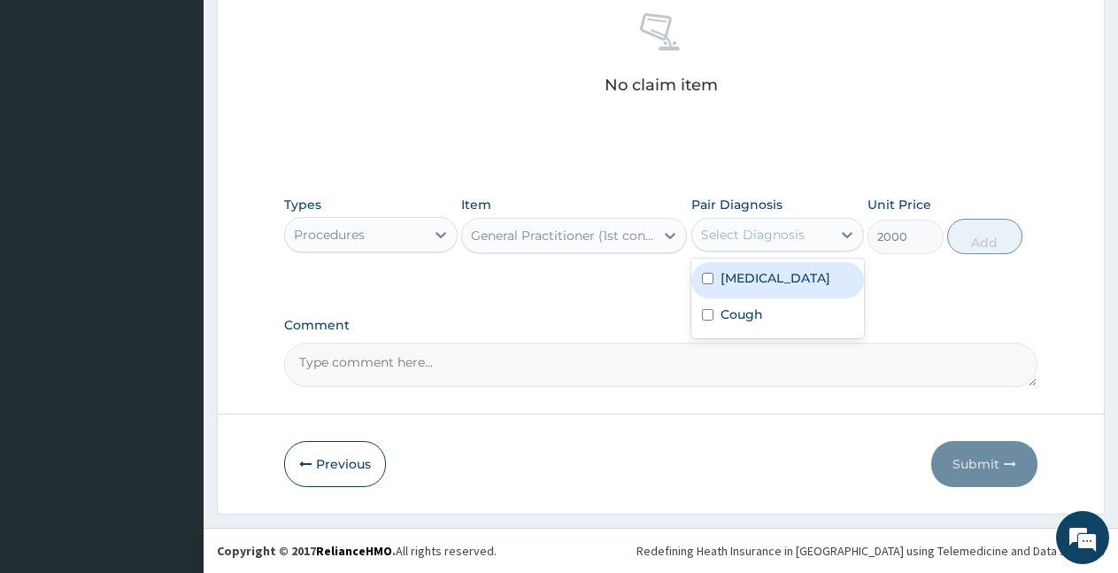
click at [774, 233] on div "Select Diagnosis" at bounding box center [753, 235] width 104 height 18
click at [750, 289] on div "[MEDICAL_DATA]" at bounding box center [779, 280] width 174 height 36
checkbox input "true"
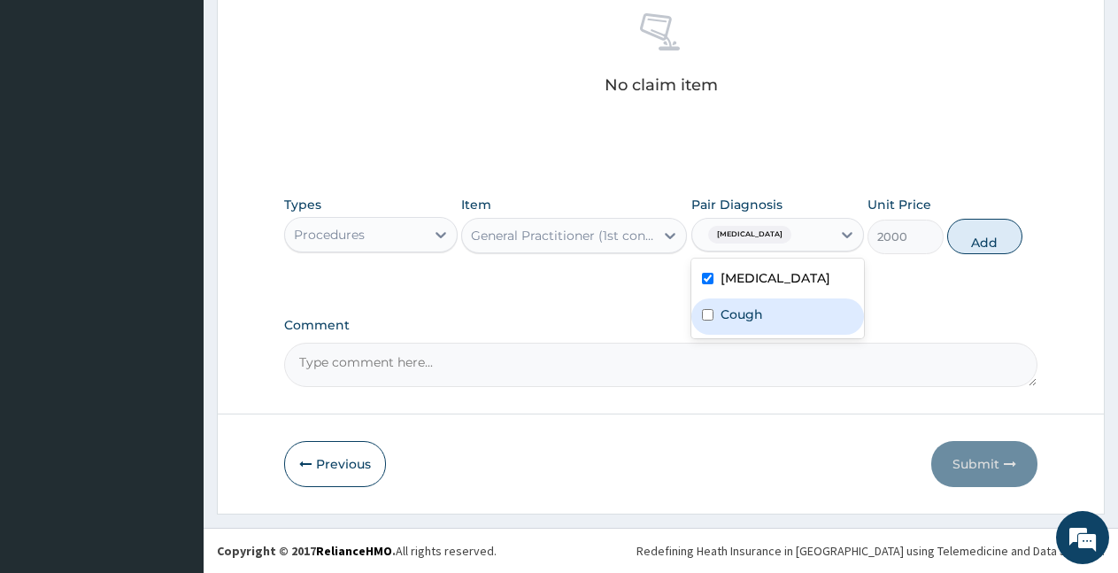
click at [747, 317] on label "Cough" at bounding box center [742, 315] width 43 height 18
checkbox input "true"
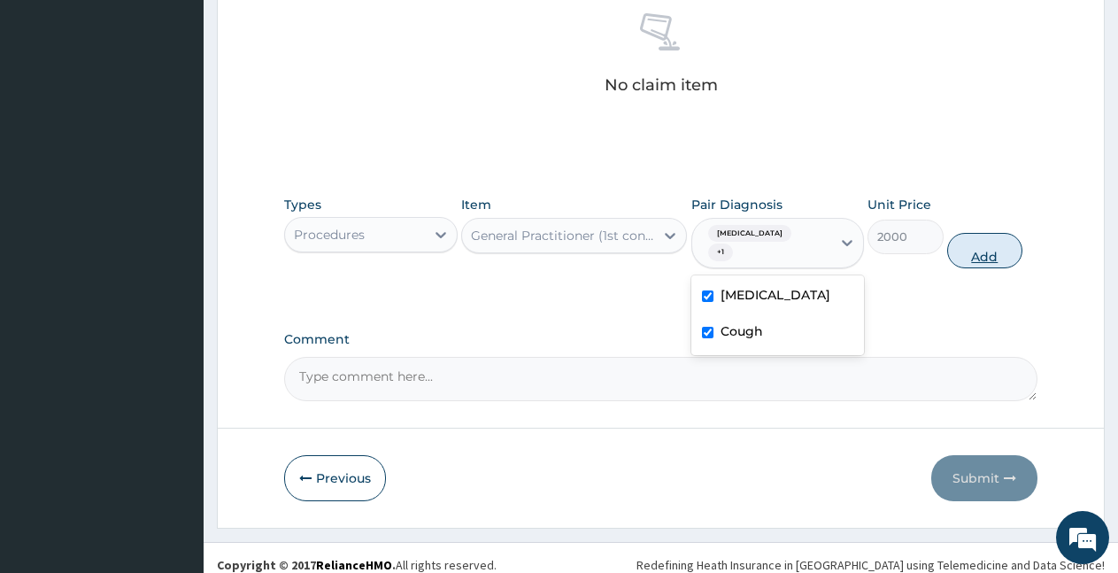
click at [981, 245] on button "Add" at bounding box center [985, 250] width 75 height 35
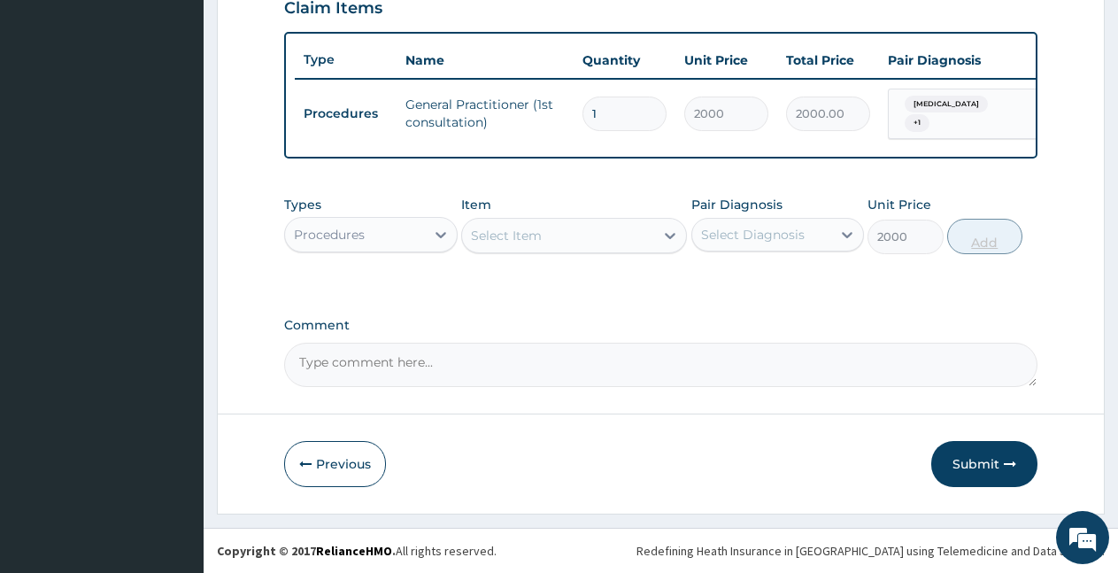
type input "0"
click at [384, 229] on div "Procedures" at bounding box center [355, 234] width 140 height 28
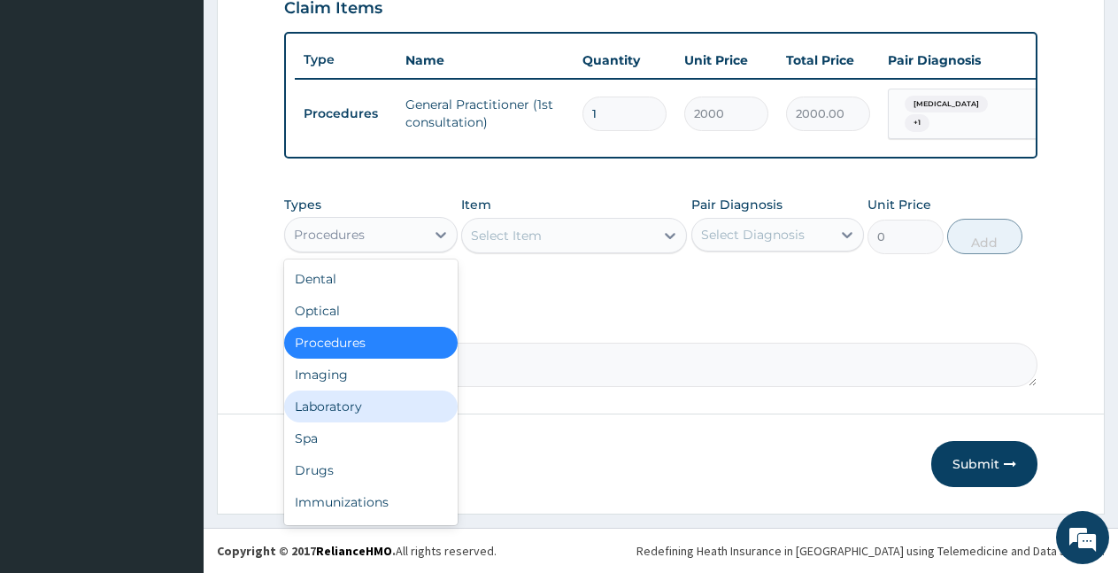
click at [339, 411] on div "Laboratory" at bounding box center [371, 407] width 174 height 32
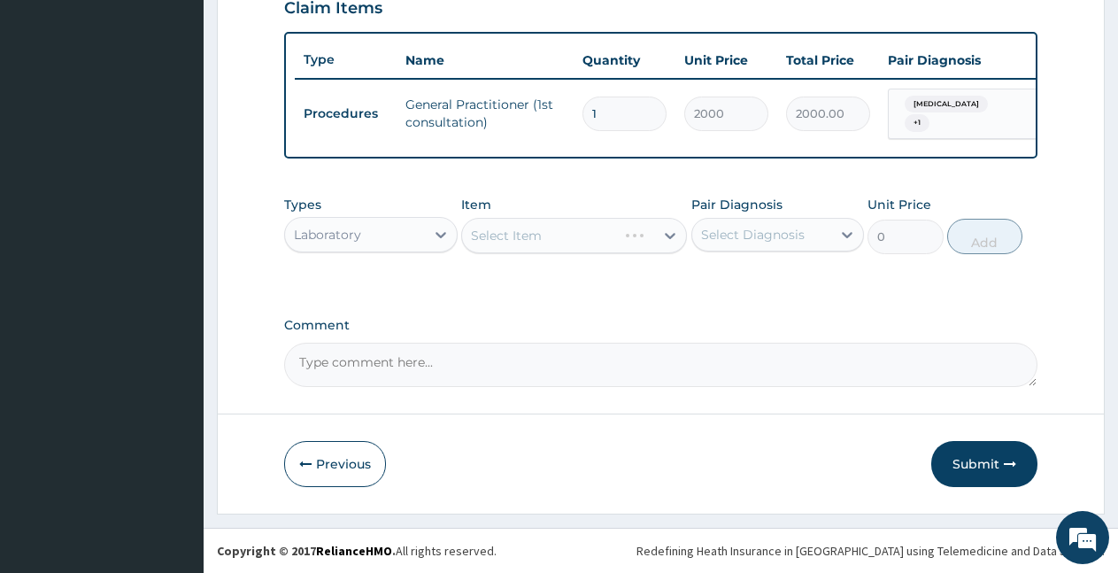
click at [508, 241] on div "Select Item" at bounding box center [574, 235] width 226 height 35
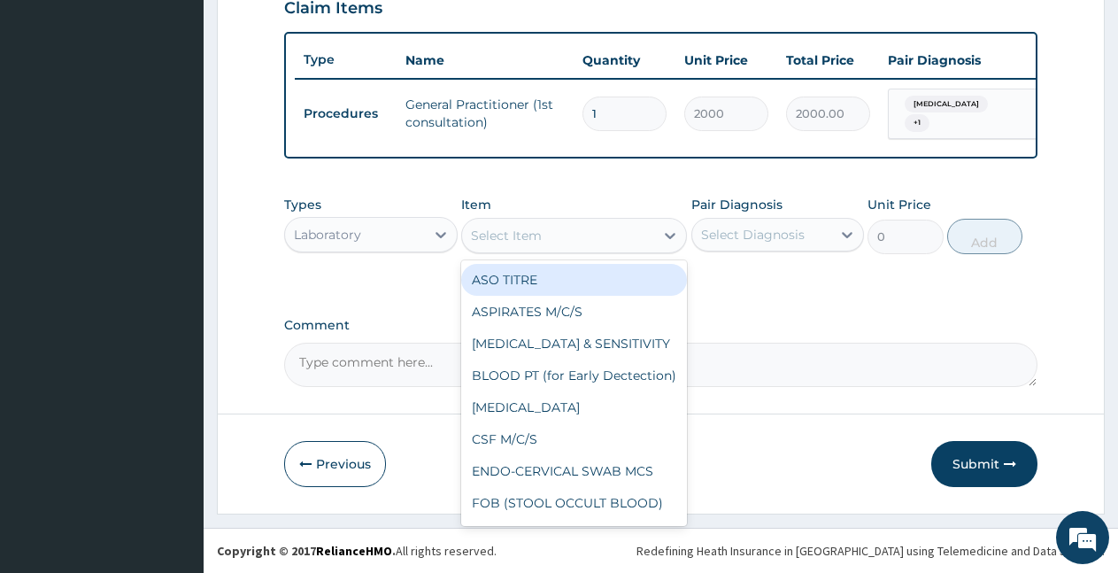
click at [508, 241] on div "Select Item" at bounding box center [506, 236] width 71 height 18
type input "mp"
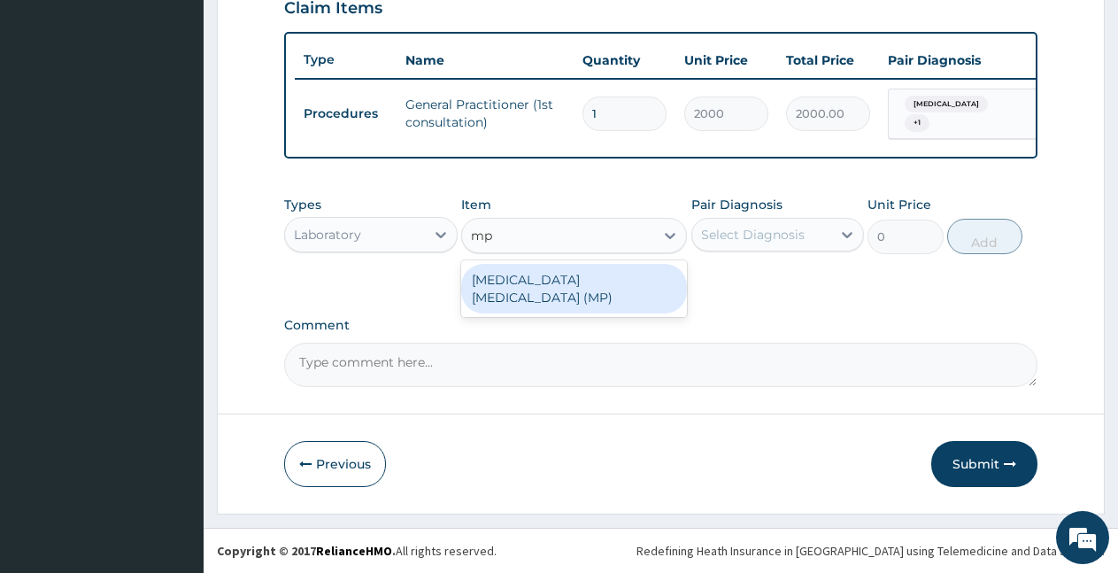
click at [508, 294] on div "[MEDICAL_DATA] [MEDICAL_DATA] (MP)" at bounding box center [574, 289] width 226 height 50
type input "560"
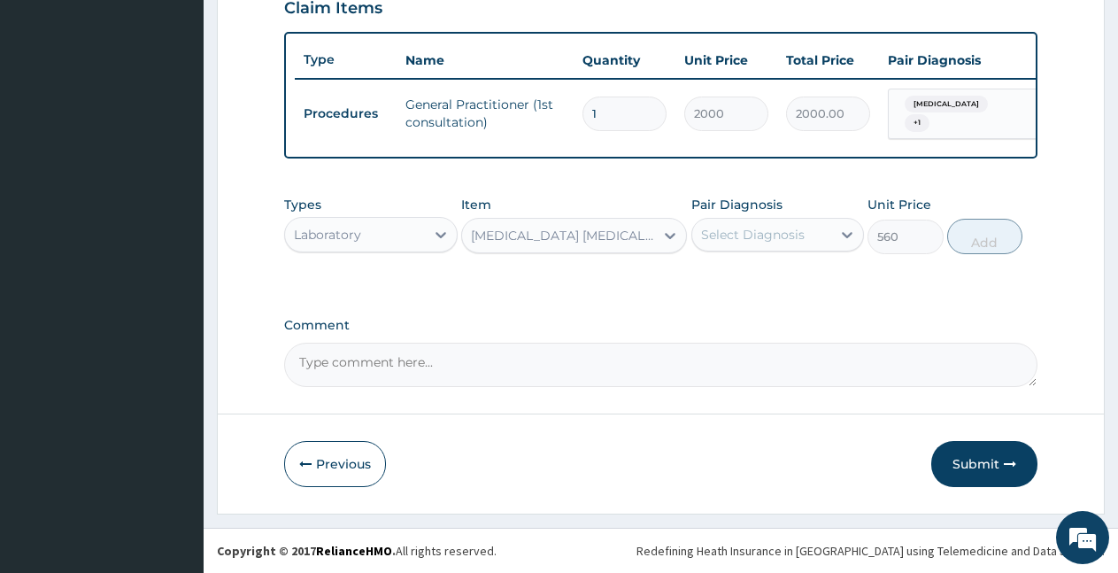
click at [748, 236] on div "Select Diagnosis" at bounding box center [753, 235] width 104 height 18
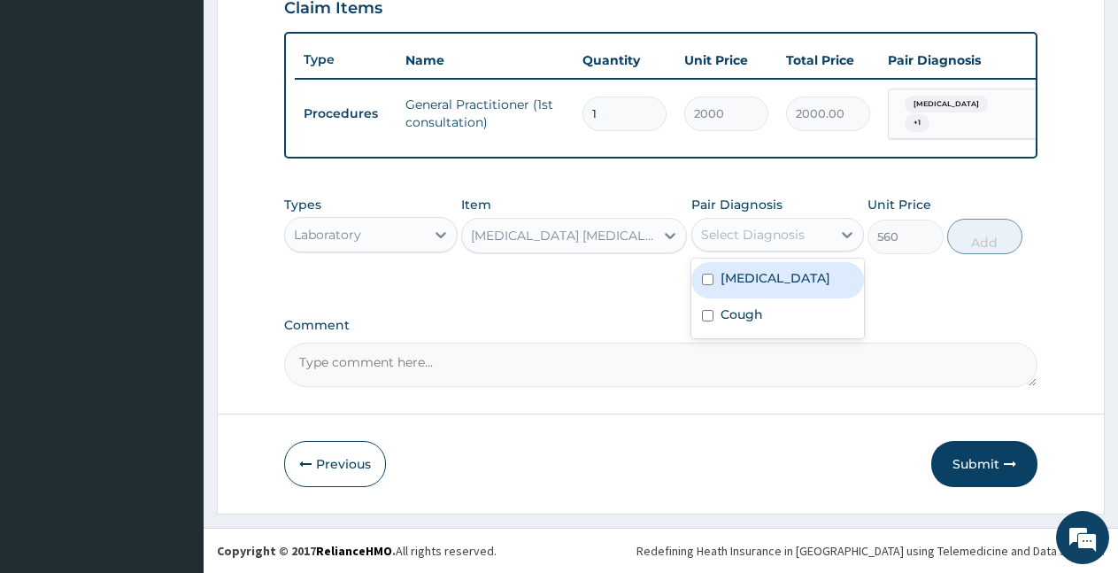
click at [773, 278] on label "[MEDICAL_DATA]" at bounding box center [776, 278] width 110 height 18
checkbox input "true"
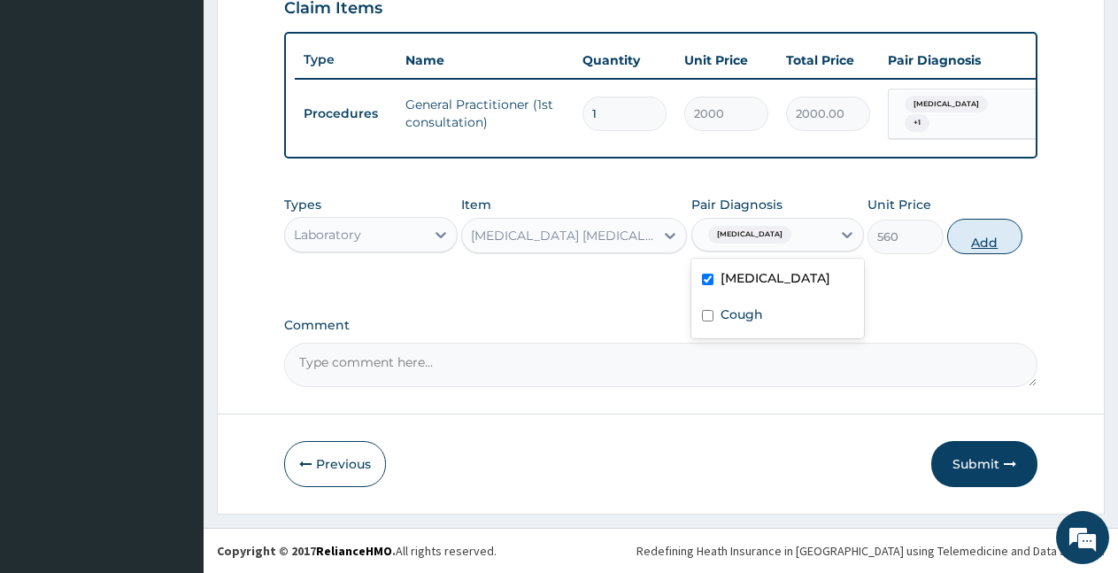
click at [981, 244] on button "Add" at bounding box center [985, 236] width 75 height 35
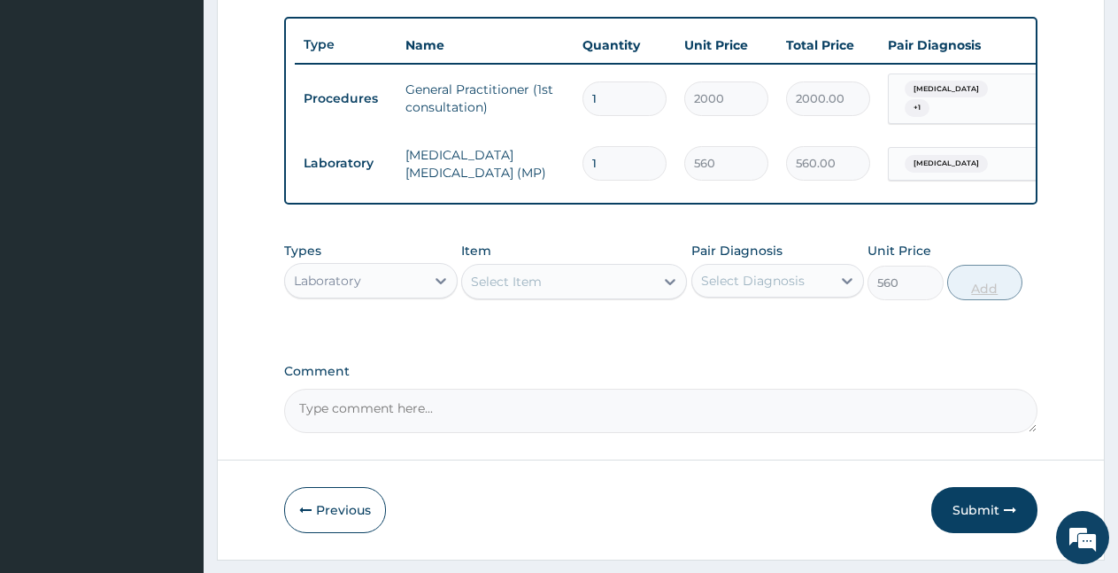
type input "0"
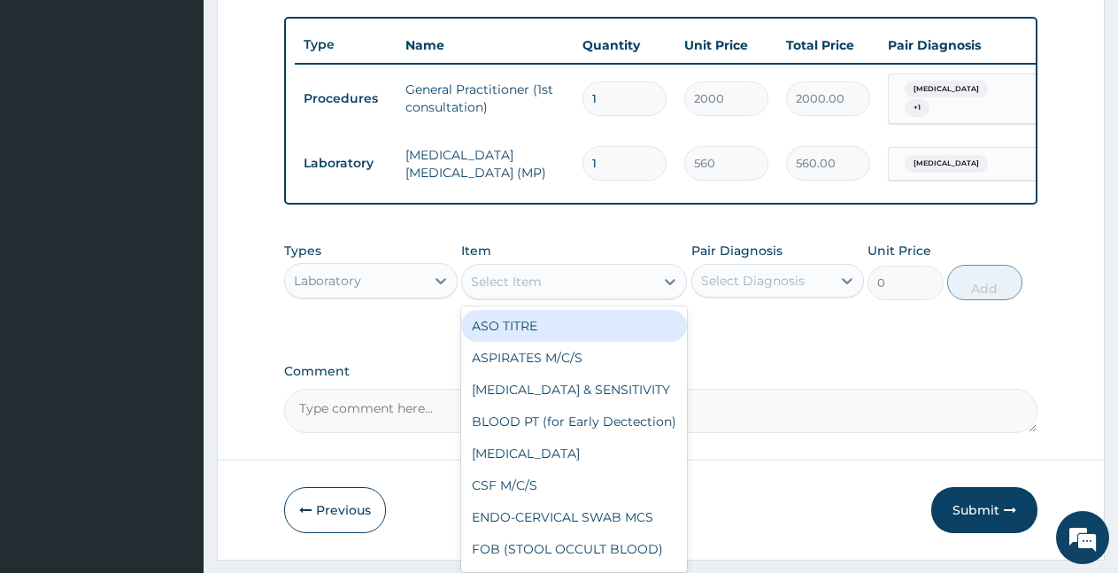
click at [541, 290] on div "Select Item" at bounding box center [506, 282] width 71 height 18
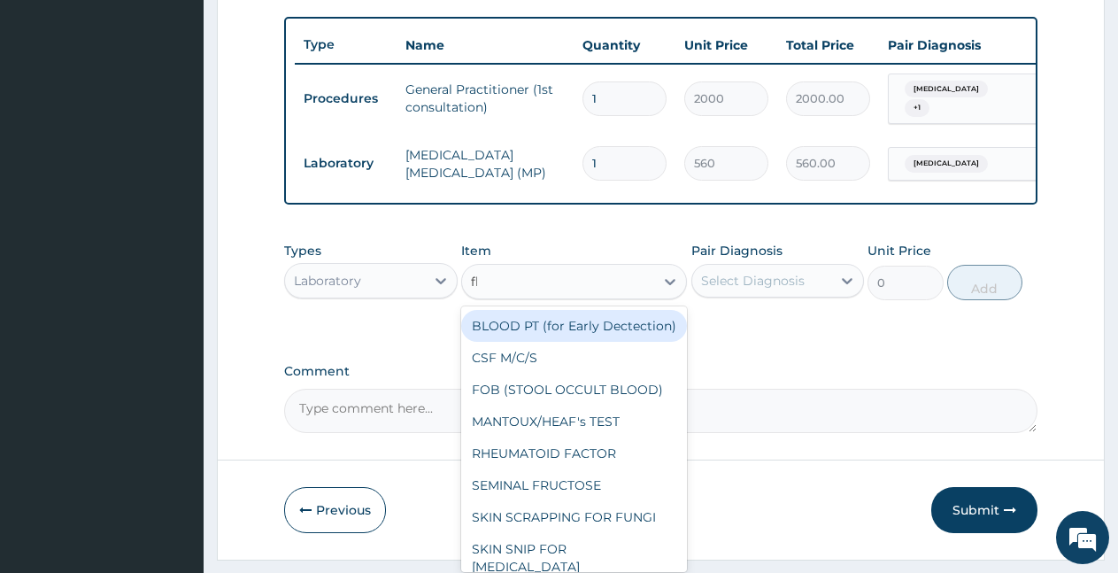
type input "fbc"
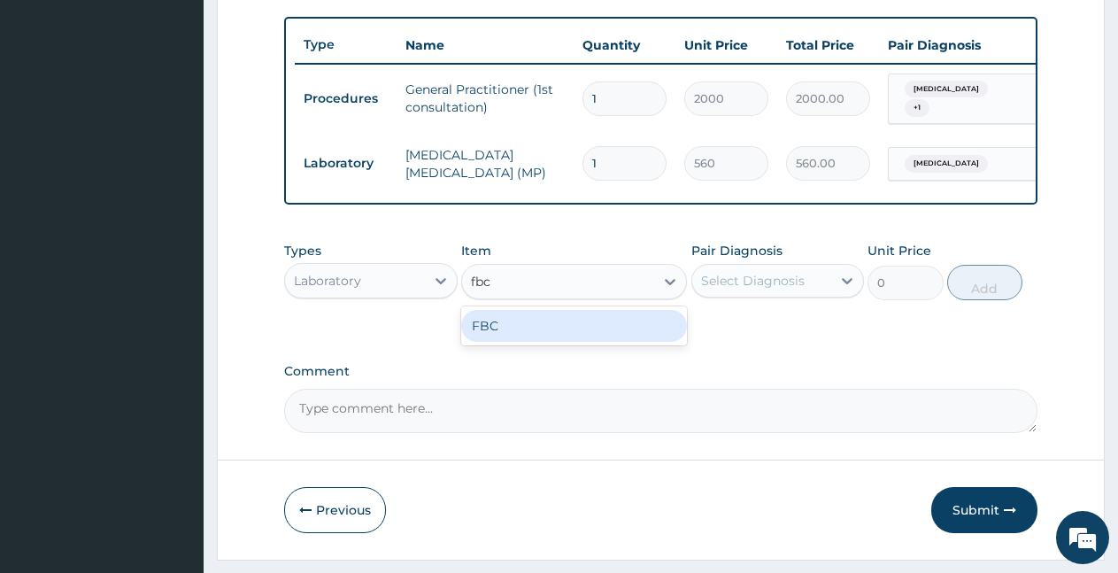
click at [525, 337] on div "FBC" at bounding box center [574, 326] width 226 height 32
type input "1600"
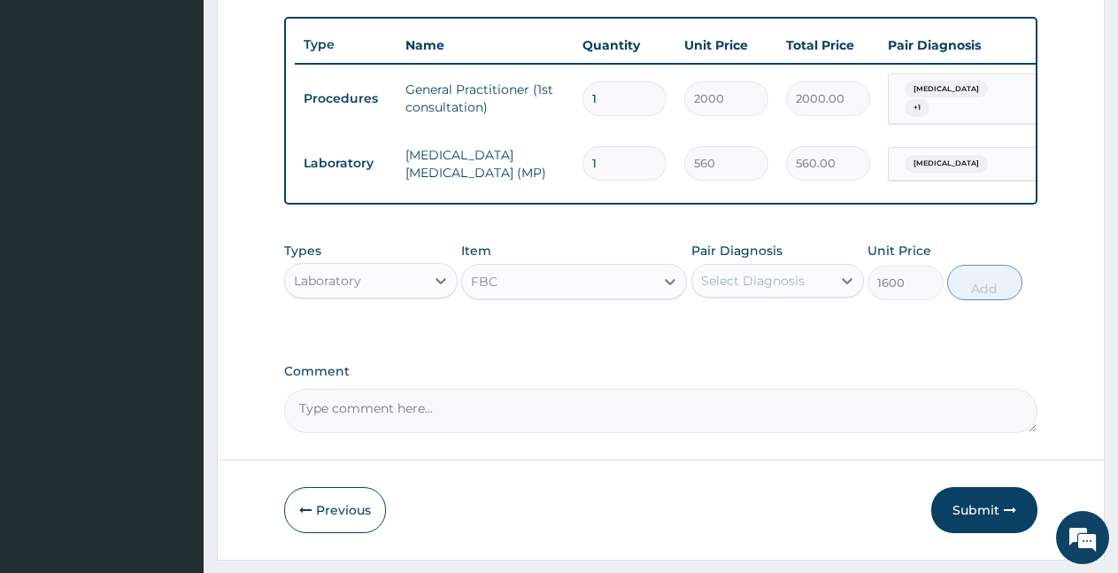
click at [768, 300] on div "Pair Diagnosis Select Diagnosis" at bounding box center [779, 271] width 174 height 58
click at [794, 290] on div "Select Diagnosis" at bounding box center [753, 281] width 104 height 18
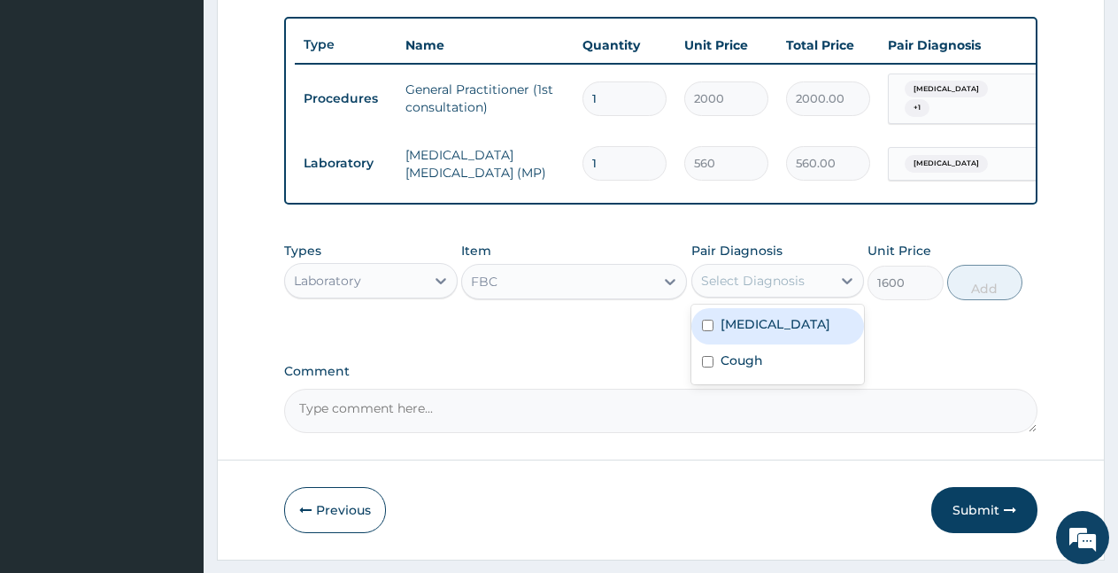
click at [789, 329] on div "[MEDICAL_DATA]" at bounding box center [779, 326] width 174 height 36
checkbox input "true"
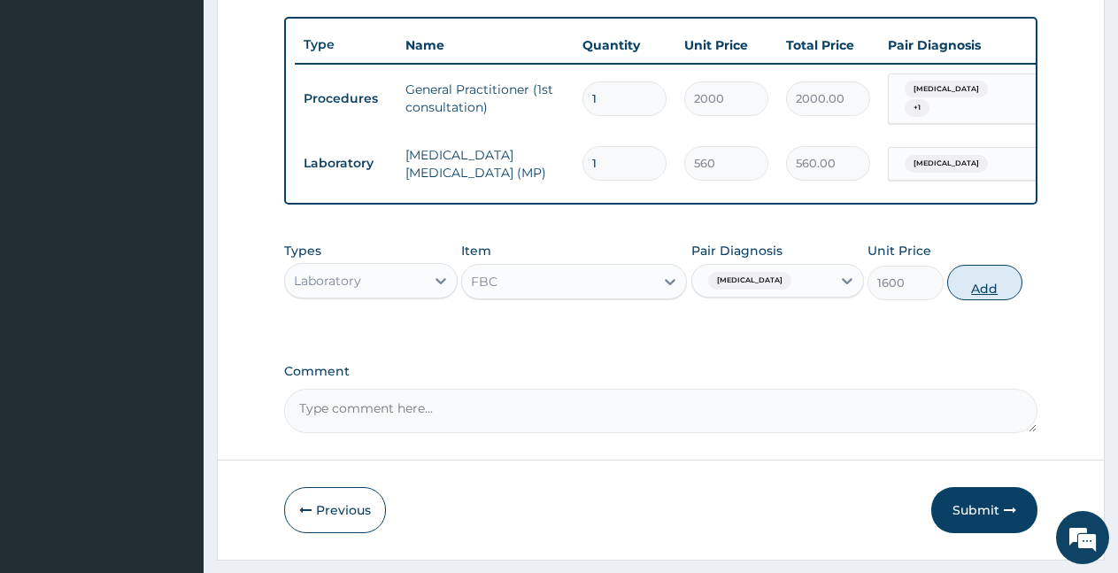
click at [1000, 291] on button "Add" at bounding box center [985, 282] width 75 height 35
type input "0"
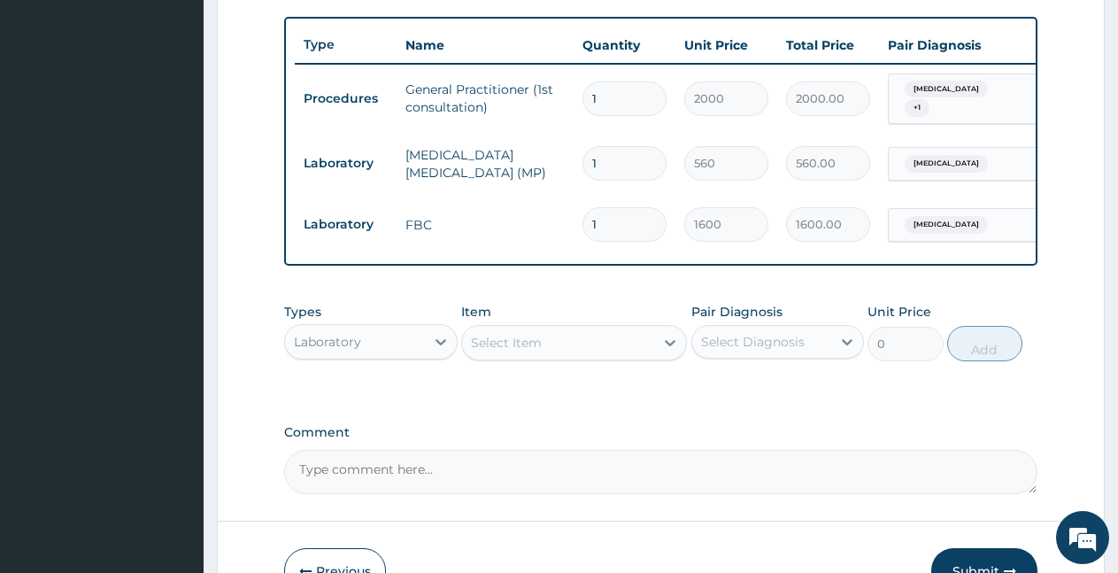
scroll to position [764, 0]
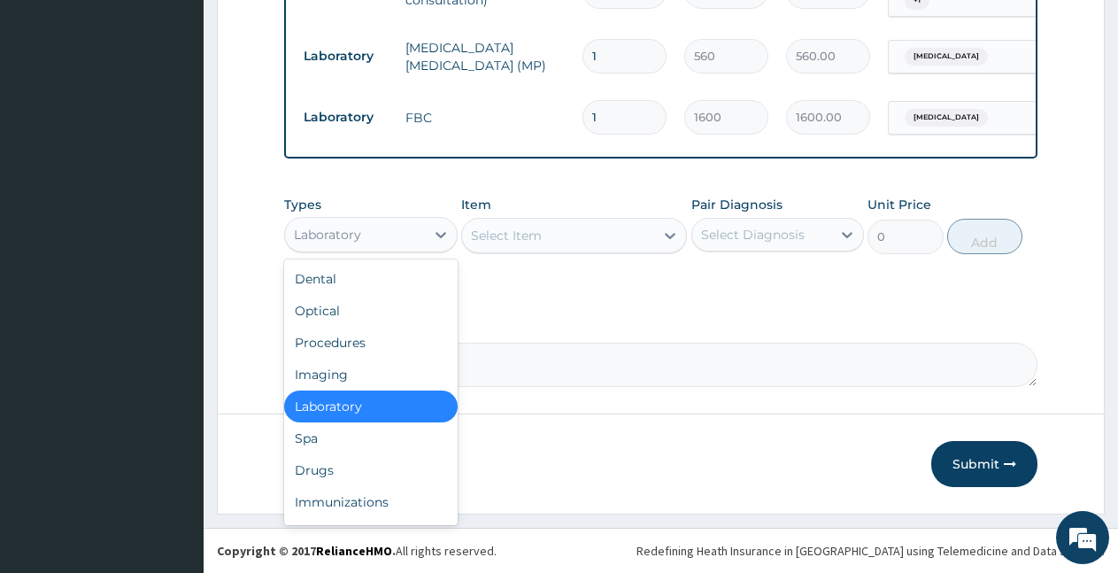
click at [397, 236] on div "Laboratory" at bounding box center [355, 234] width 140 height 28
click at [321, 481] on div "Drugs" at bounding box center [371, 470] width 174 height 32
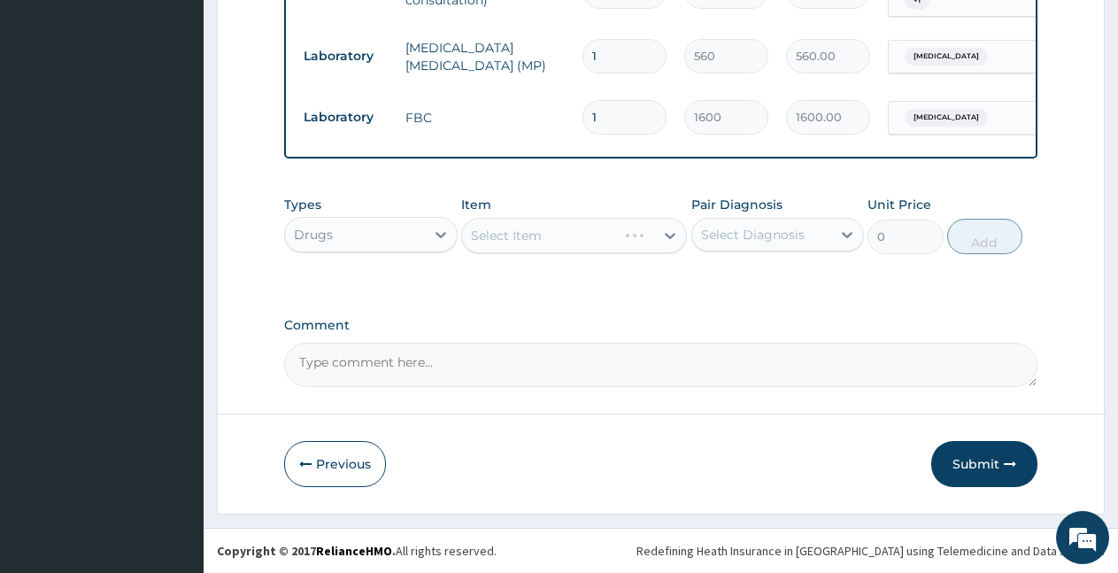
click at [580, 237] on div "Select Item" at bounding box center [574, 235] width 226 height 35
click at [580, 237] on div "Select Item" at bounding box center [558, 235] width 192 height 28
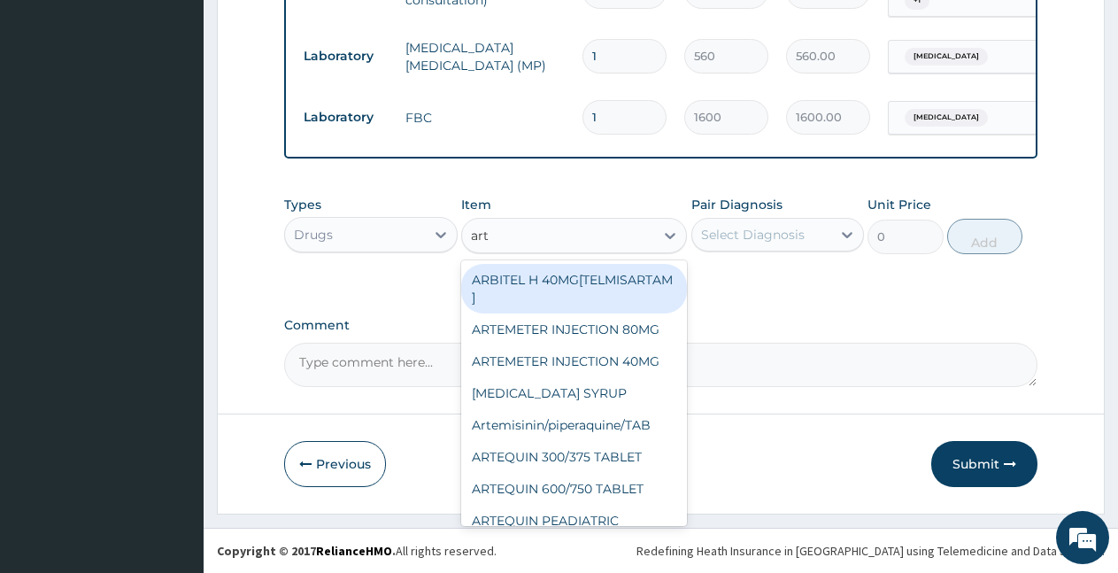
type input "arte"
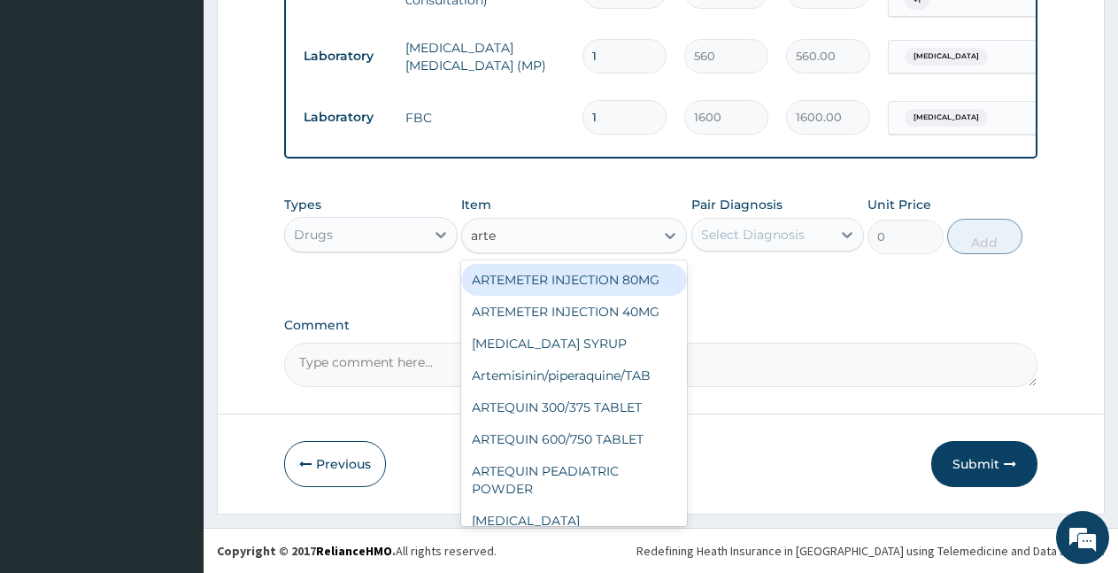
click at [553, 289] on div "ARTEMETER INJECTION 80MG" at bounding box center [574, 280] width 226 height 32
type input "500"
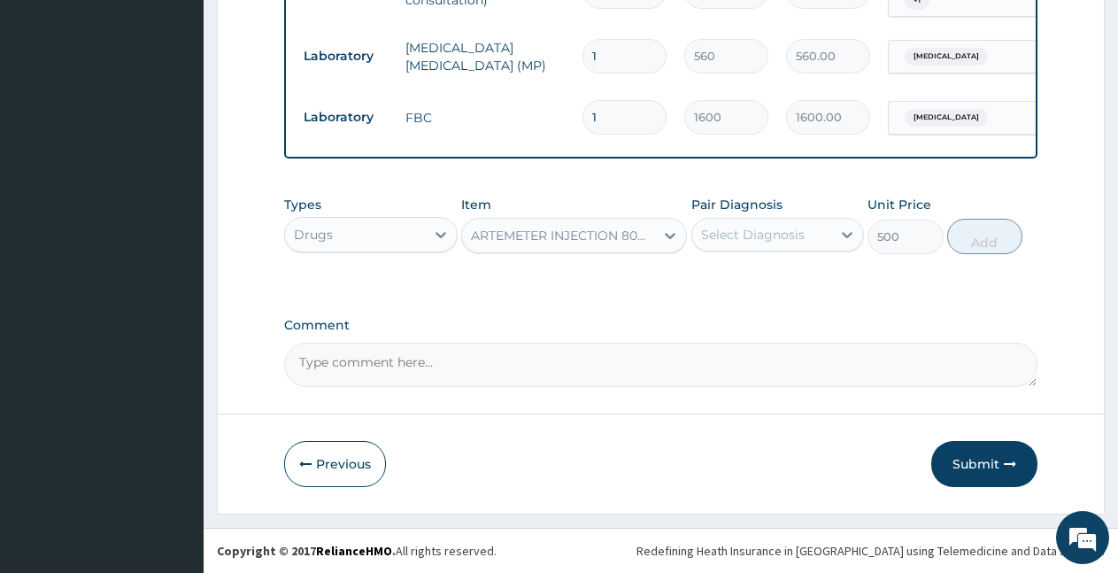
click at [755, 239] on div "Select Diagnosis" at bounding box center [753, 235] width 104 height 18
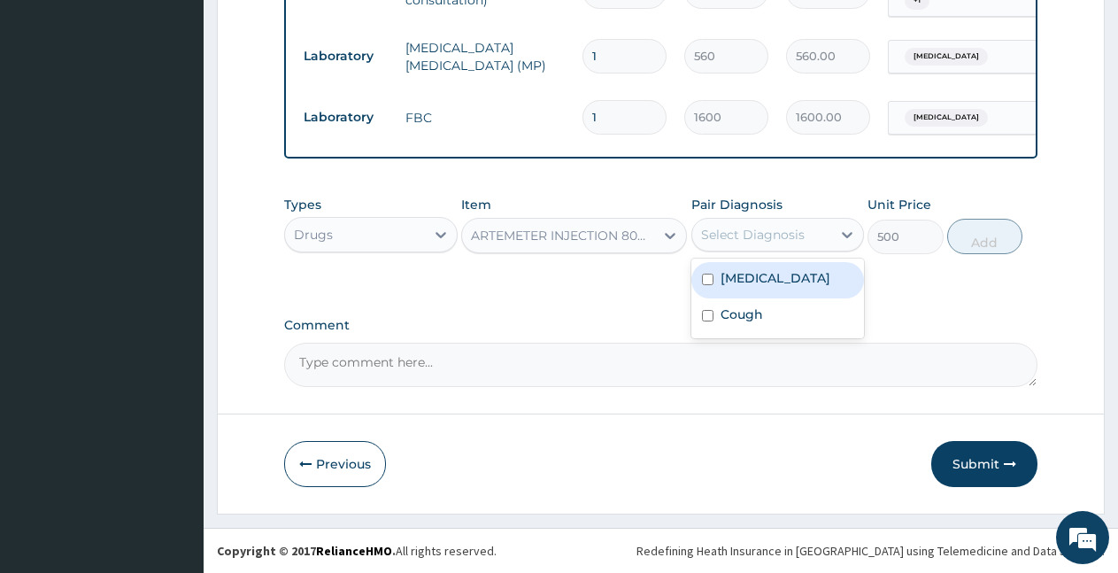
click at [756, 282] on label "[MEDICAL_DATA]" at bounding box center [776, 278] width 110 height 18
checkbox input "true"
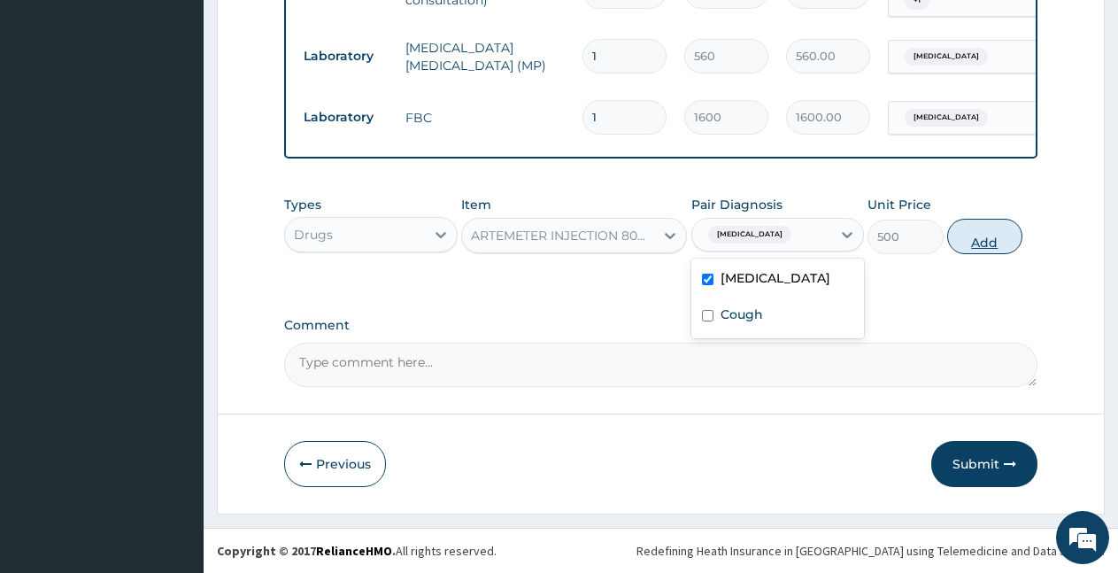
click at [995, 232] on button "Add" at bounding box center [985, 236] width 75 height 35
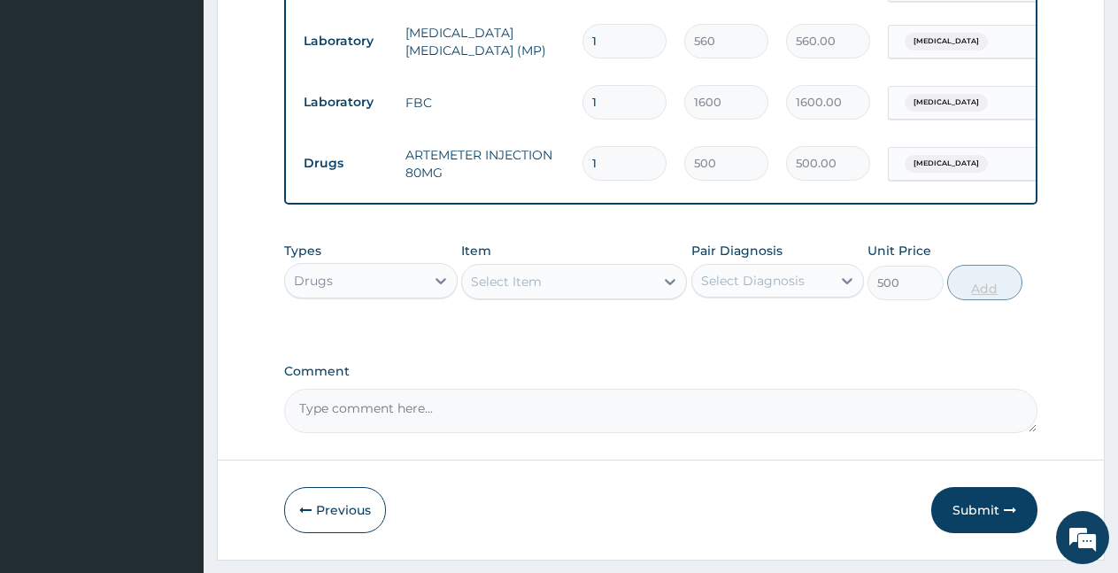
type input "0"
type input "0.00"
type input "6"
type input "3000.00"
type input "6"
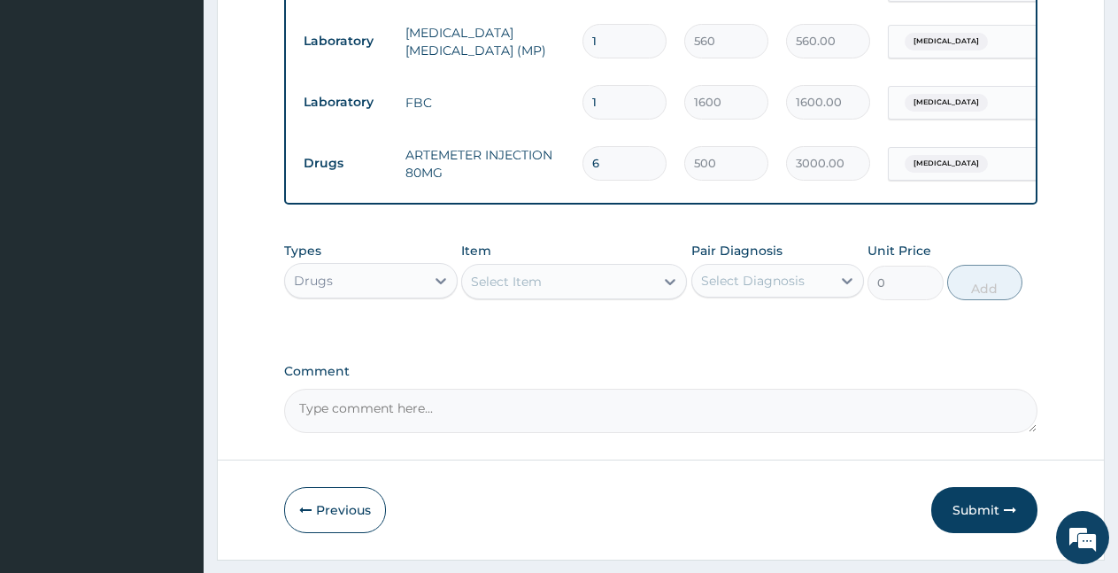
click at [594, 285] on div "Select Item" at bounding box center [558, 281] width 192 height 28
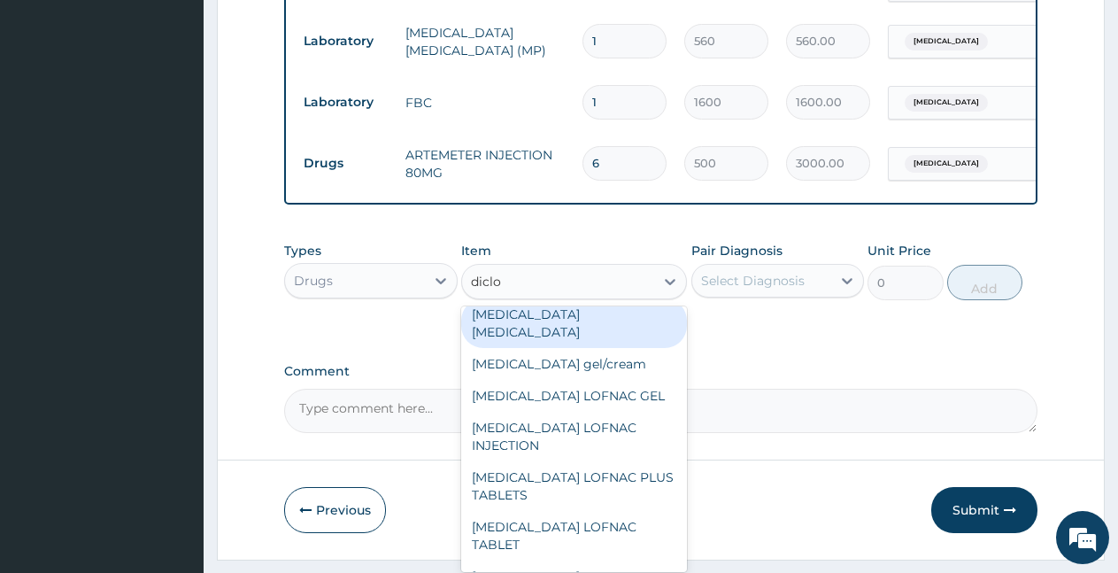
scroll to position [0, 127]
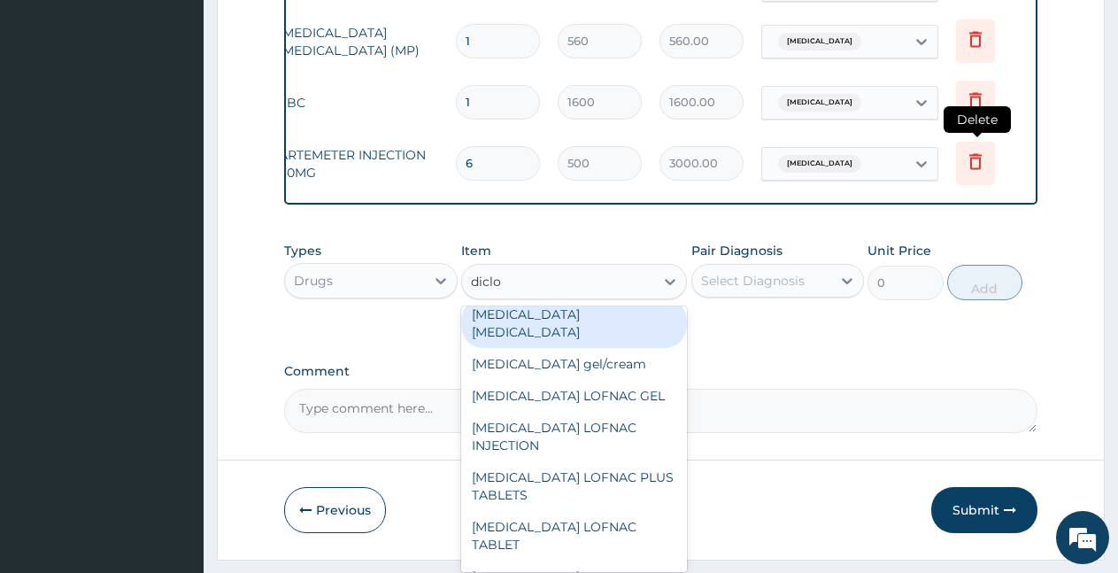
type input "diclo"
click at [982, 168] on icon at bounding box center [975, 161] width 21 height 21
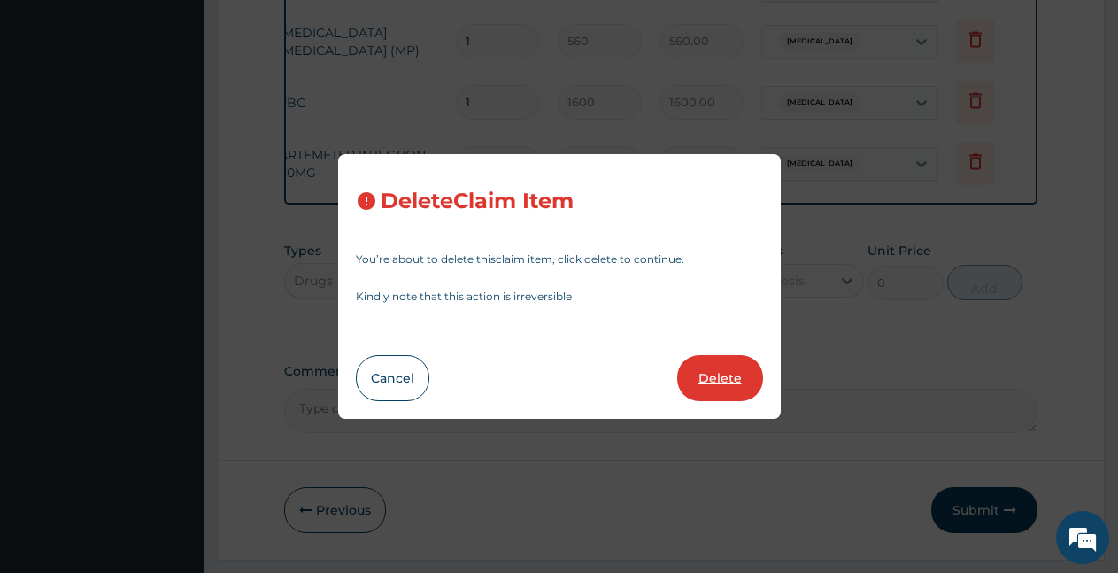
click at [719, 375] on button "Delete" at bounding box center [720, 378] width 86 height 46
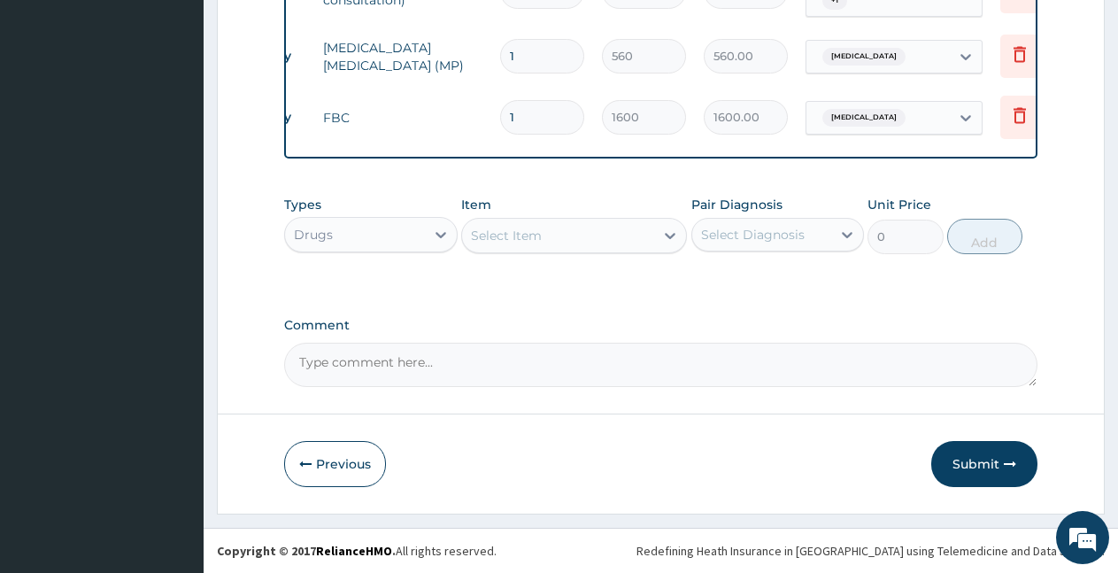
scroll to position [0, 0]
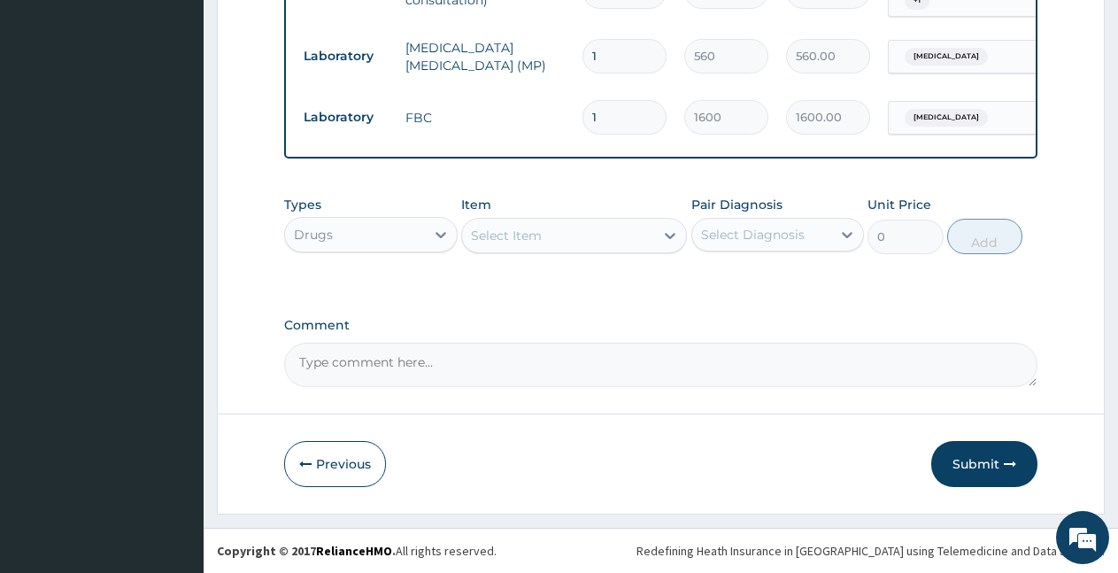
click at [515, 242] on div "Select Item" at bounding box center [506, 236] width 71 height 18
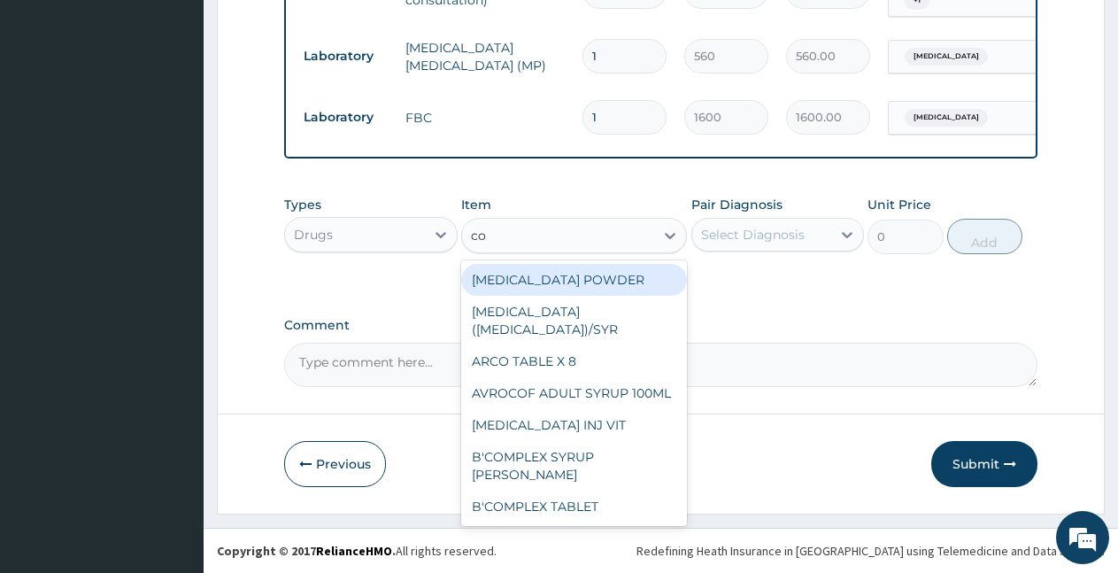
type input "coa"
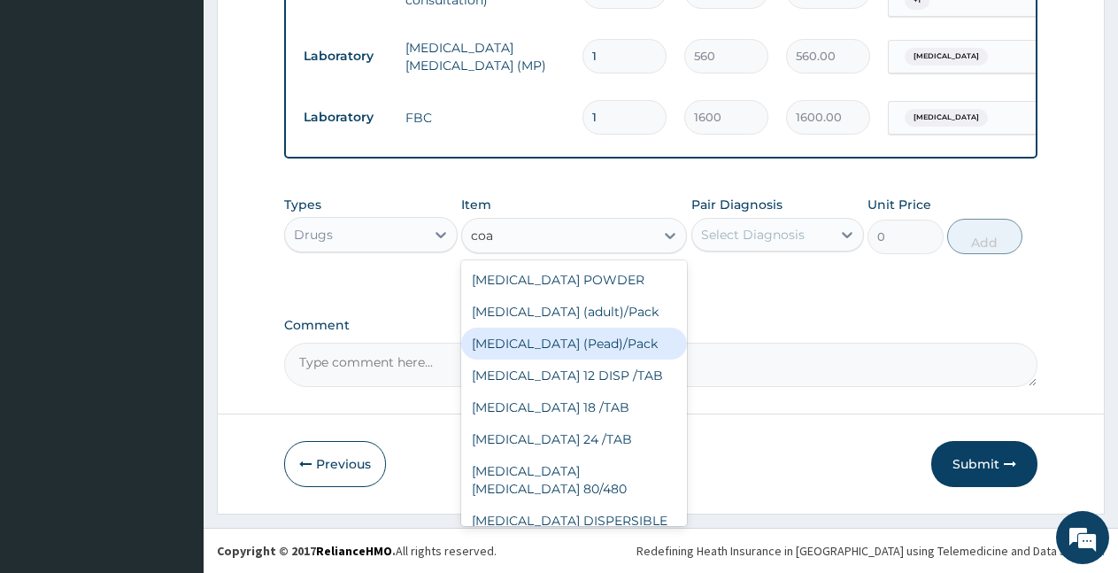
click at [519, 360] on div "[MEDICAL_DATA] (Pead)/Pack" at bounding box center [574, 344] width 226 height 32
type input "1000"
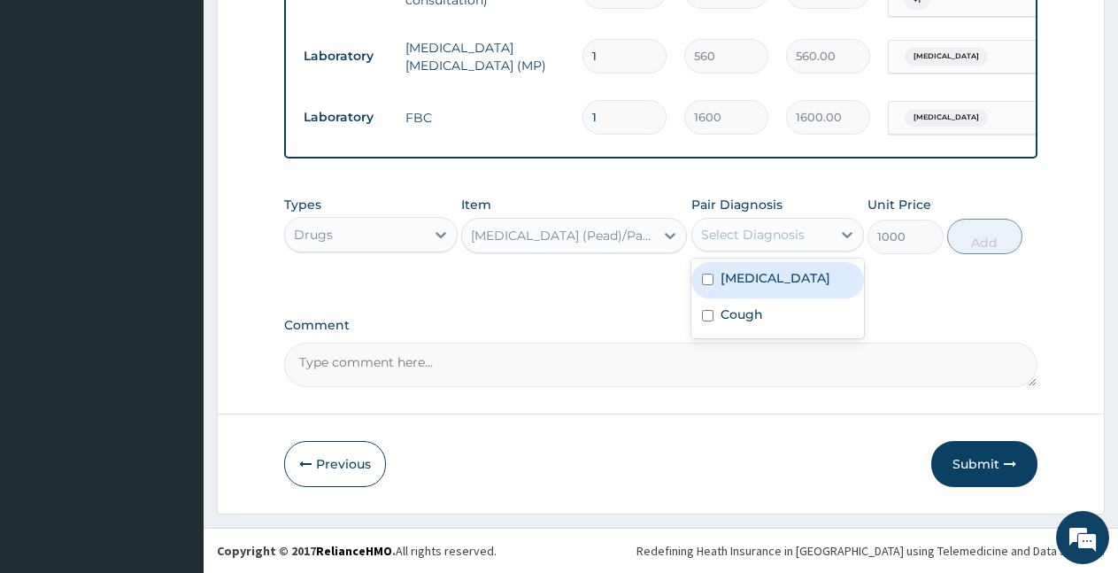
click at [762, 229] on div "Select Diagnosis" at bounding box center [753, 235] width 104 height 18
click at [792, 283] on label "[MEDICAL_DATA]" at bounding box center [776, 278] width 110 height 18
checkbox input "true"
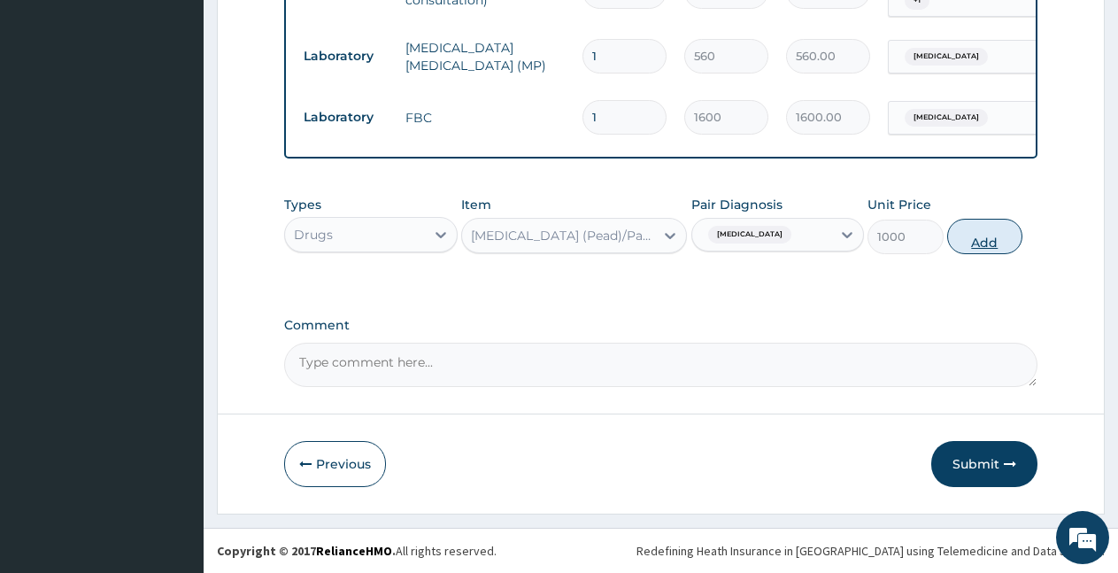
click at [971, 239] on button "Add" at bounding box center [985, 236] width 75 height 35
type input "0"
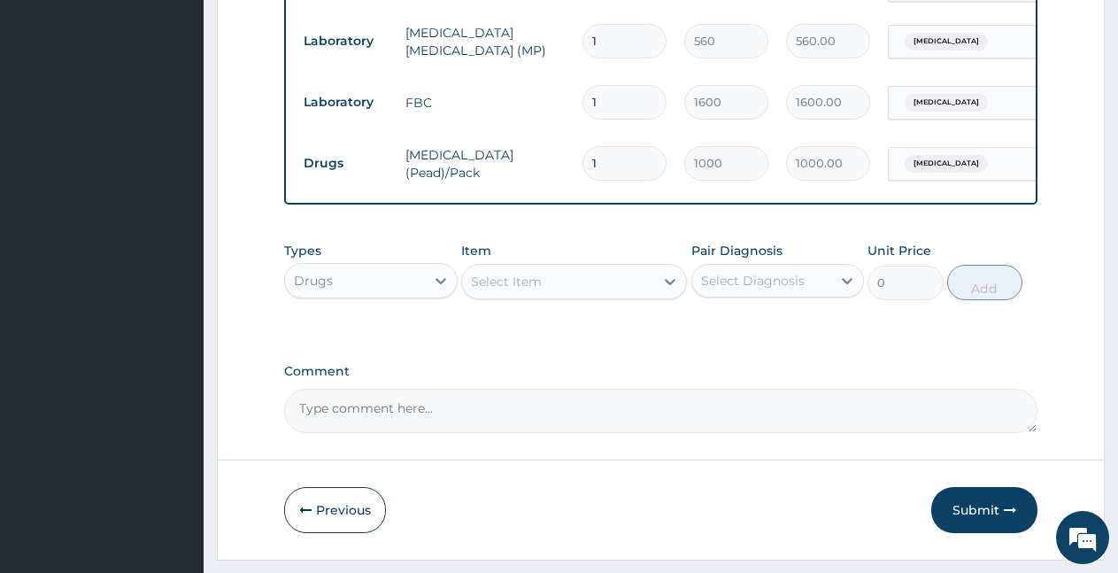
click at [546, 289] on div "Select Item" at bounding box center [558, 281] width 192 height 28
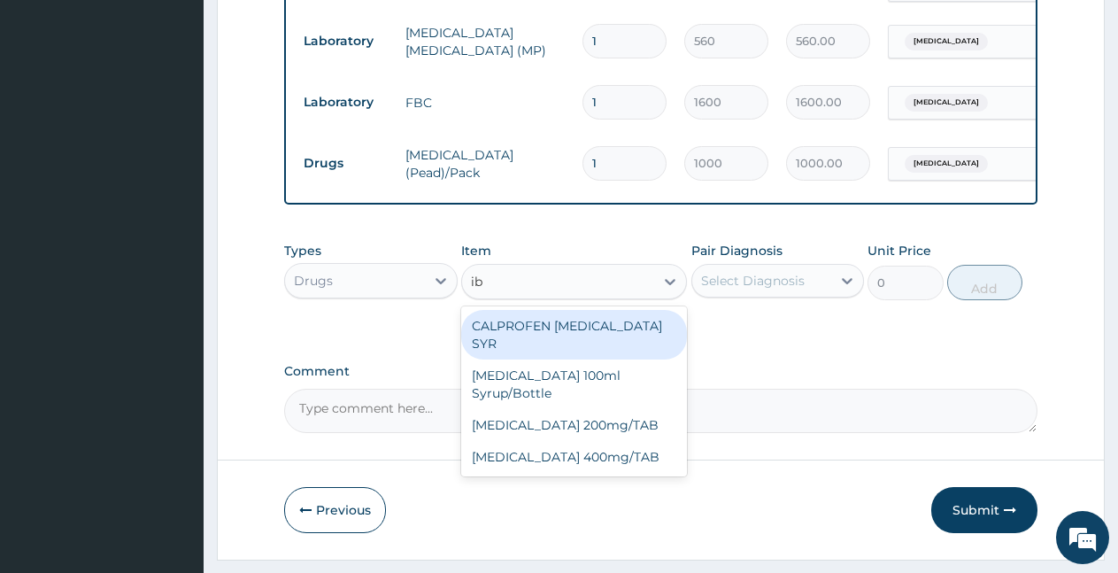
type input "ibu"
click at [537, 347] on div "CALPROFEN [MEDICAL_DATA] SYR" at bounding box center [574, 335] width 226 height 50
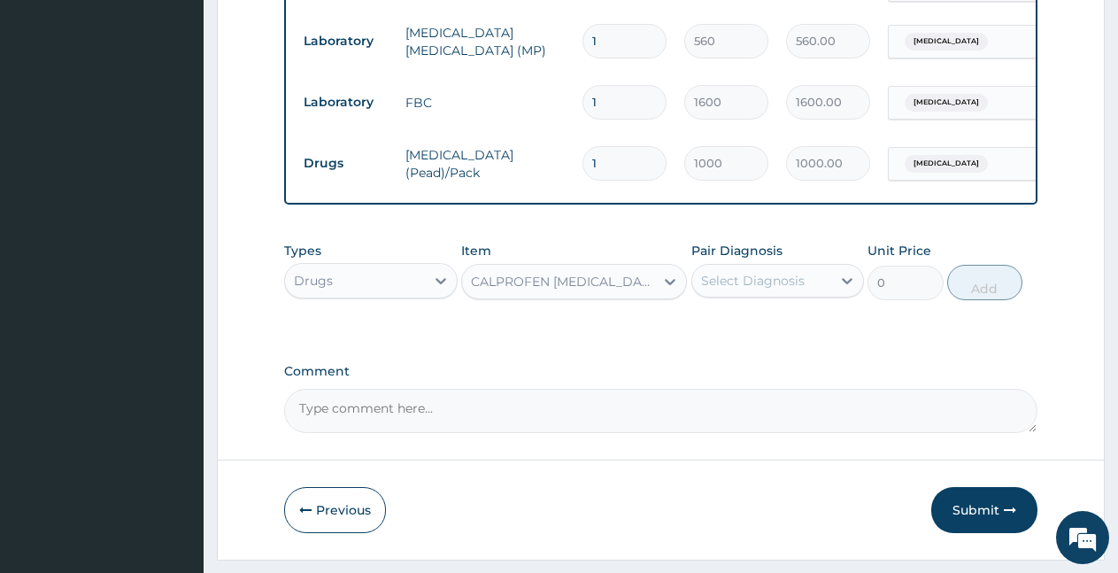
type input "1500"
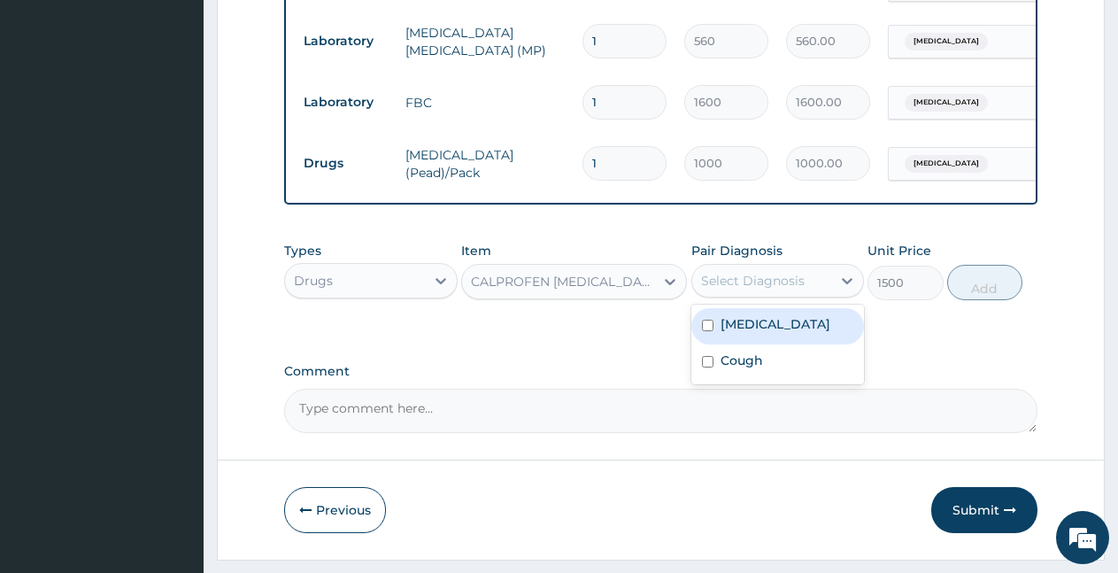
click at [729, 290] on div "Select Diagnosis" at bounding box center [753, 281] width 104 height 18
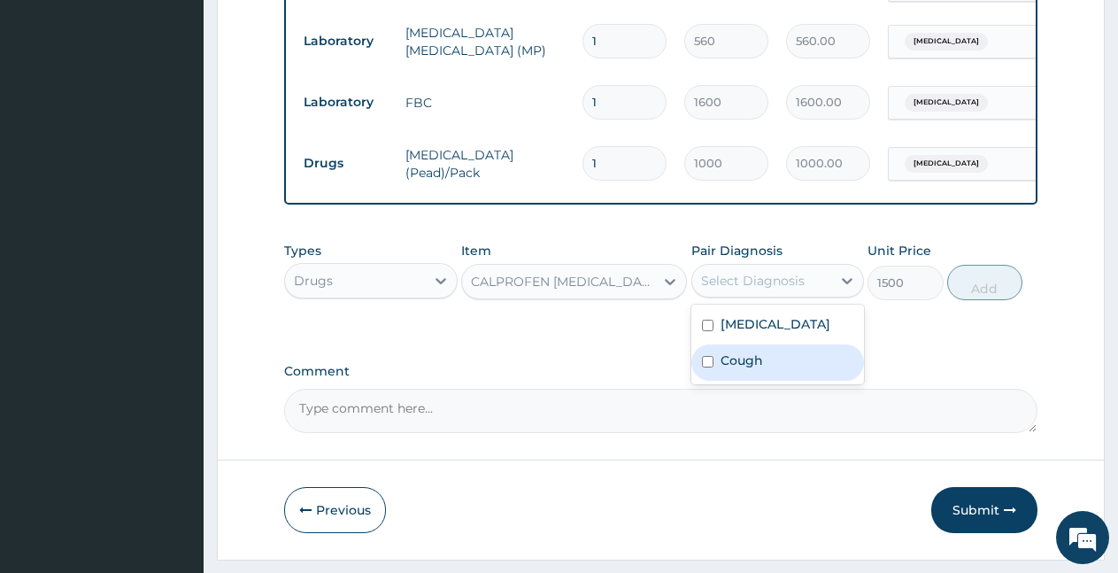
click at [747, 369] on label "Cough" at bounding box center [742, 361] width 43 height 18
checkbox input "true"
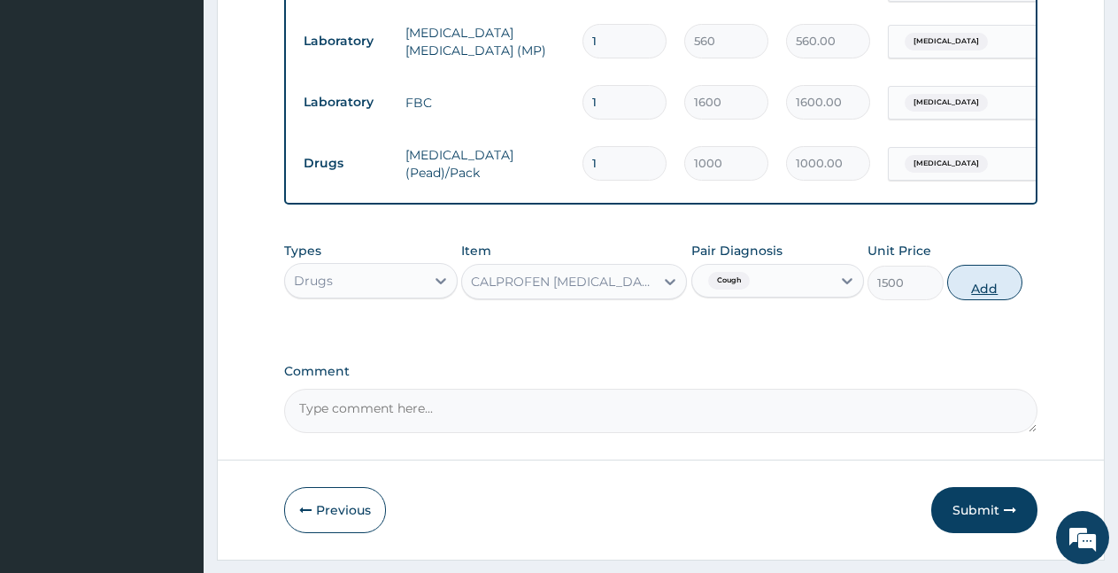
click at [972, 300] on button "Add" at bounding box center [985, 282] width 75 height 35
type input "0"
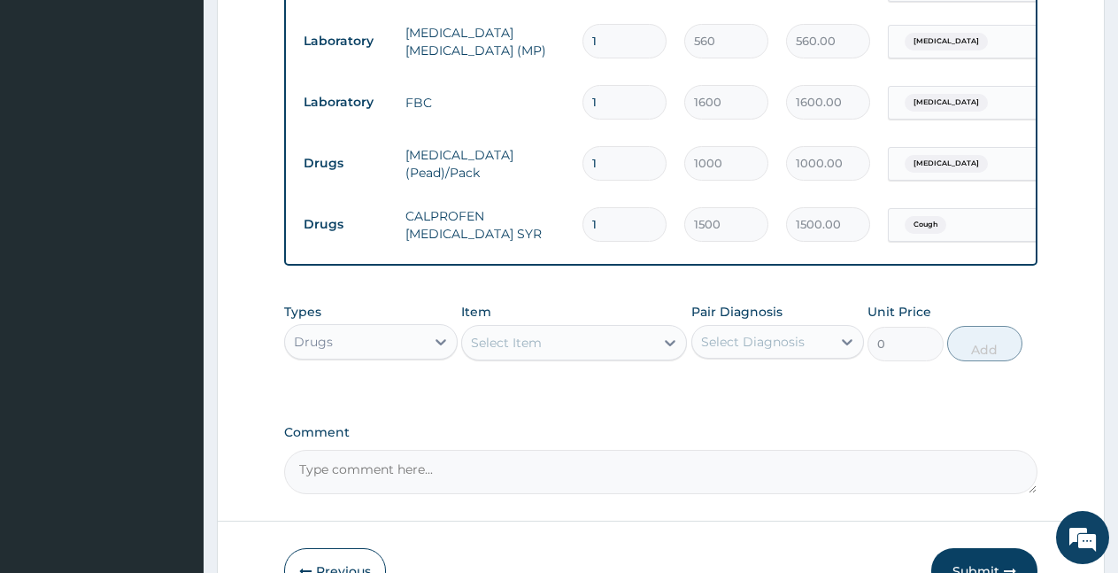
click at [552, 357] on div "Select Item" at bounding box center [558, 343] width 192 height 28
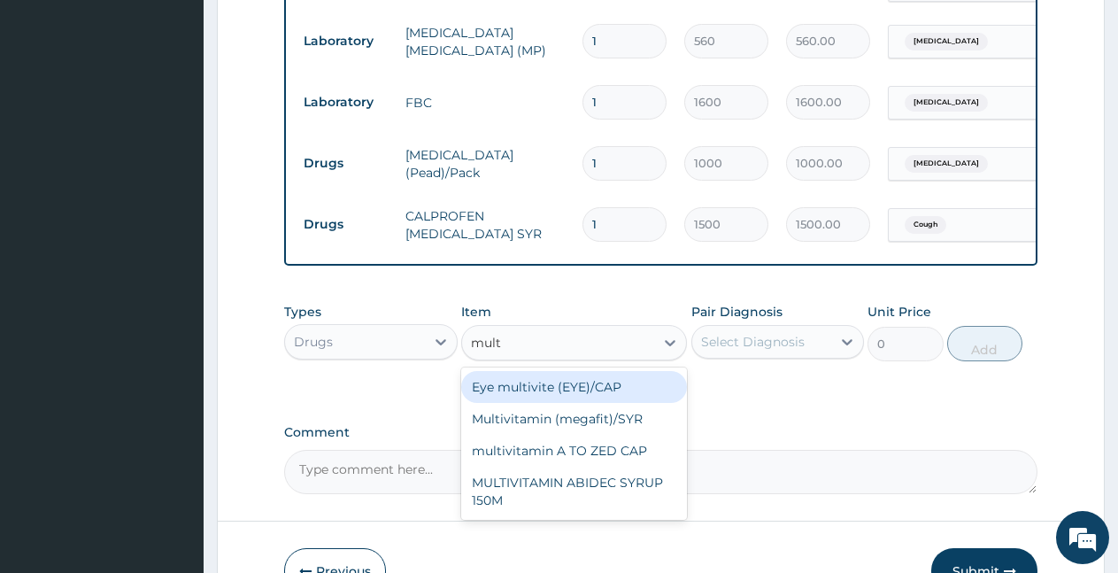
type input "multi"
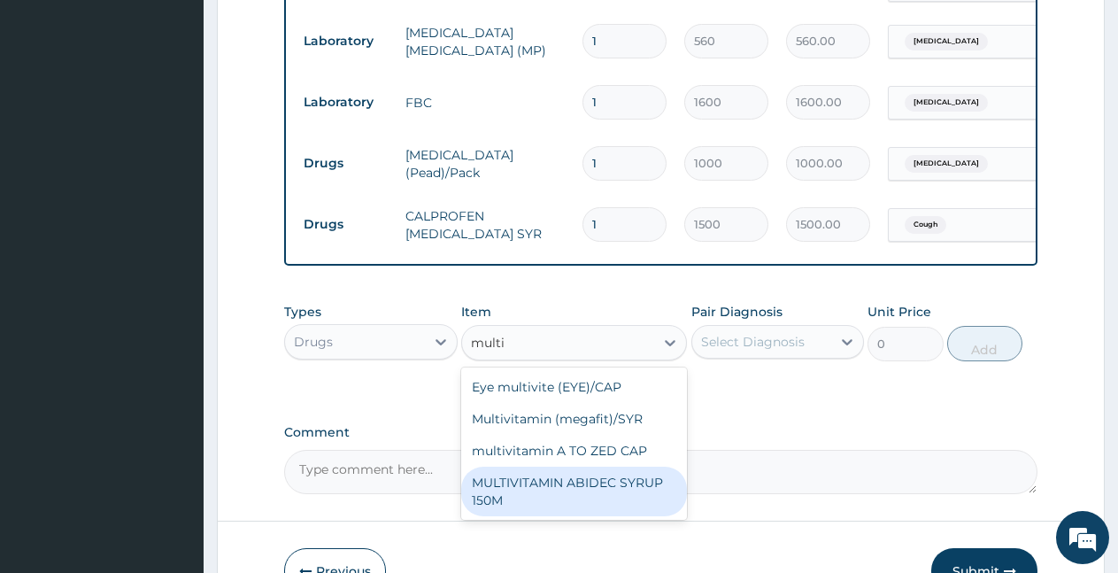
click at [579, 500] on div "MULTIVITAMIN ABIDEC SYRUP 150M" at bounding box center [574, 492] width 226 height 50
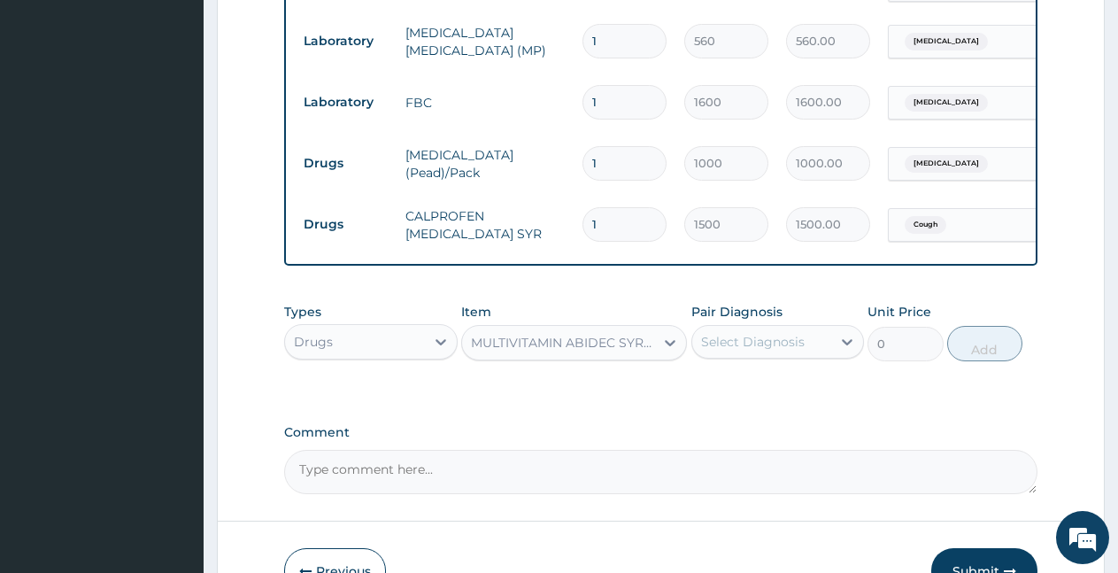
type input "1000"
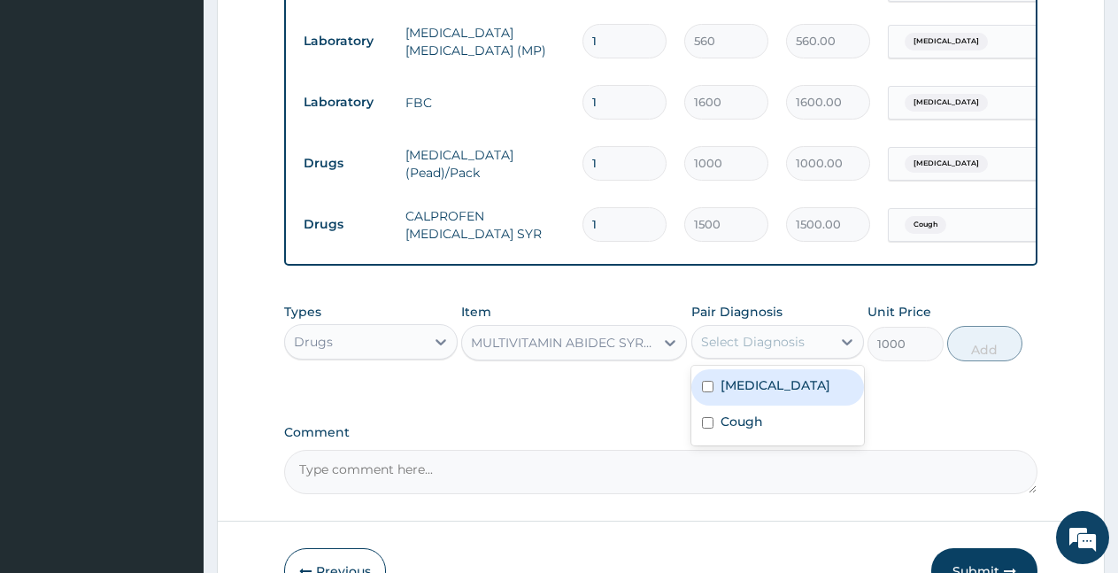
click at [762, 351] on div "Select Diagnosis" at bounding box center [753, 342] width 104 height 18
click at [765, 394] on label "[MEDICAL_DATA]" at bounding box center [776, 385] width 110 height 18
checkbox input "true"
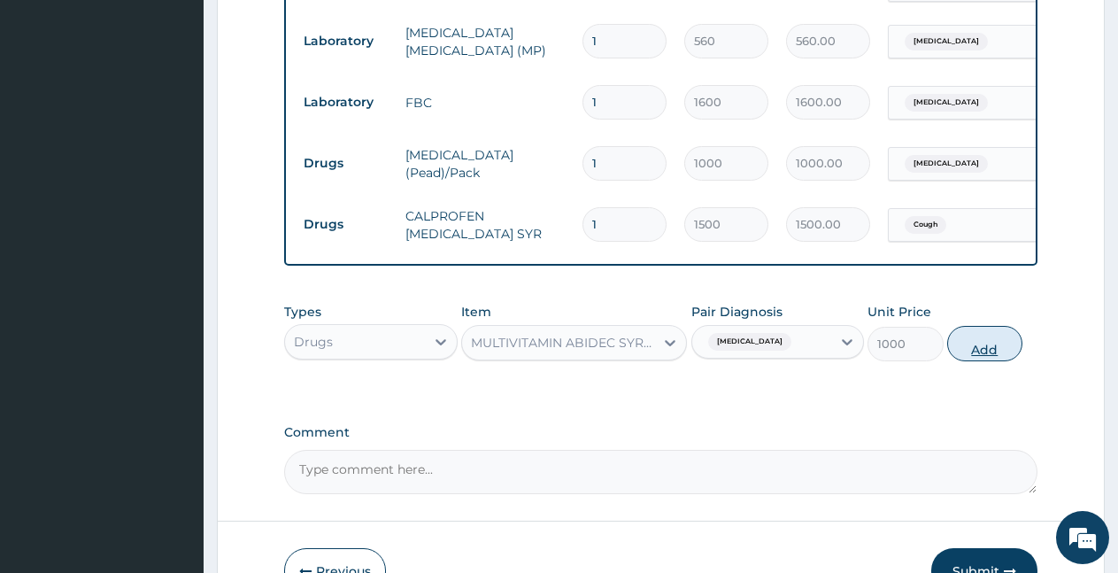
click at [989, 361] on button "Add" at bounding box center [985, 343] width 75 height 35
type input "0"
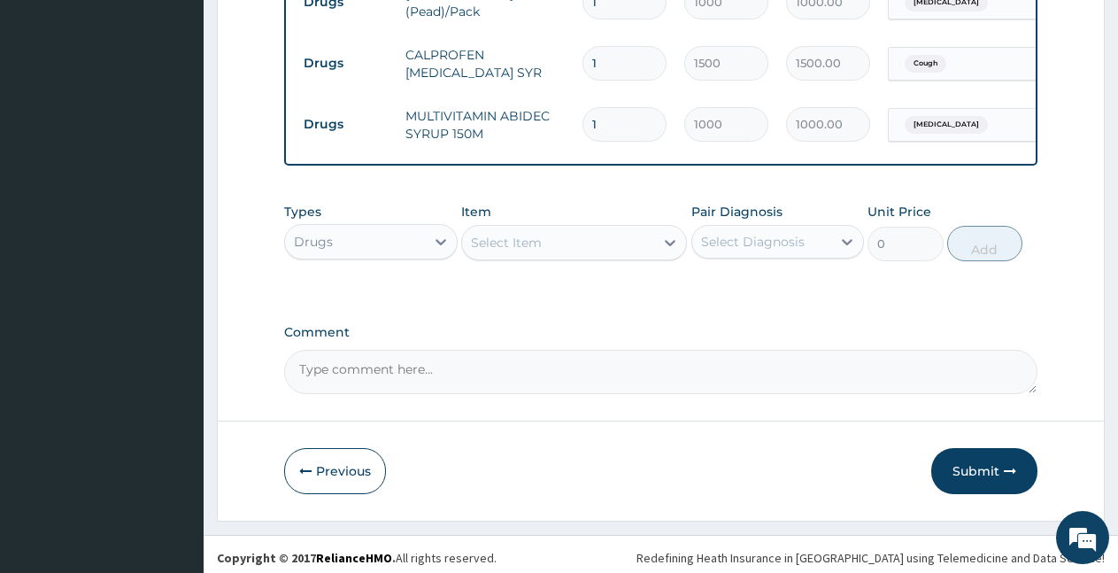
scroll to position [935, 0]
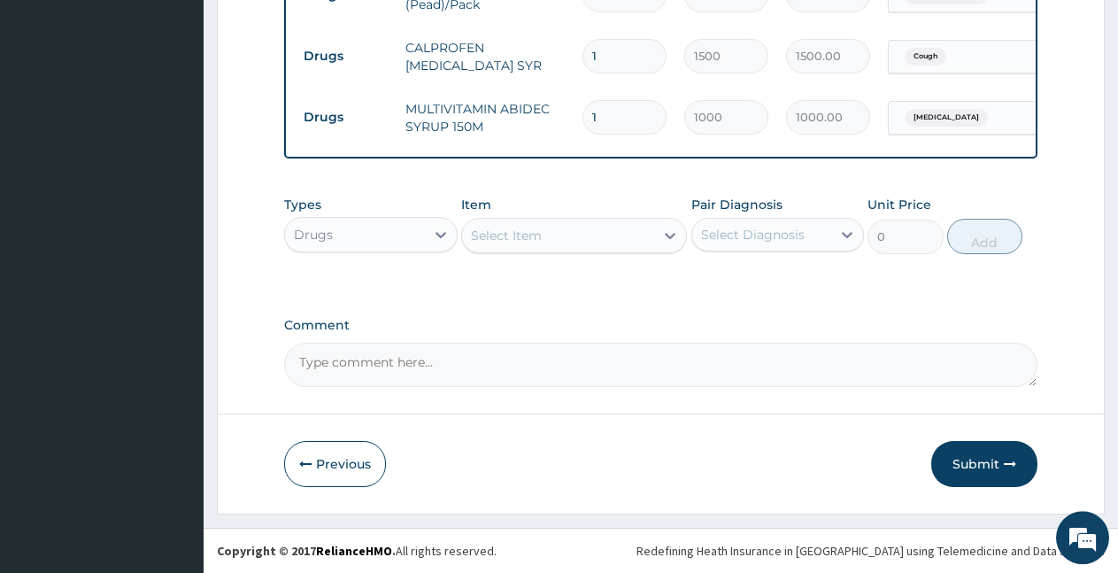
click at [523, 239] on div "Select Item" at bounding box center [558, 235] width 192 height 28
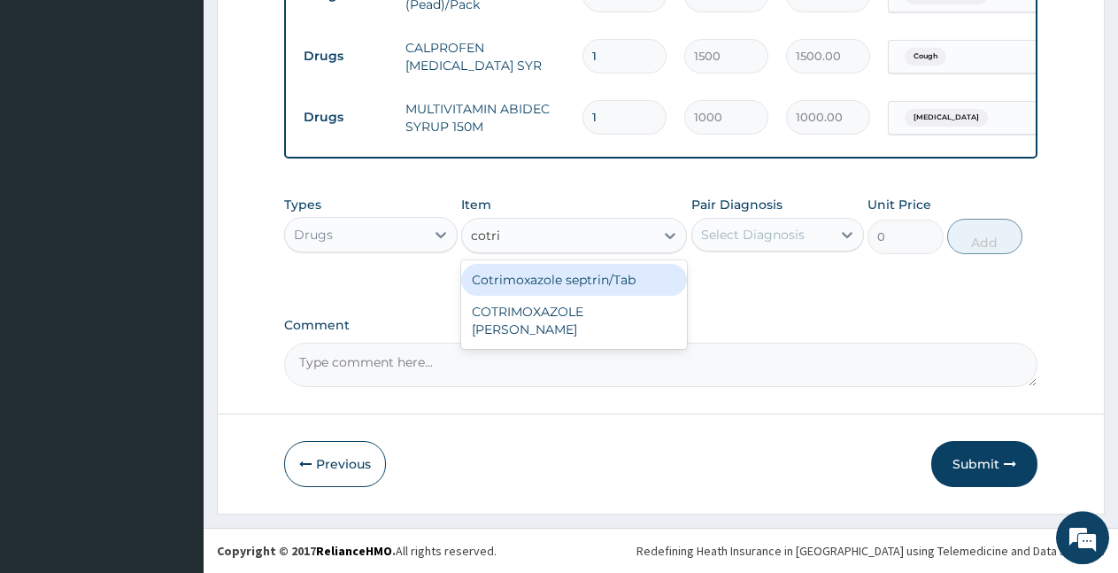
type input "[MEDICAL_DATA]"
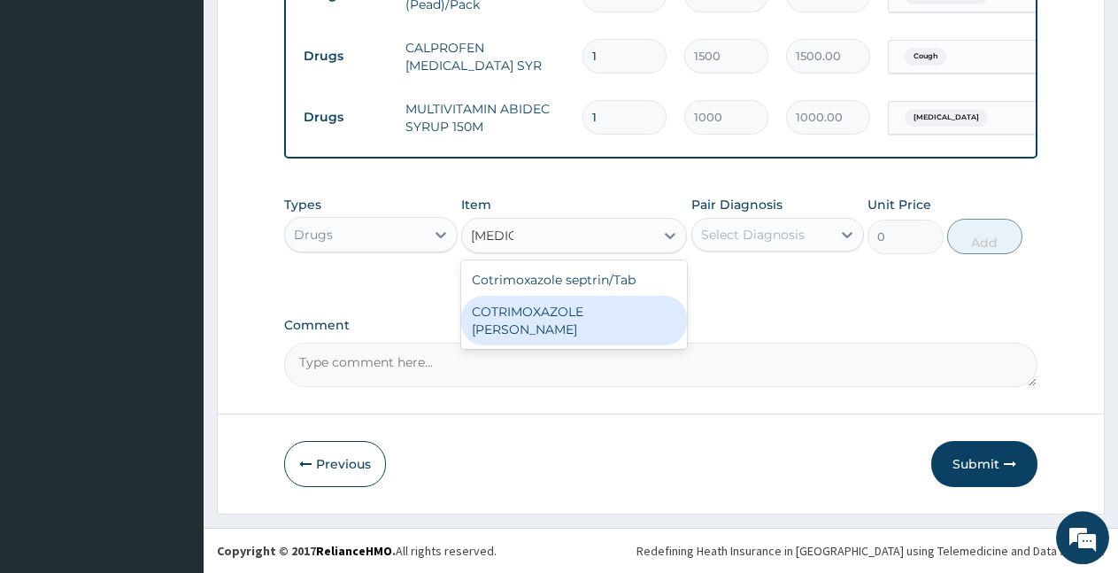
click at [518, 328] on div "COTRIMOXAZOLE [PERSON_NAME]" at bounding box center [574, 321] width 226 height 50
type input "600"
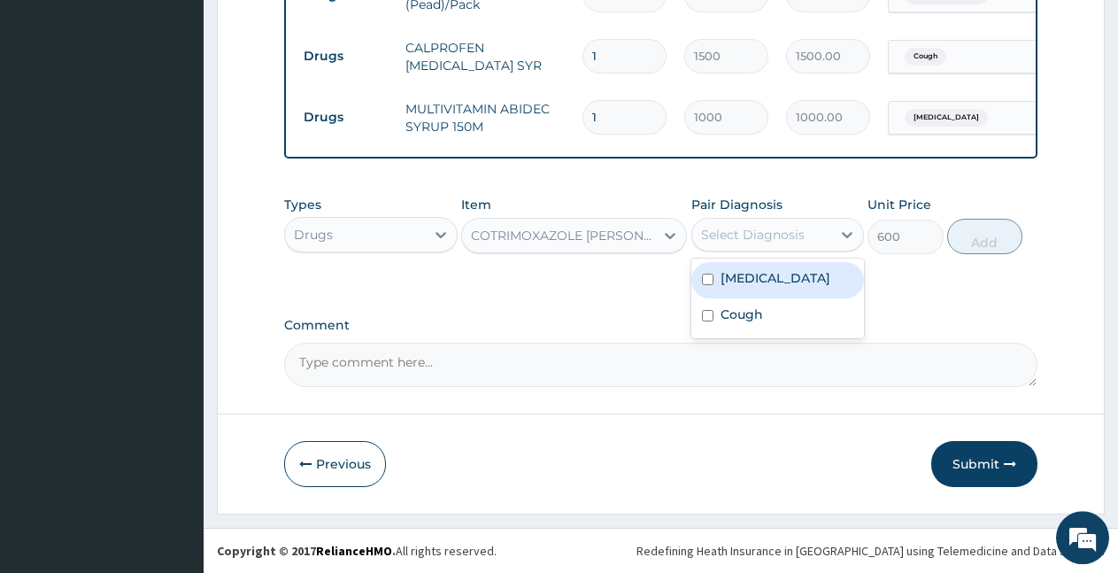
click at [769, 244] on div "Select Diagnosis" at bounding box center [753, 235] width 104 height 18
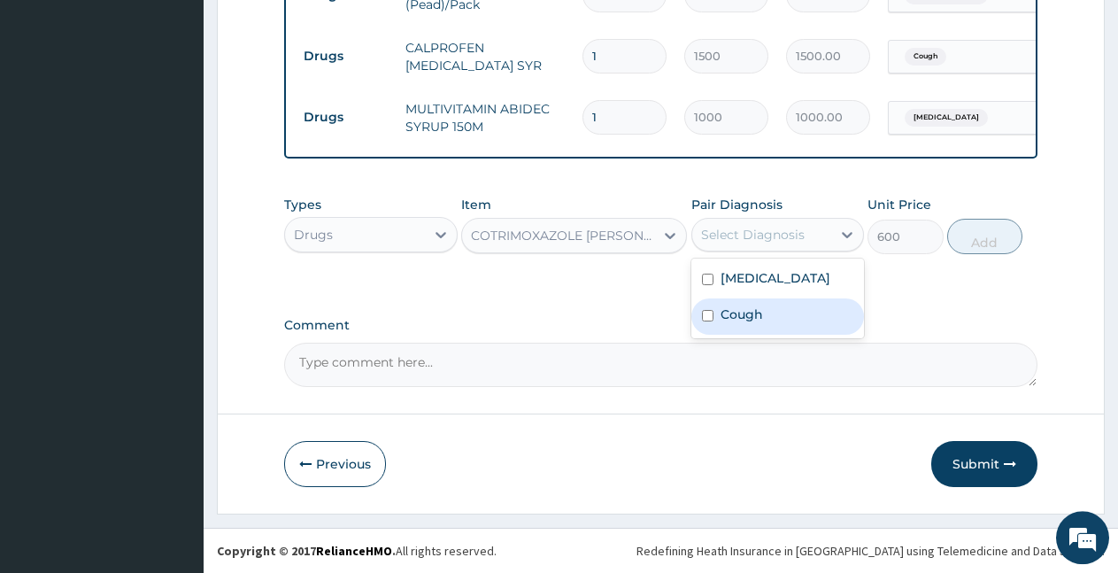
click at [748, 323] on label "Cough" at bounding box center [742, 315] width 43 height 18
checkbox input "true"
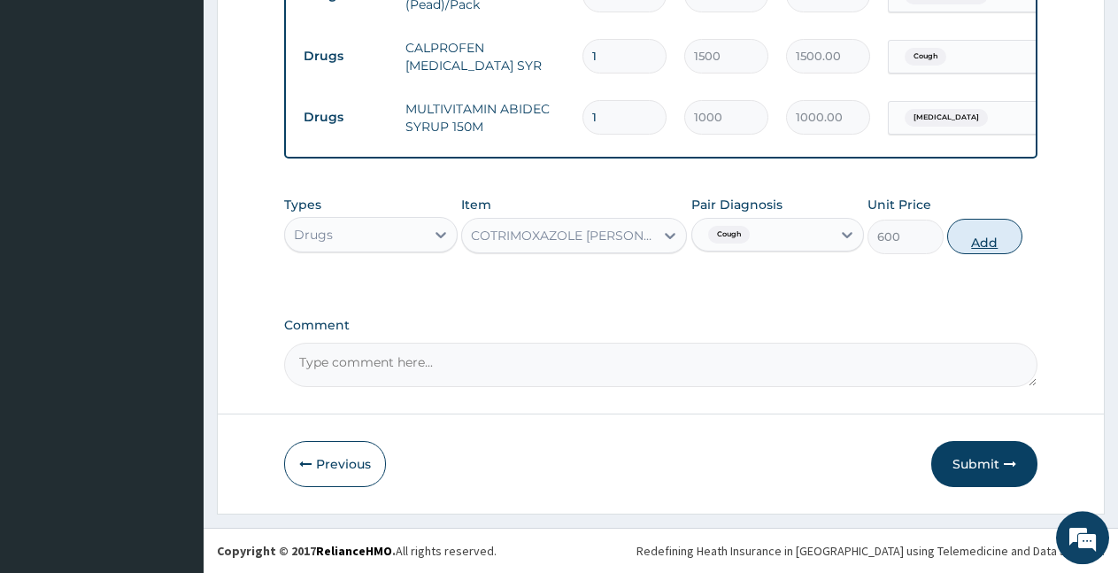
click at [985, 250] on button "Add" at bounding box center [985, 236] width 75 height 35
type input "0"
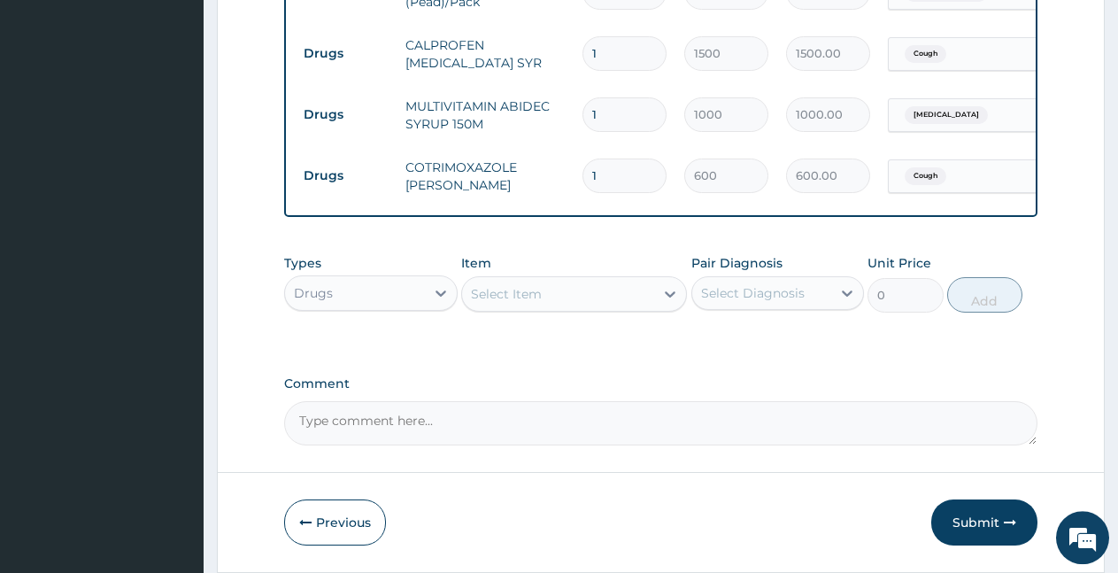
click at [594, 303] on div "Select Item" at bounding box center [558, 294] width 192 height 28
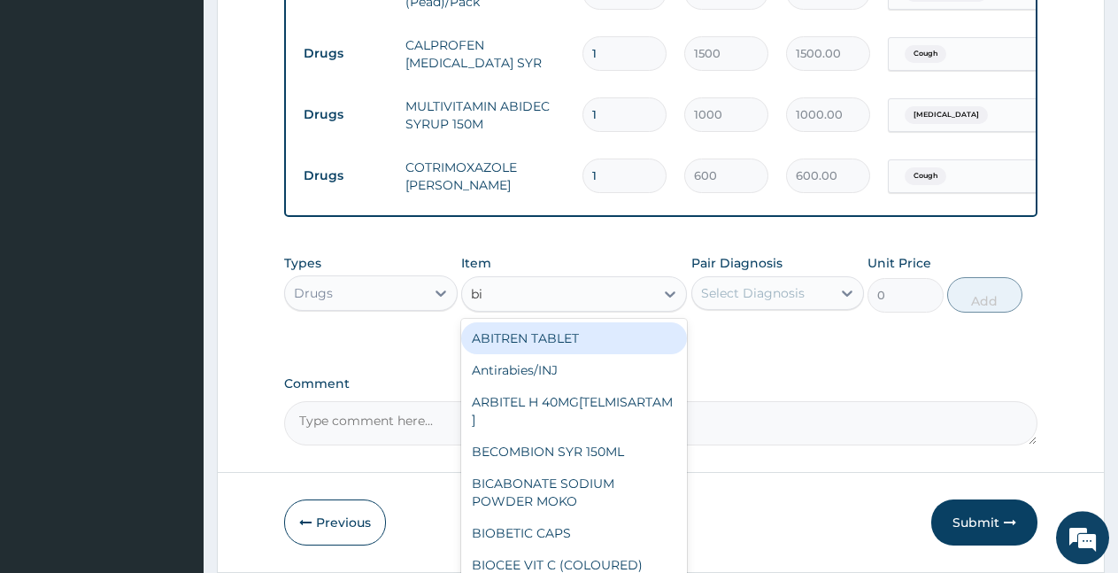
type input "bio"
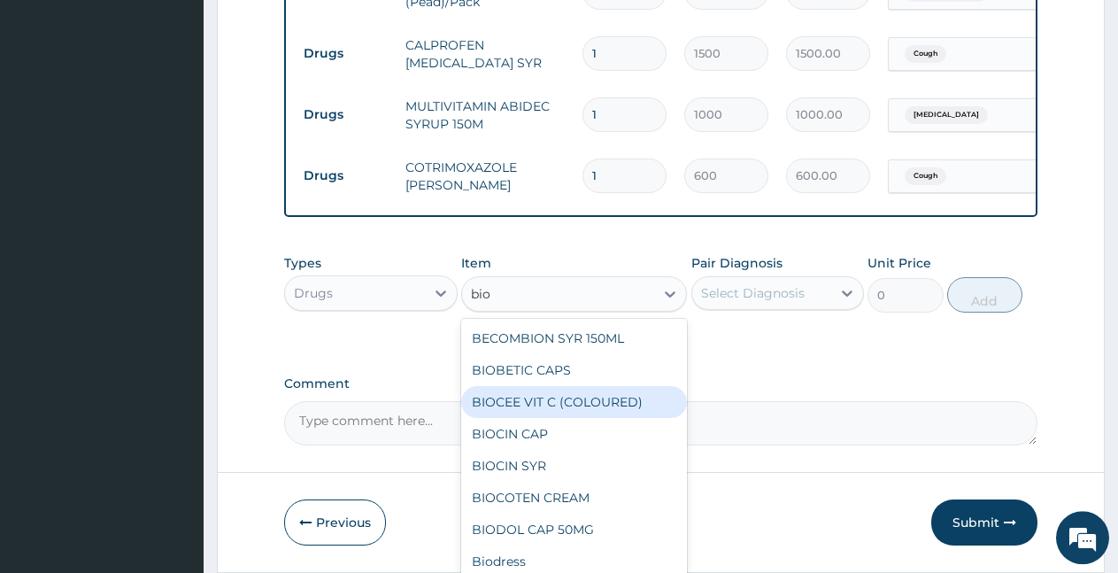
click at [529, 415] on div "BIOCEE VIT C (COLOURED)" at bounding box center [574, 402] width 226 height 32
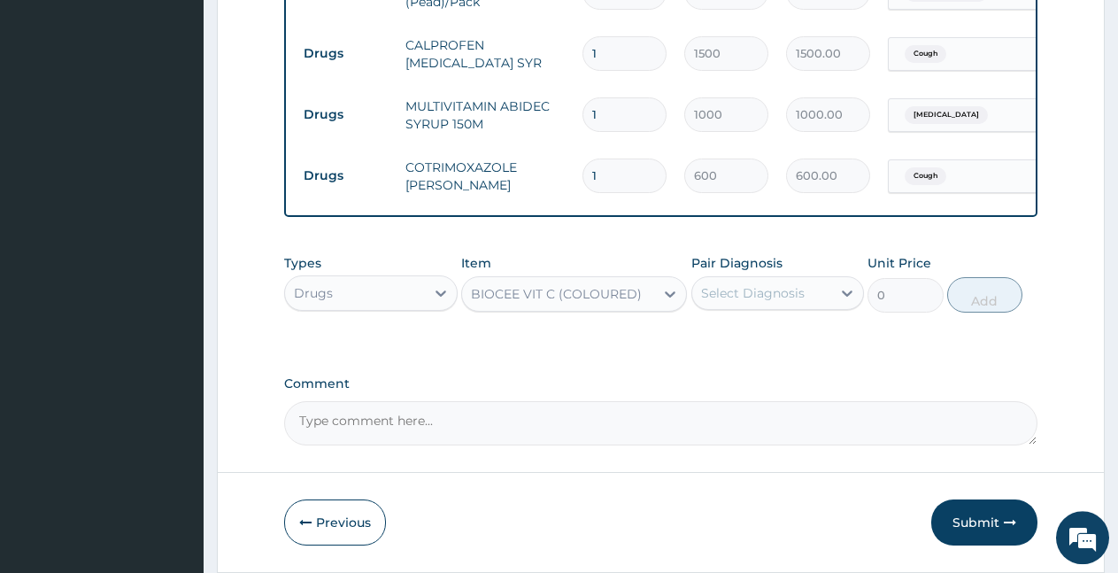
type input "50"
click at [737, 302] on div "Select Diagnosis" at bounding box center [753, 293] width 104 height 18
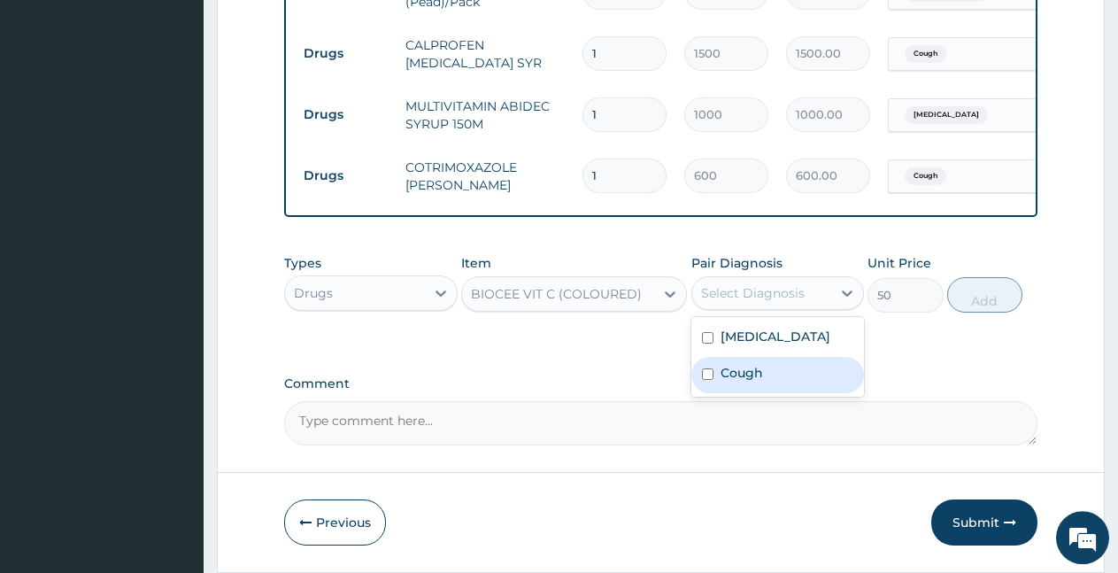
click at [737, 382] on label "Cough" at bounding box center [742, 373] width 43 height 18
checkbox input "true"
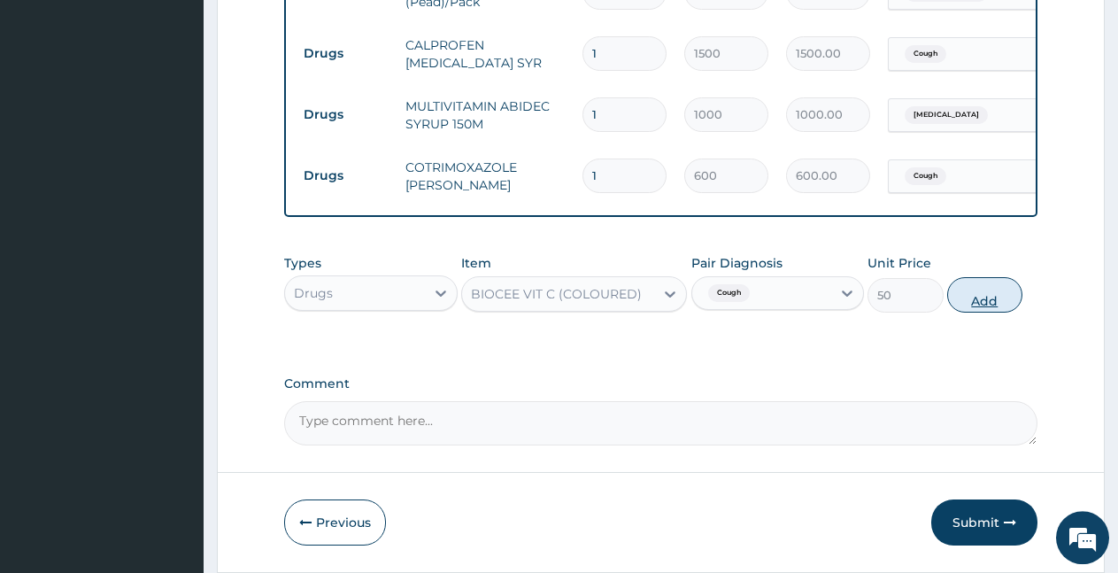
click at [982, 302] on button "Add" at bounding box center [985, 294] width 75 height 35
type input "0"
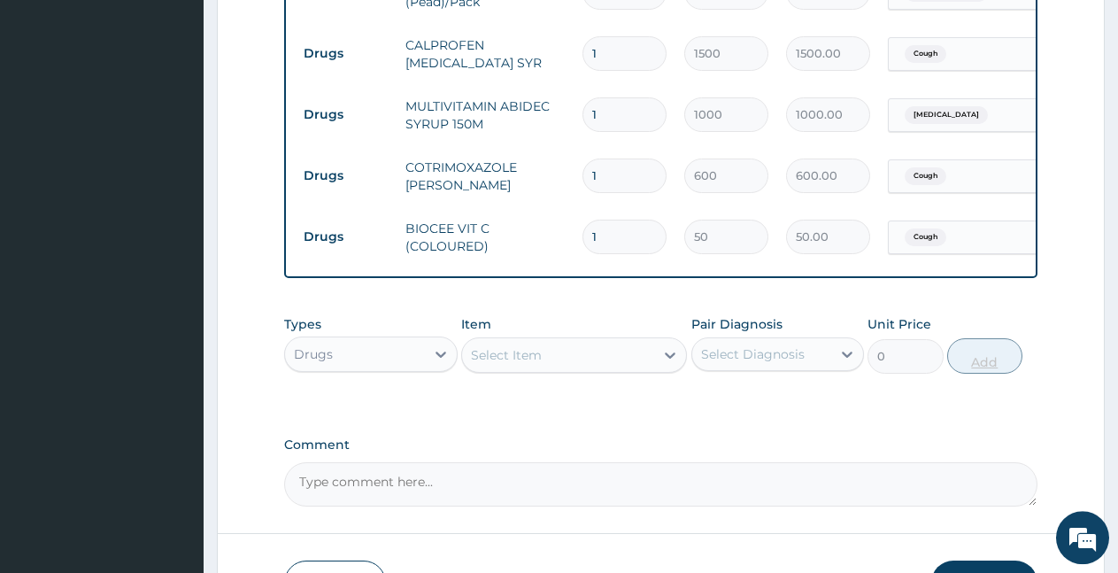
type input "0.00"
type input "2"
type input "100.00"
type input "25"
type input "1250.00"
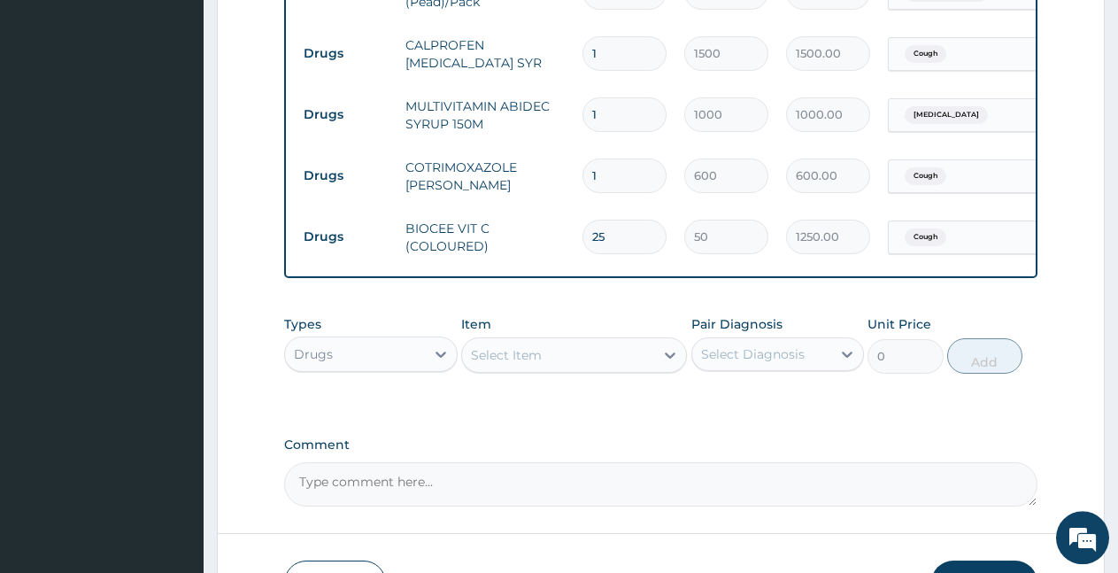
type input "25"
click at [522, 364] on div "Select Item" at bounding box center [506, 355] width 71 height 18
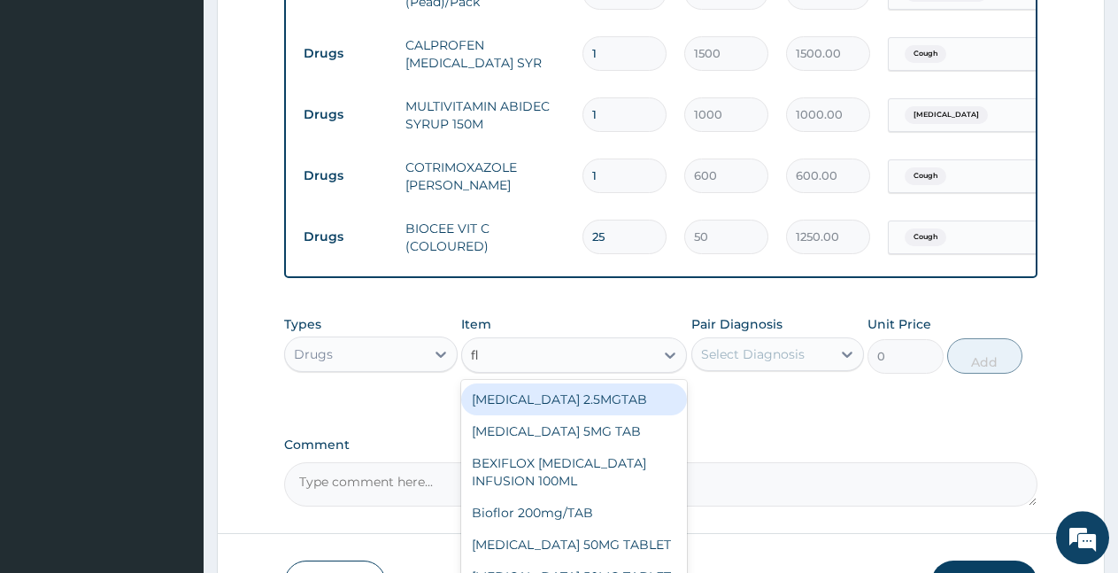
type input "flu"
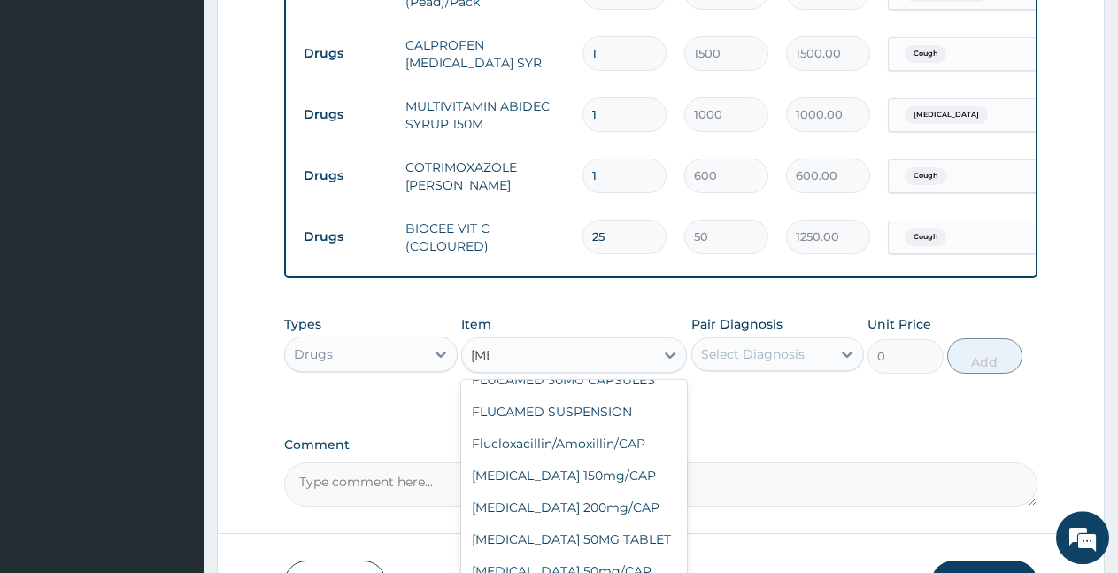
scroll to position [145, 0]
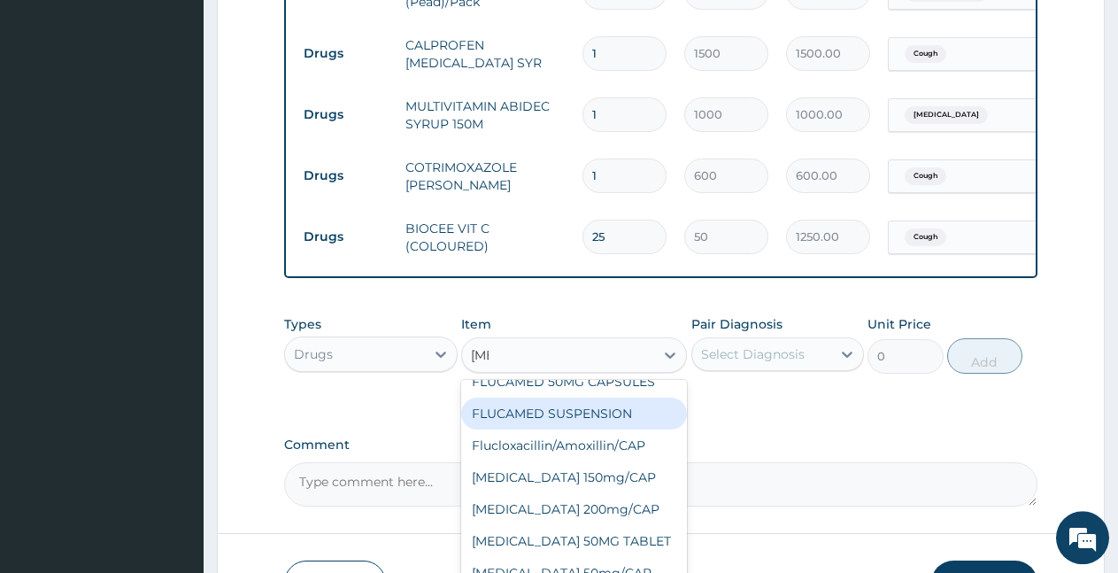
click at [576, 429] on div "FLUCAMED SUSPENSION" at bounding box center [574, 414] width 226 height 32
type input "700"
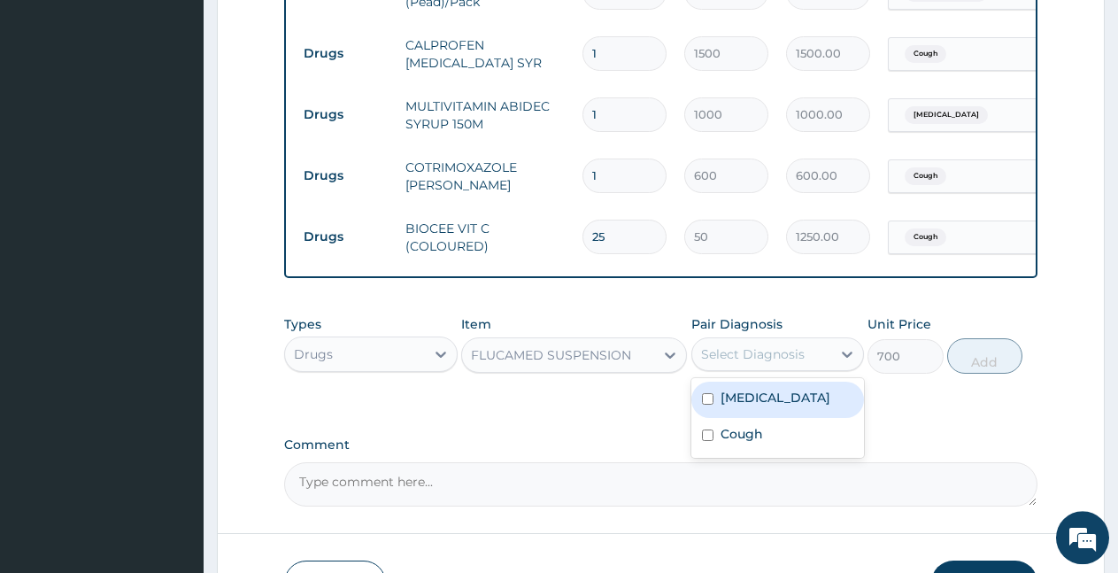
click at [791, 363] on div "Select Diagnosis" at bounding box center [753, 354] width 104 height 18
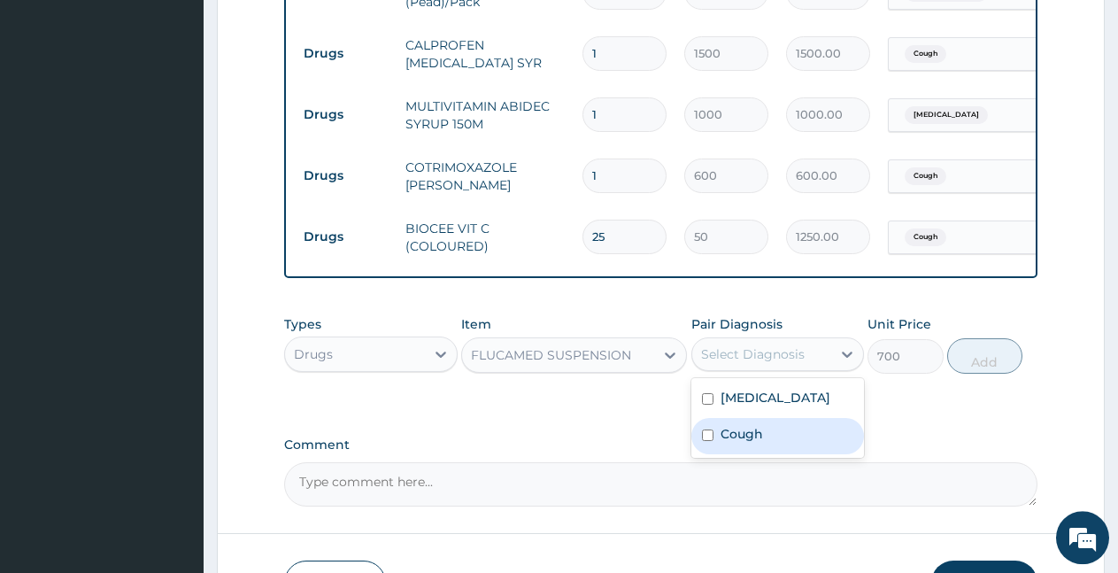
click at [755, 443] on label "Cough" at bounding box center [742, 434] width 43 height 18
checkbox input "true"
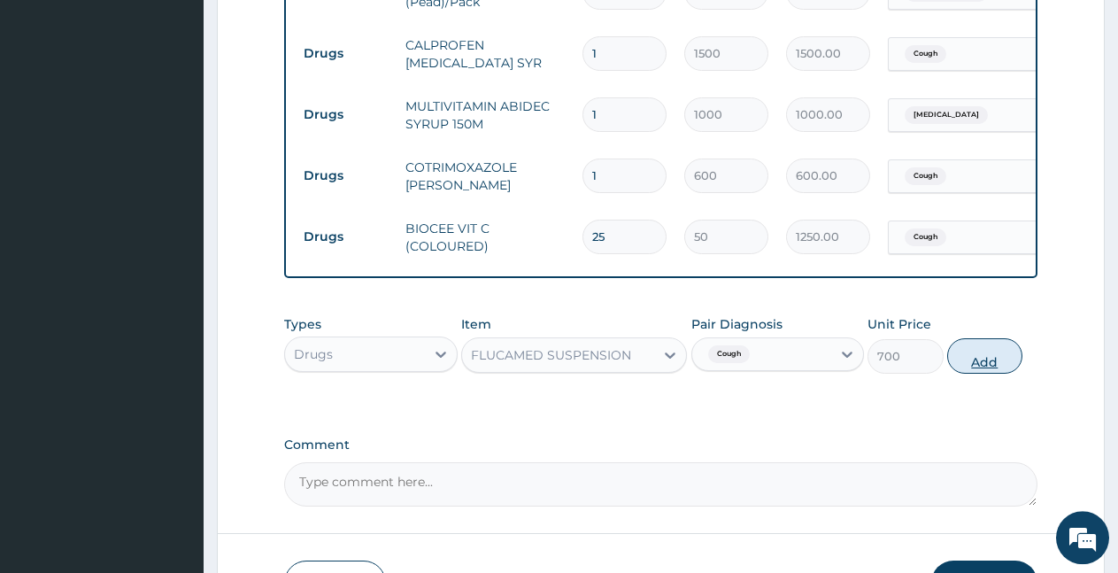
click at [981, 374] on button "Add" at bounding box center [985, 355] width 75 height 35
type input "0"
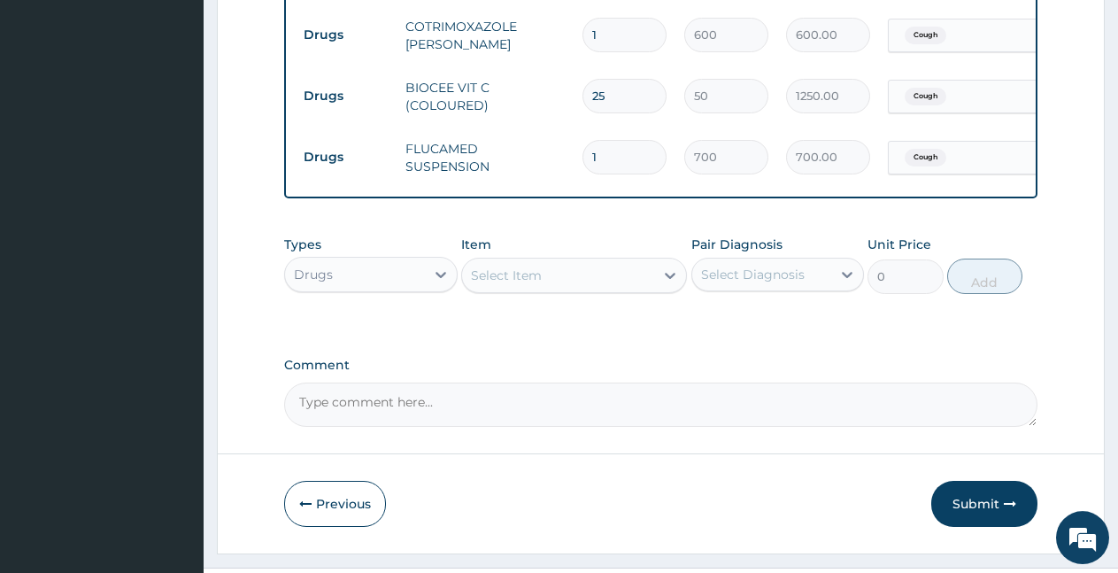
scroll to position [1087, 0]
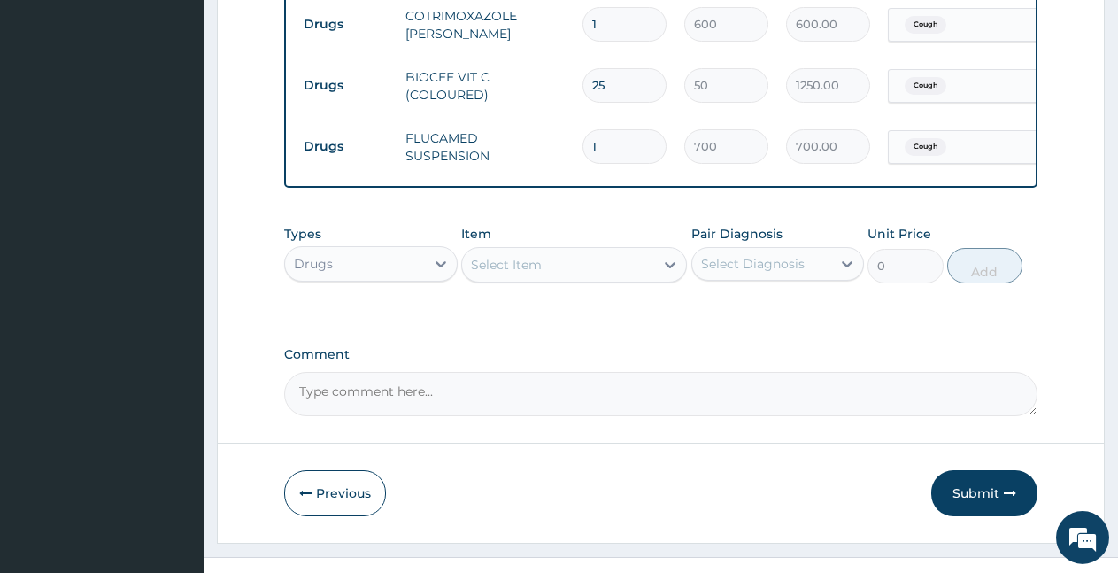
click at [994, 499] on button "Submit" at bounding box center [985, 493] width 106 height 46
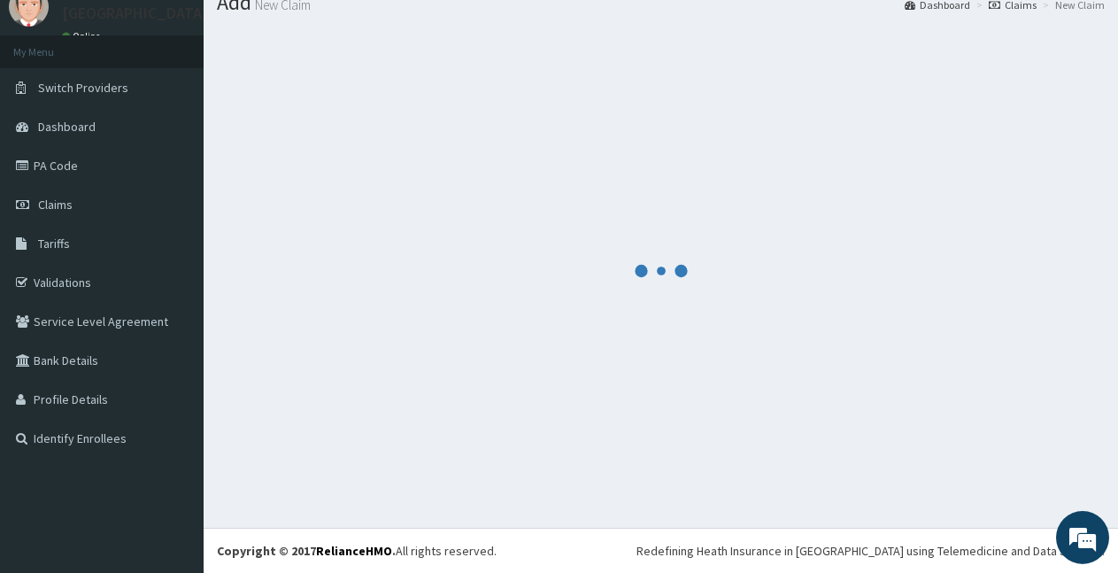
scroll to position [66, 0]
